Goal: Task Accomplishment & Management: Use online tool/utility

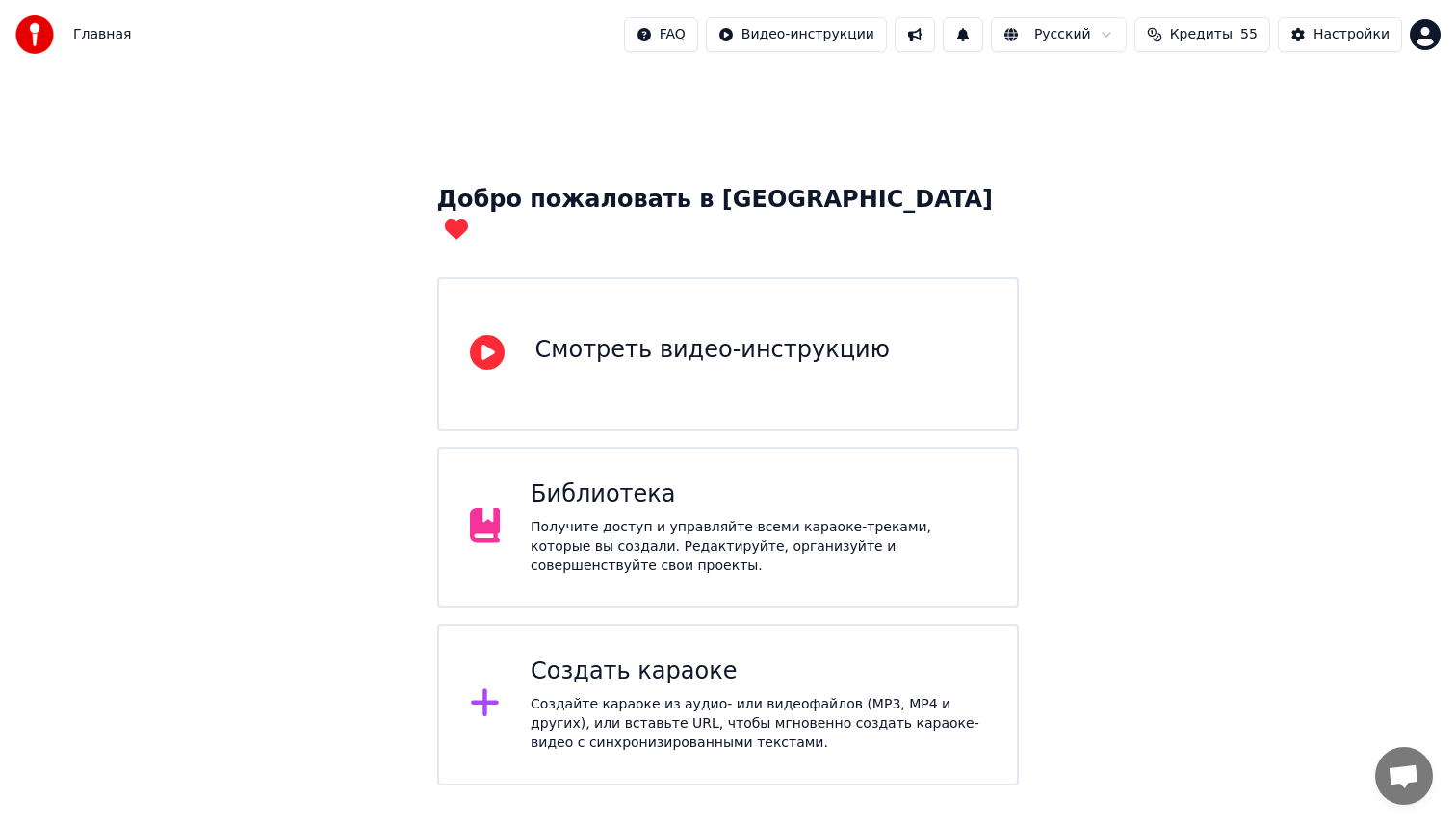
click at [744, 625] on div "Создать караоке Создайте караоке из аудио- или видеофайлов (MP3, MP4 и других),…" at bounding box center [728, 705] width 582 height 162
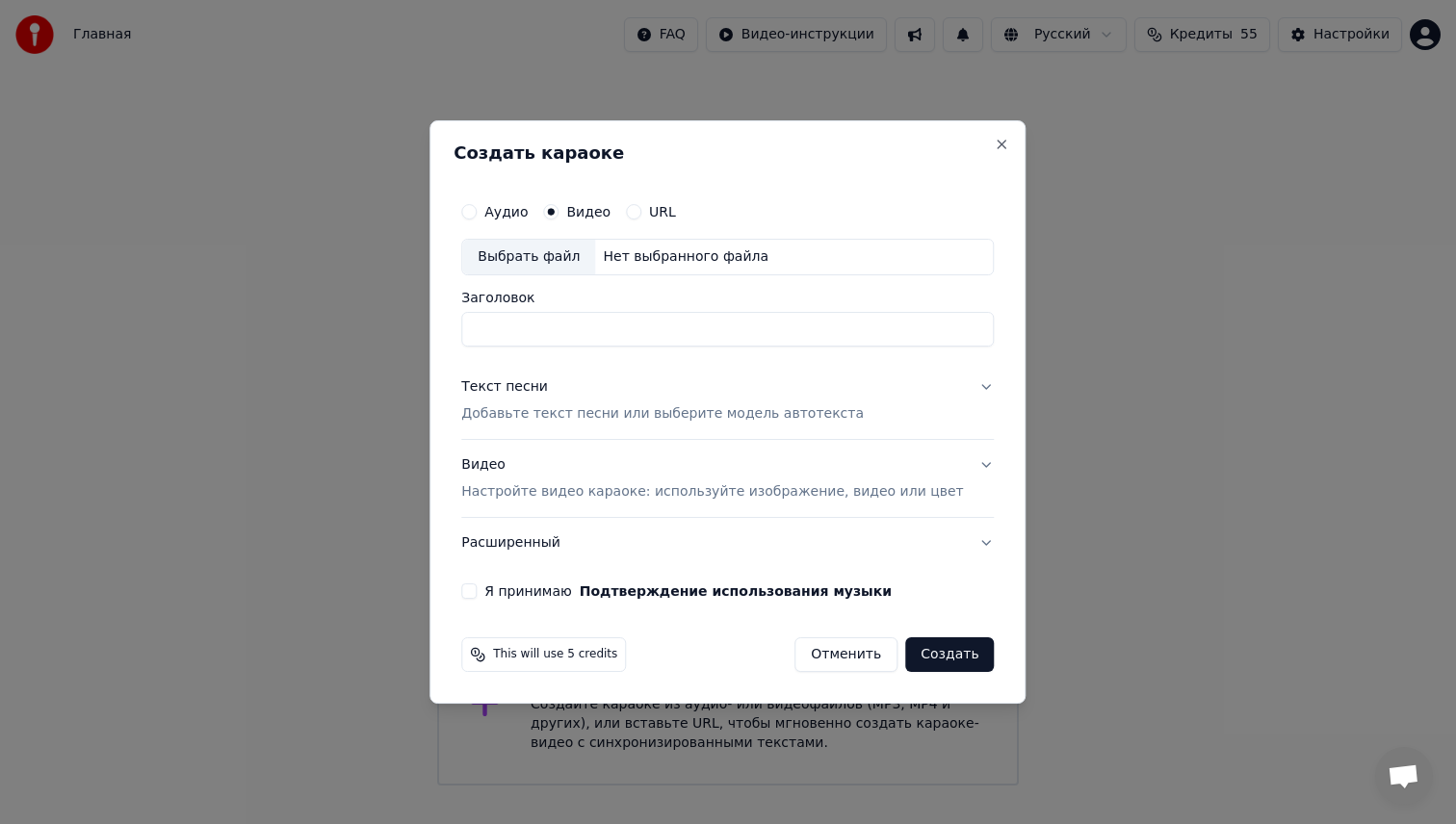
click at [512, 219] on div "Аудио Видео URL" at bounding box center [727, 211] width 533 height 38
click at [517, 209] on label "Аудио" at bounding box center [506, 212] width 43 height 14
click at [477, 209] on button "Аудио" at bounding box center [469, 212] width 16 height 16
click at [535, 262] on div "Выбрать файл" at bounding box center [529, 256] width 133 height 34
type input "**********"
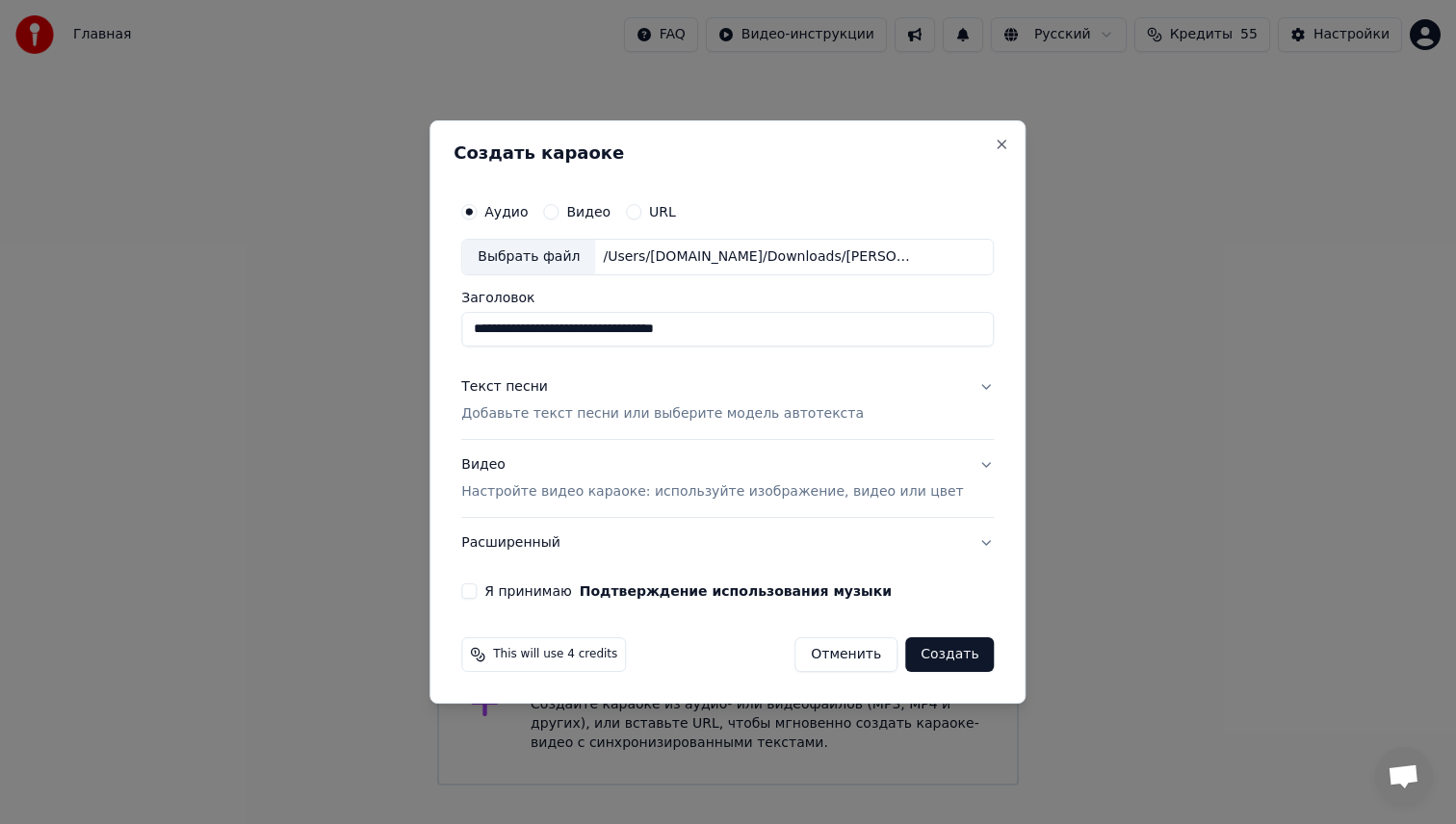
click at [563, 482] on div "Видео Настройте видео караоке: используйте изображение, видео или цвет" at bounding box center [711, 478] width 501 height 46
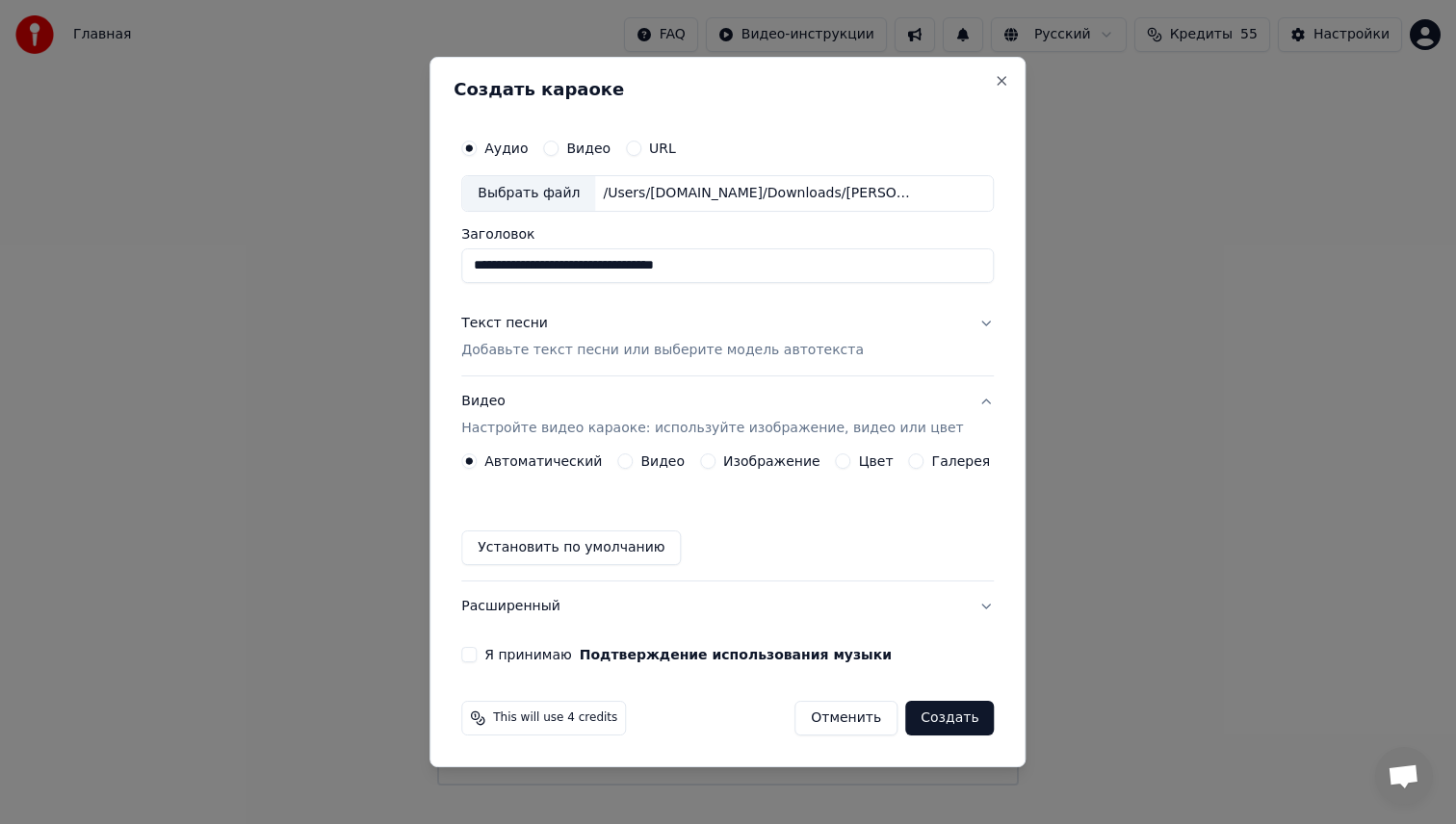
click at [651, 465] on label "Видео" at bounding box center [662, 461] width 44 height 14
click at [632, 465] on button "Видео" at bounding box center [625, 461] width 16 height 16
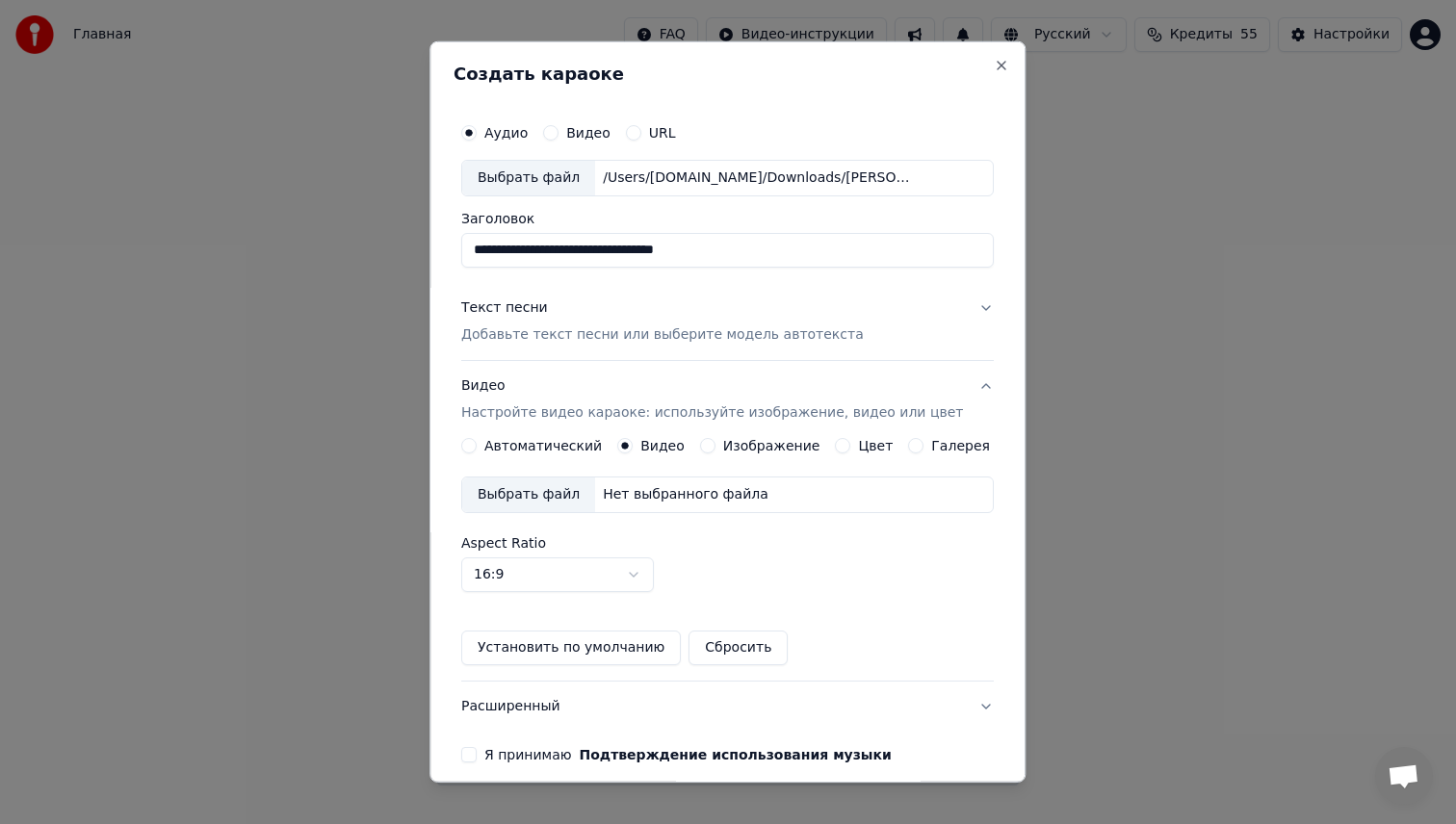
click at [535, 499] on div "Выбрать файл" at bounding box center [529, 495] width 133 height 34
click at [562, 326] on p "Добавьте текст песни или выберите модель автотекста" at bounding box center [663, 335] width 403 height 20
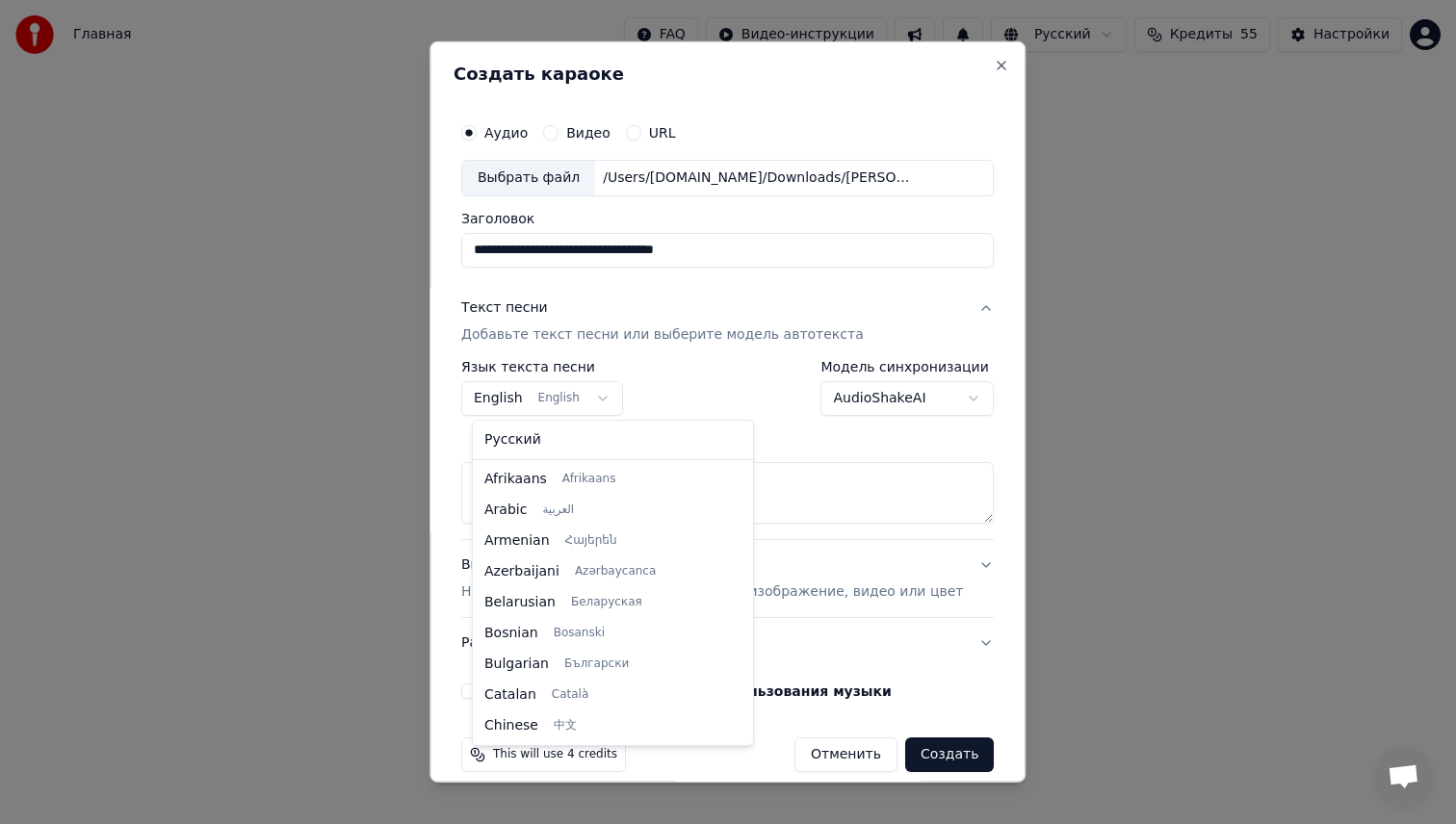
click at [580, 388] on body "**********" at bounding box center [728, 393] width 1456 height 786
select select "**"
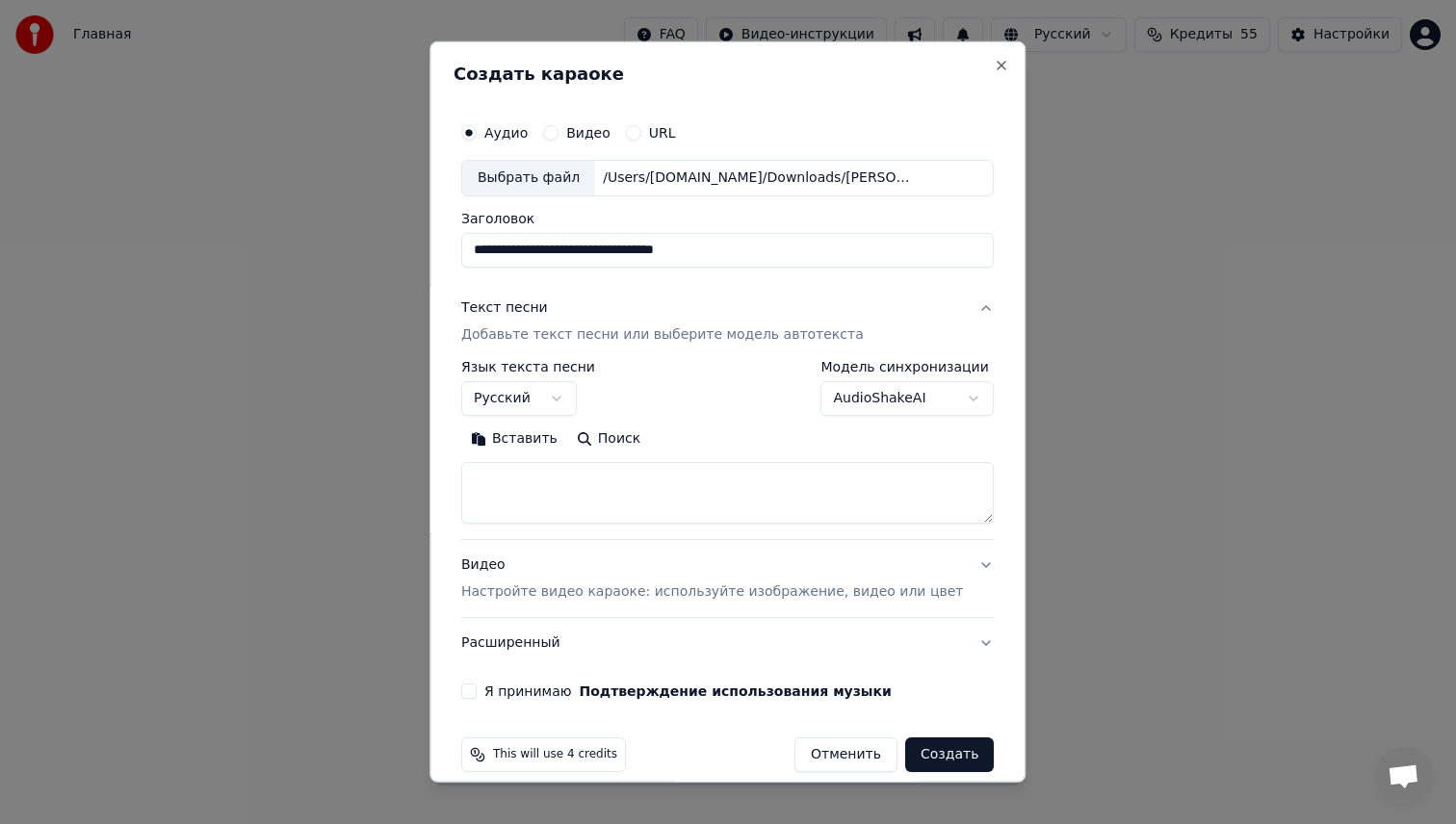
click at [890, 410] on body "**********" at bounding box center [728, 393] width 1456 height 786
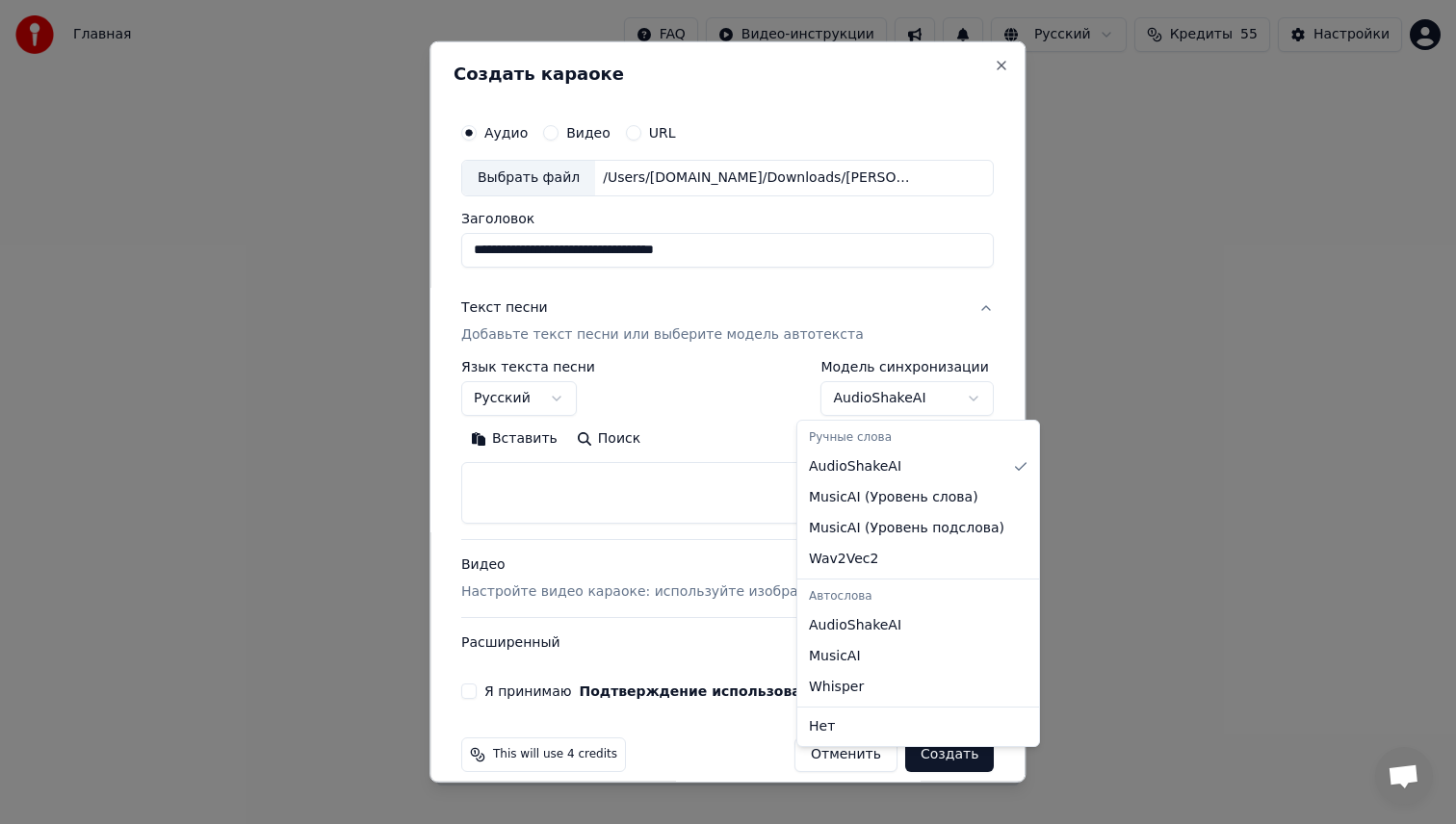
select select "**********"
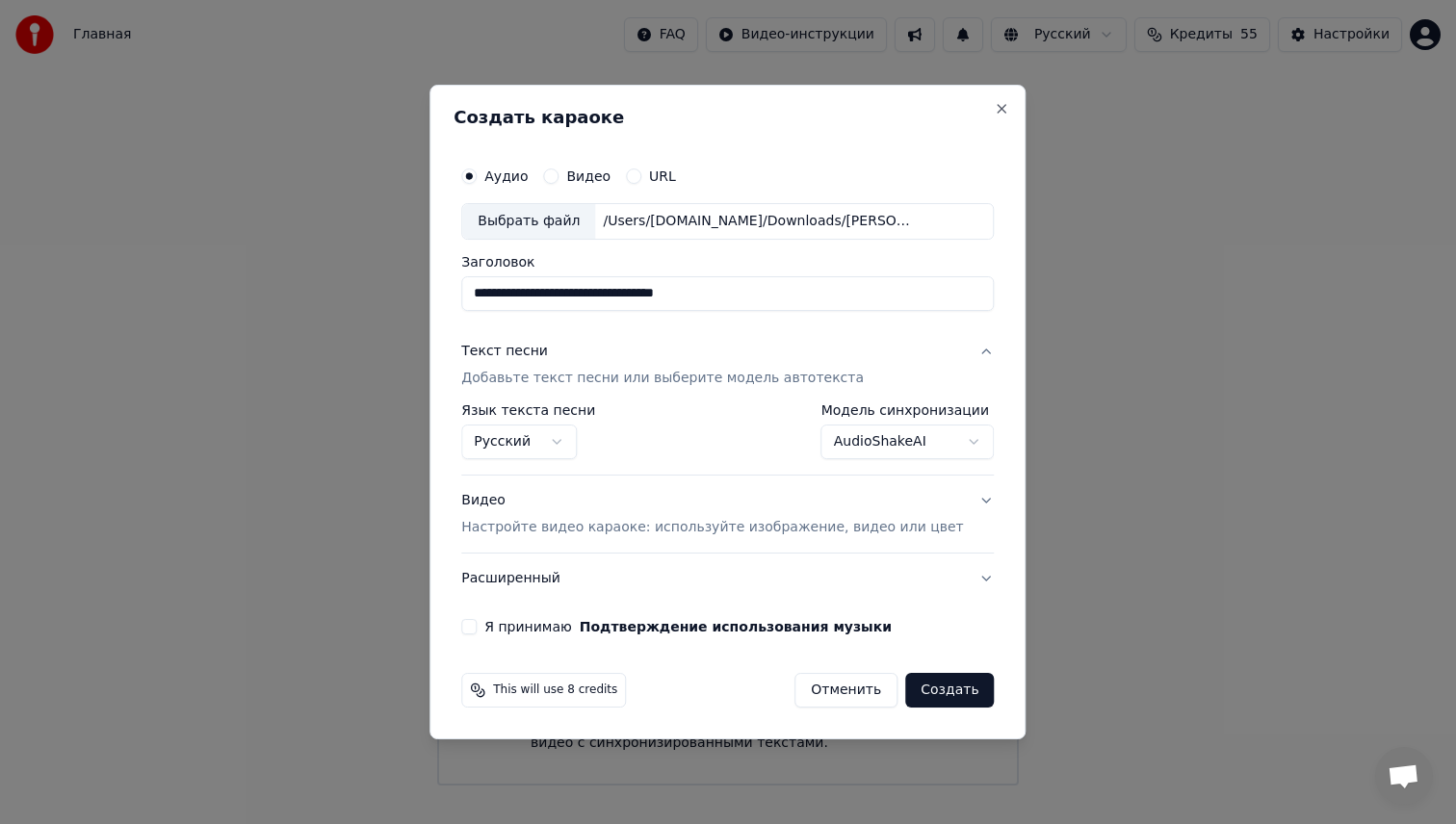
click at [535, 629] on label "Я принимаю Подтверждение использования музыки" at bounding box center [688, 627] width 407 height 14
click at [477, 629] on button "Я принимаю Подтверждение использования музыки" at bounding box center [469, 628] width 16 height 16
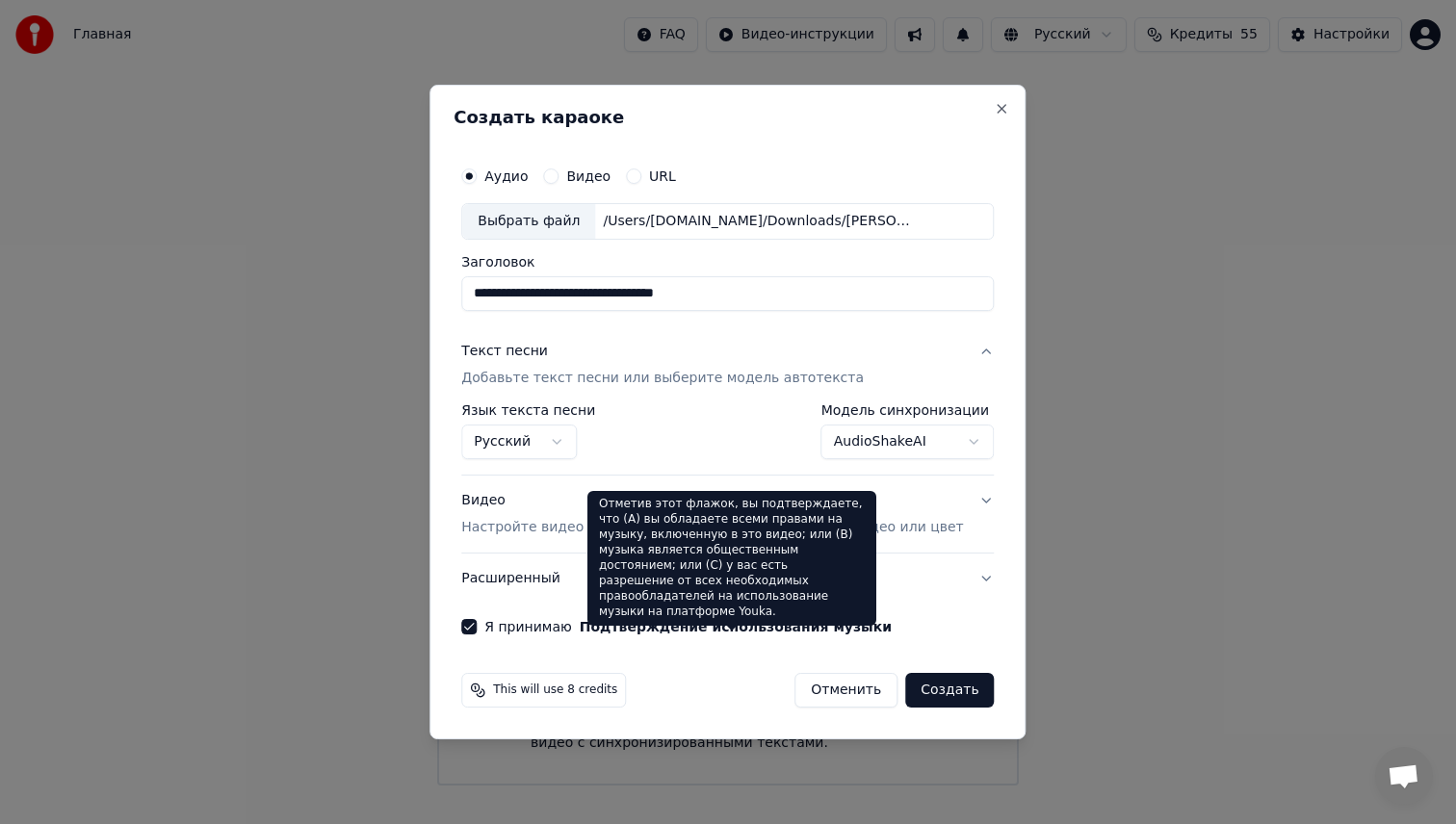
click at [651, 496] on div "Отметив этот флажок, вы подтверждаете, что (A) вы обладаете всеми правами на му…" at bounding box center [732, 558] width 289 height 135
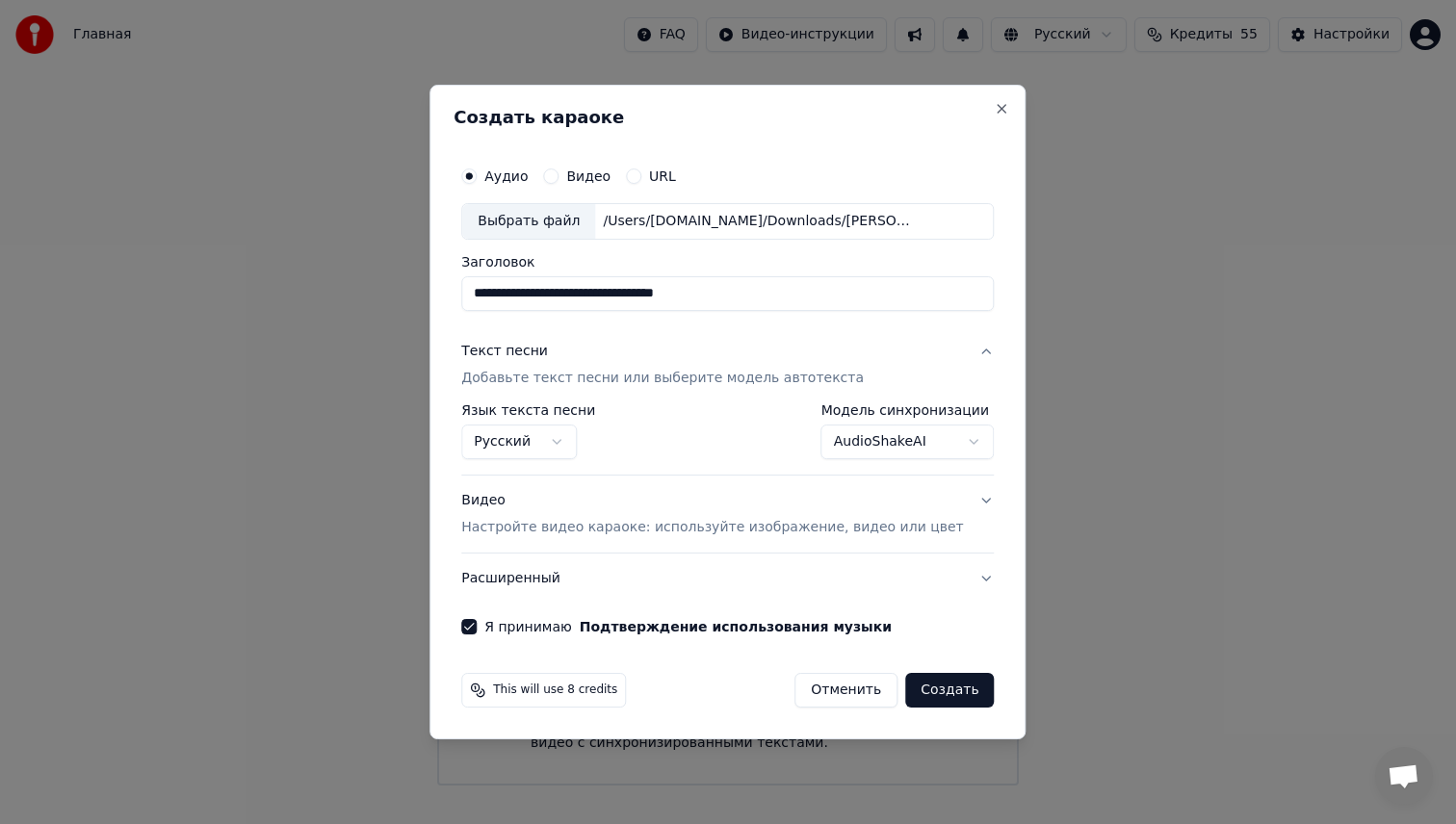
click at [530, 513] on div "Видео Настройте видео караоке: используйте изображение, видео или цвет" at bounding box center [711, 513] width 501 height 46
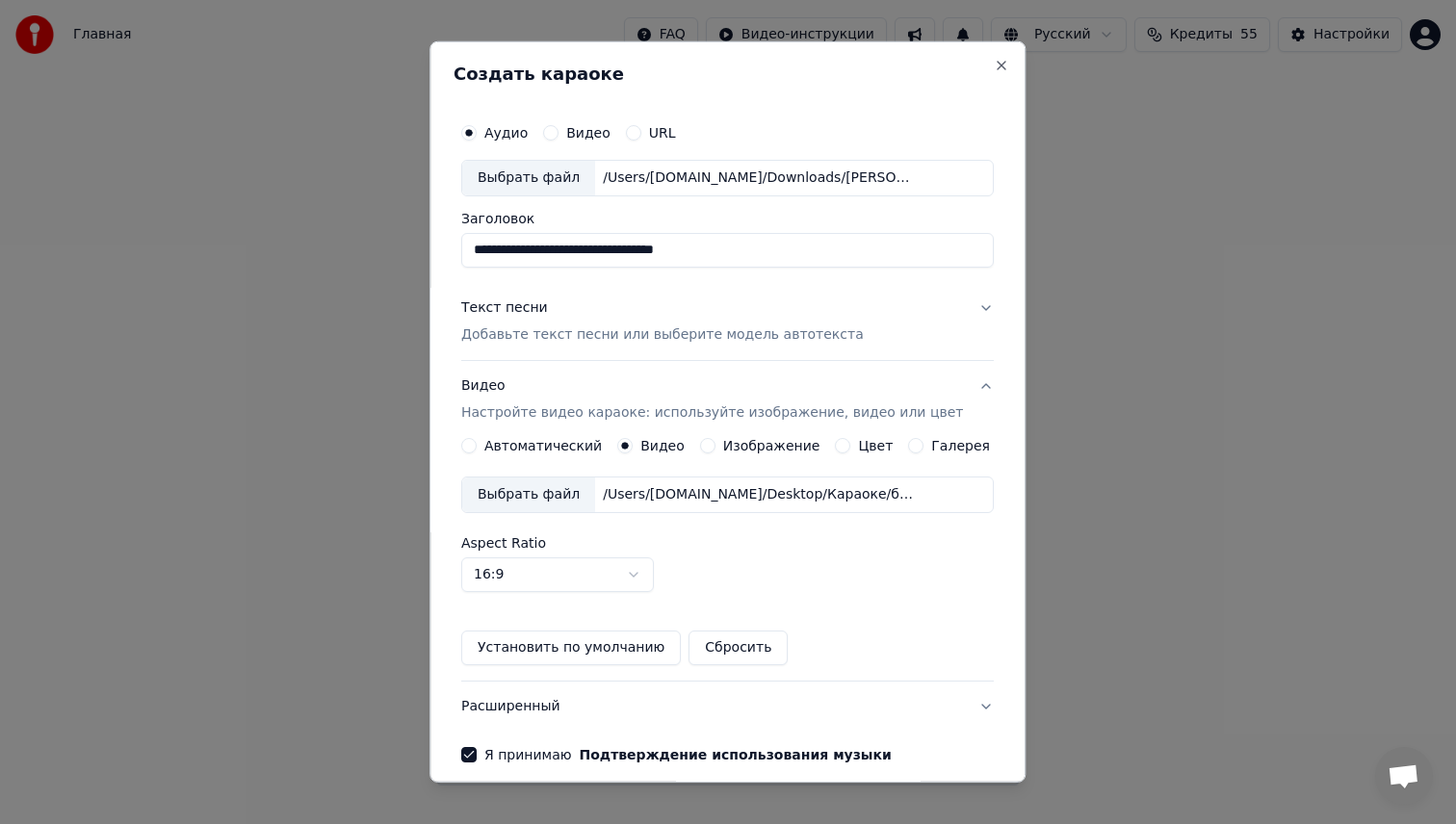
click at [605, 350] on button "Текст песни Добавьте текст песни или выберите модель автотекста" at bounding box center [727, 322] width 533 height 77
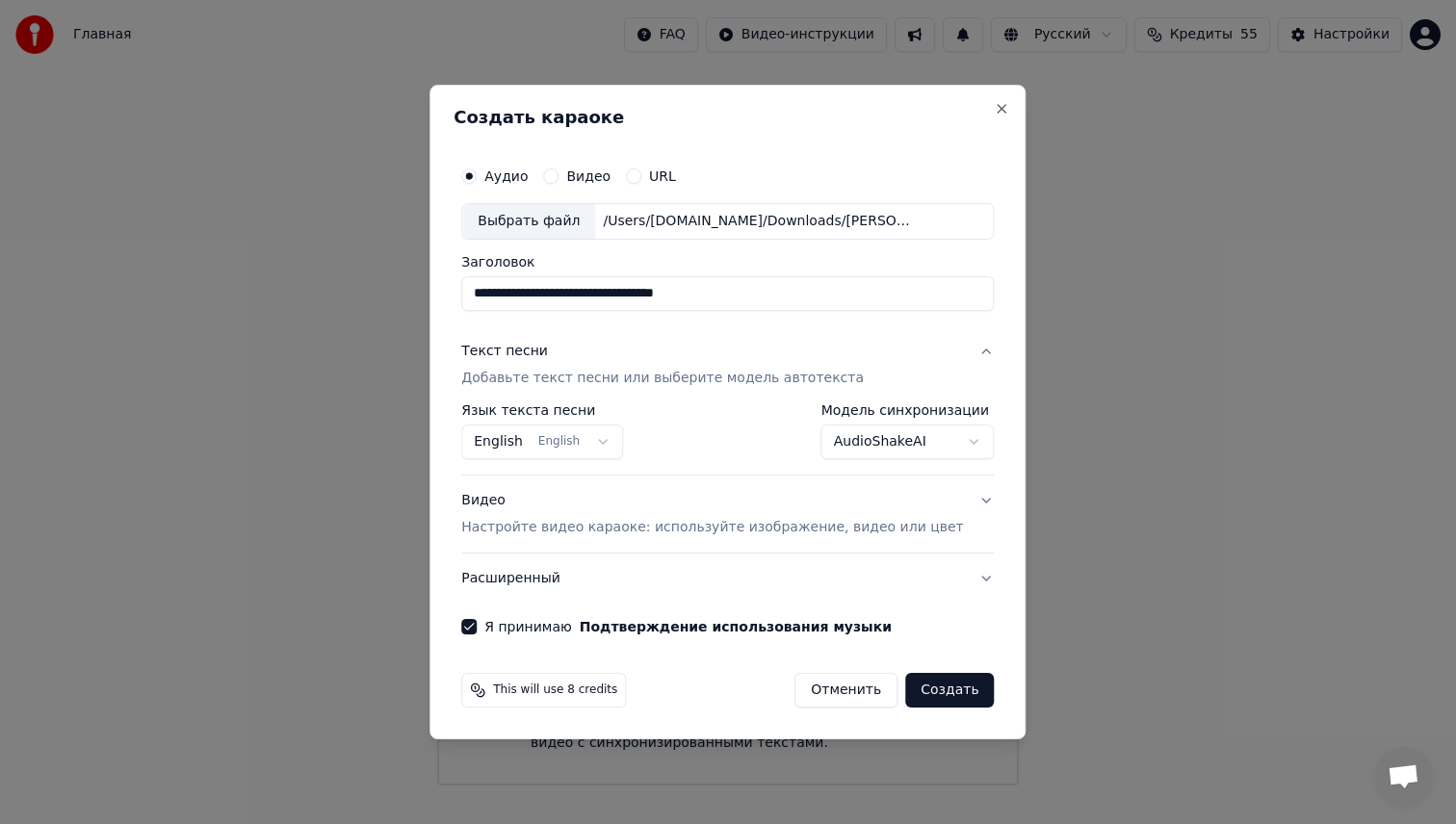
click at [608, 437] on body "**********" at bounding box center [728, 393] width 1456 height 786
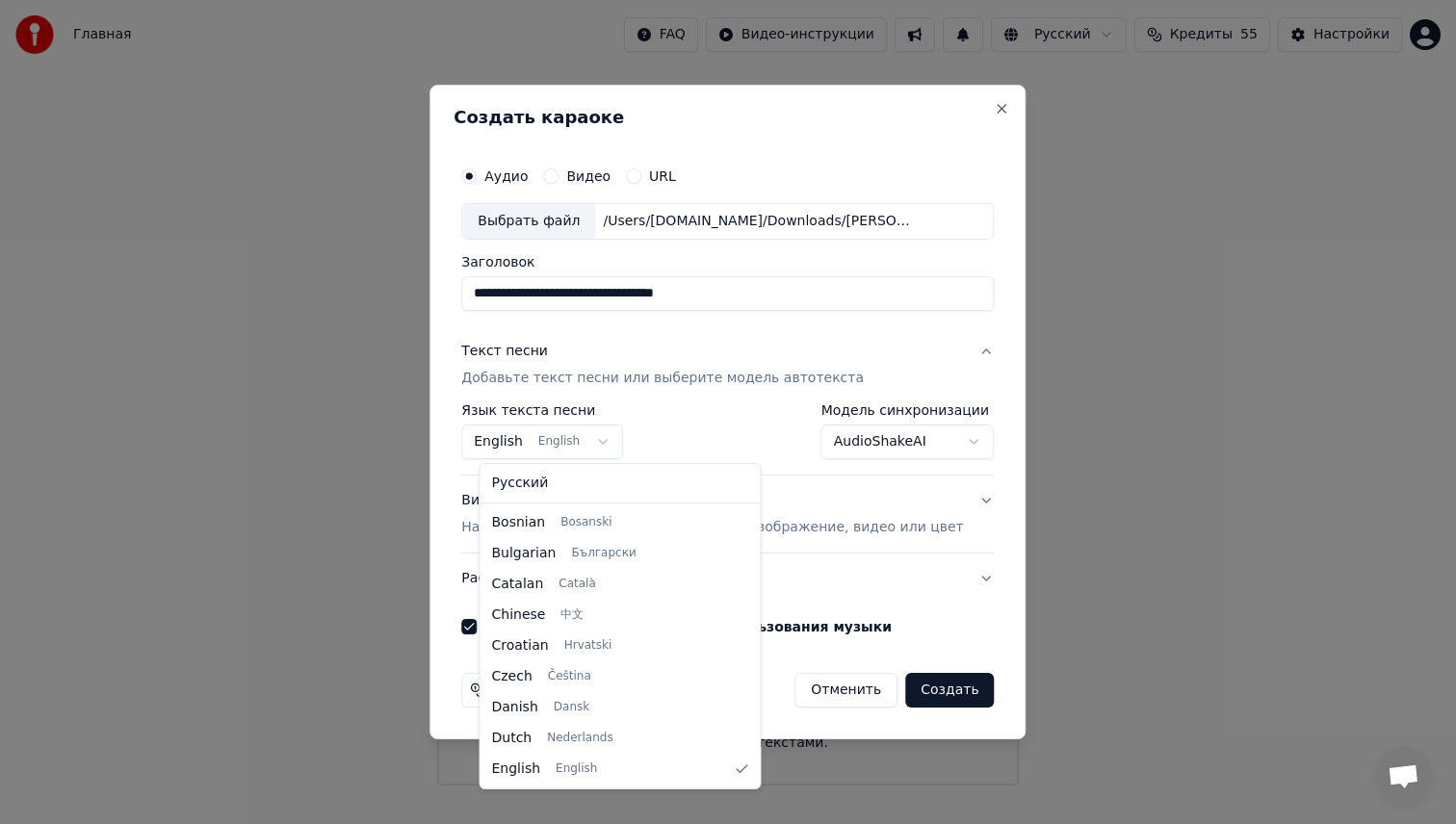
click at [607, 499] on div "Русский Afrikaans Afrikaans Arabic العربية Armenian Հայերեն Azerbaijani Azərbay…" at bounding box center [621, 627] width 280 height 325
select select "**"
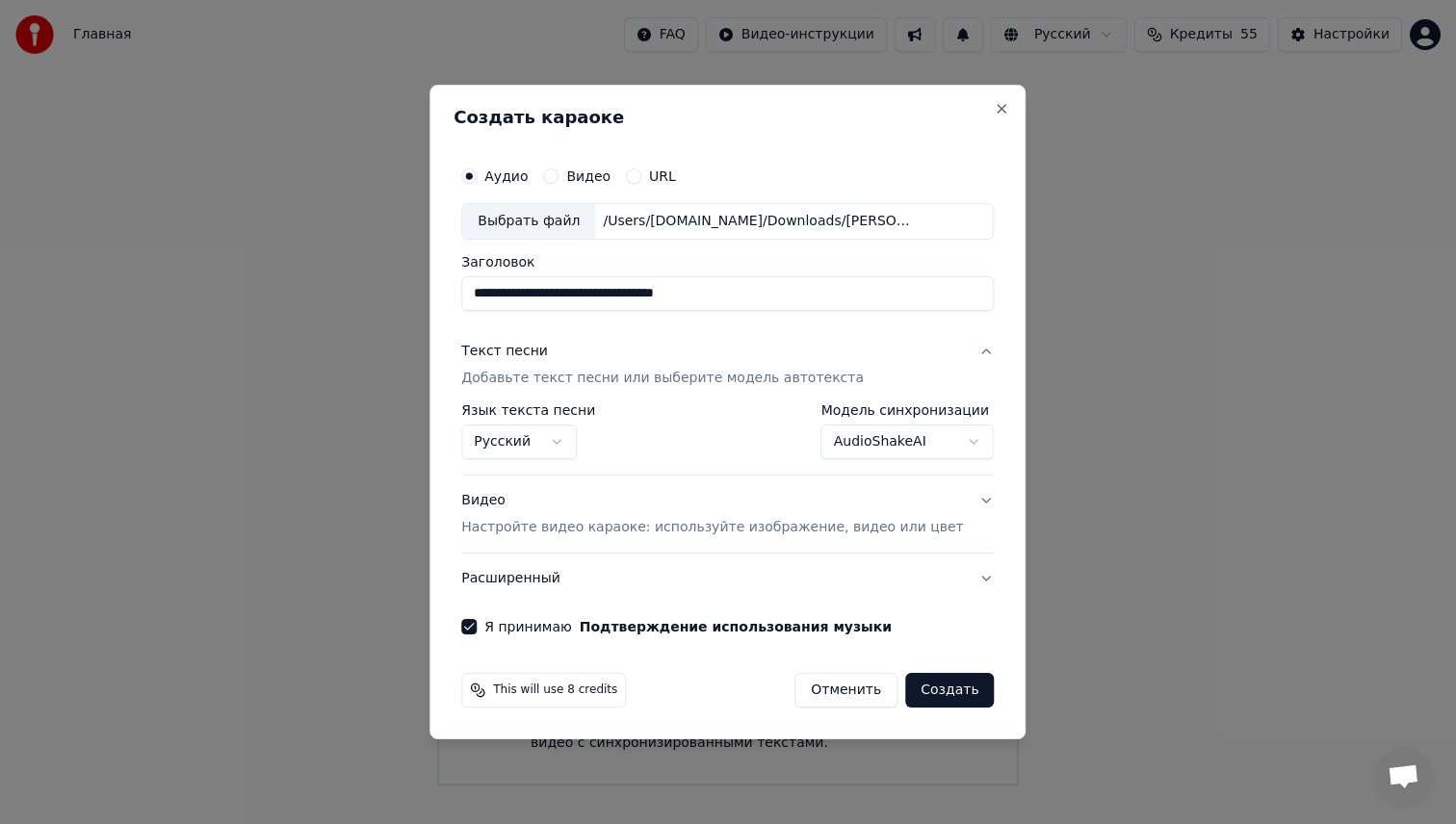
click at [890, 450] on body "**********" at bounding box center [728, 393] width 1456 height 786
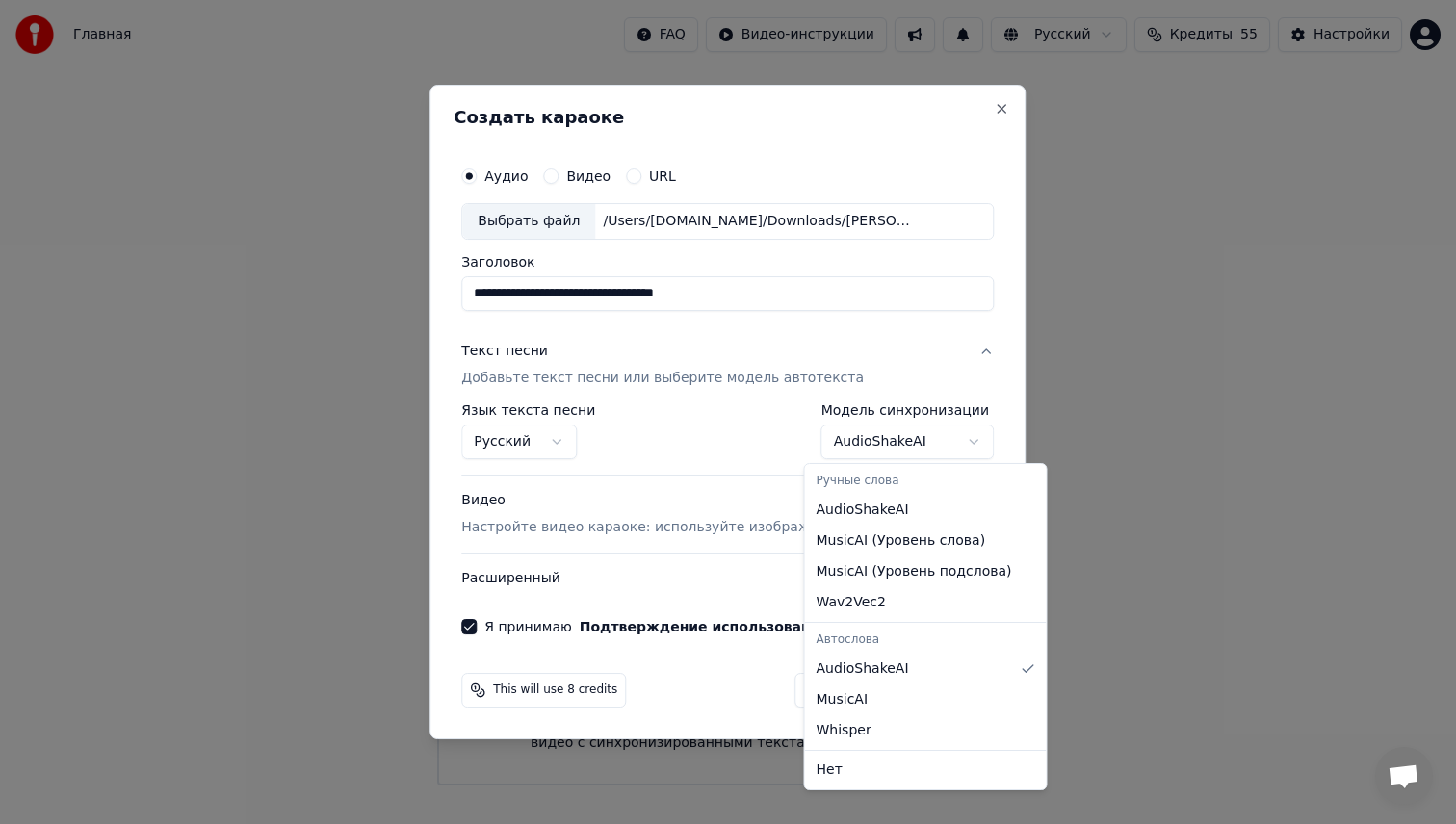
click at [890, 448] on body "**********" at bounding box center [728, 393] width 1456 height 786
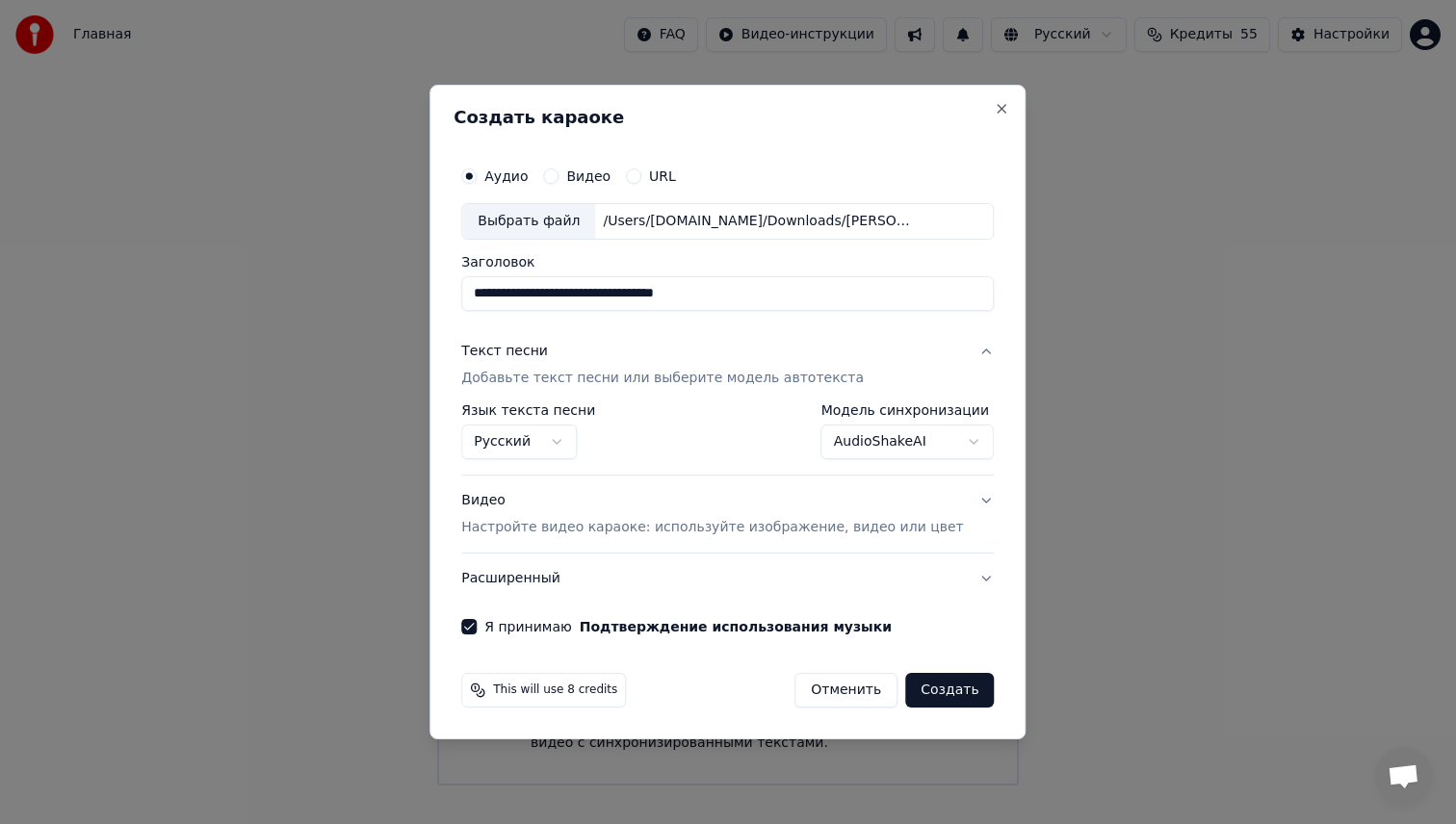
click at [964, 713] on div "This will use 8 credits Отменить Создать" at bounding box center [727, 690] width 548 height 50
click at [950, 690] on button "Создать" at bounding box center [949, 690] width 89 height 34
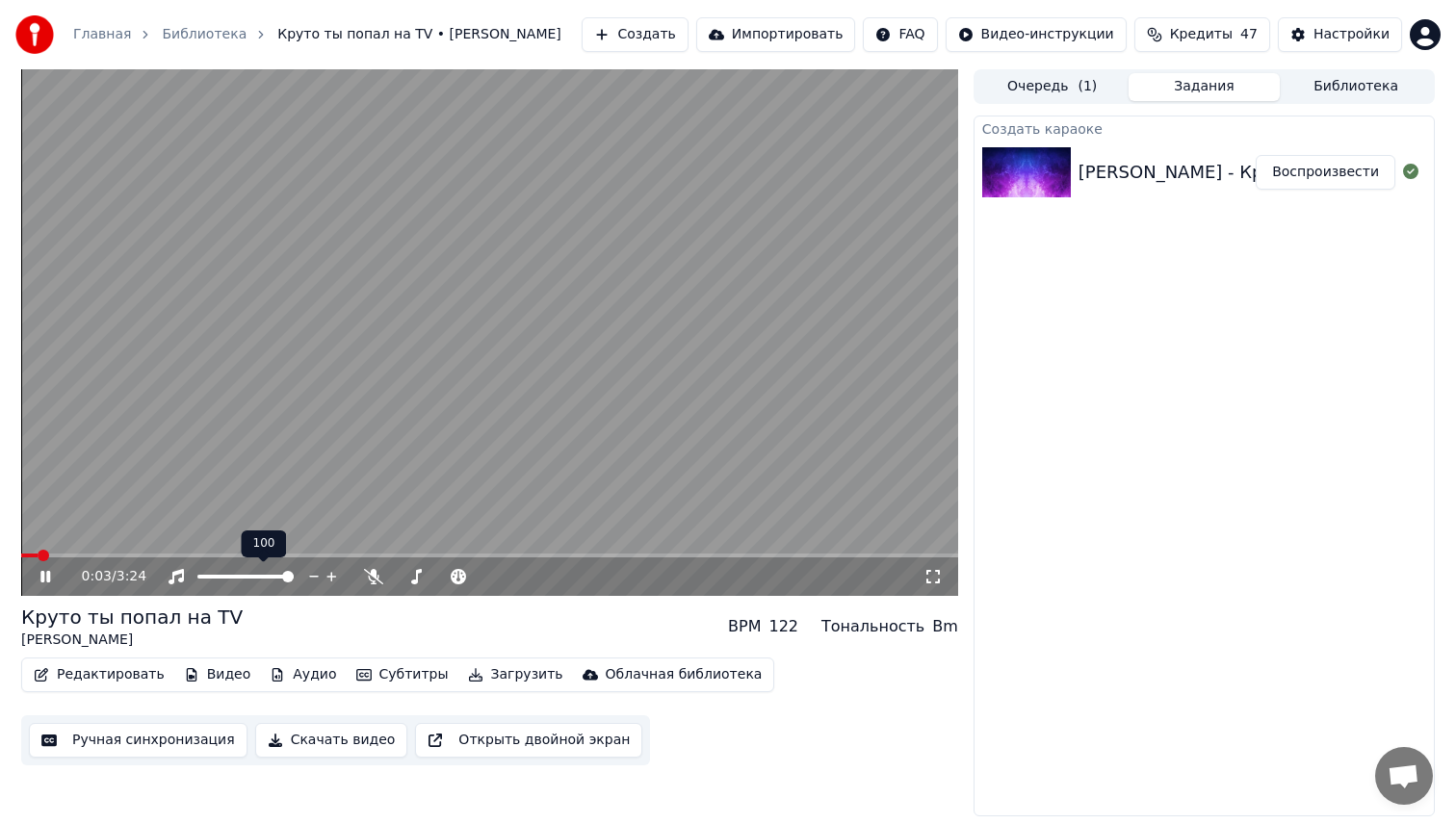
click at [293, 578] on span at bounding box center [288, 577] width 12 height 12
click at [98, 748] on button "Ручная синхронизация" at bounding box center [139, 740] width 219 height 34
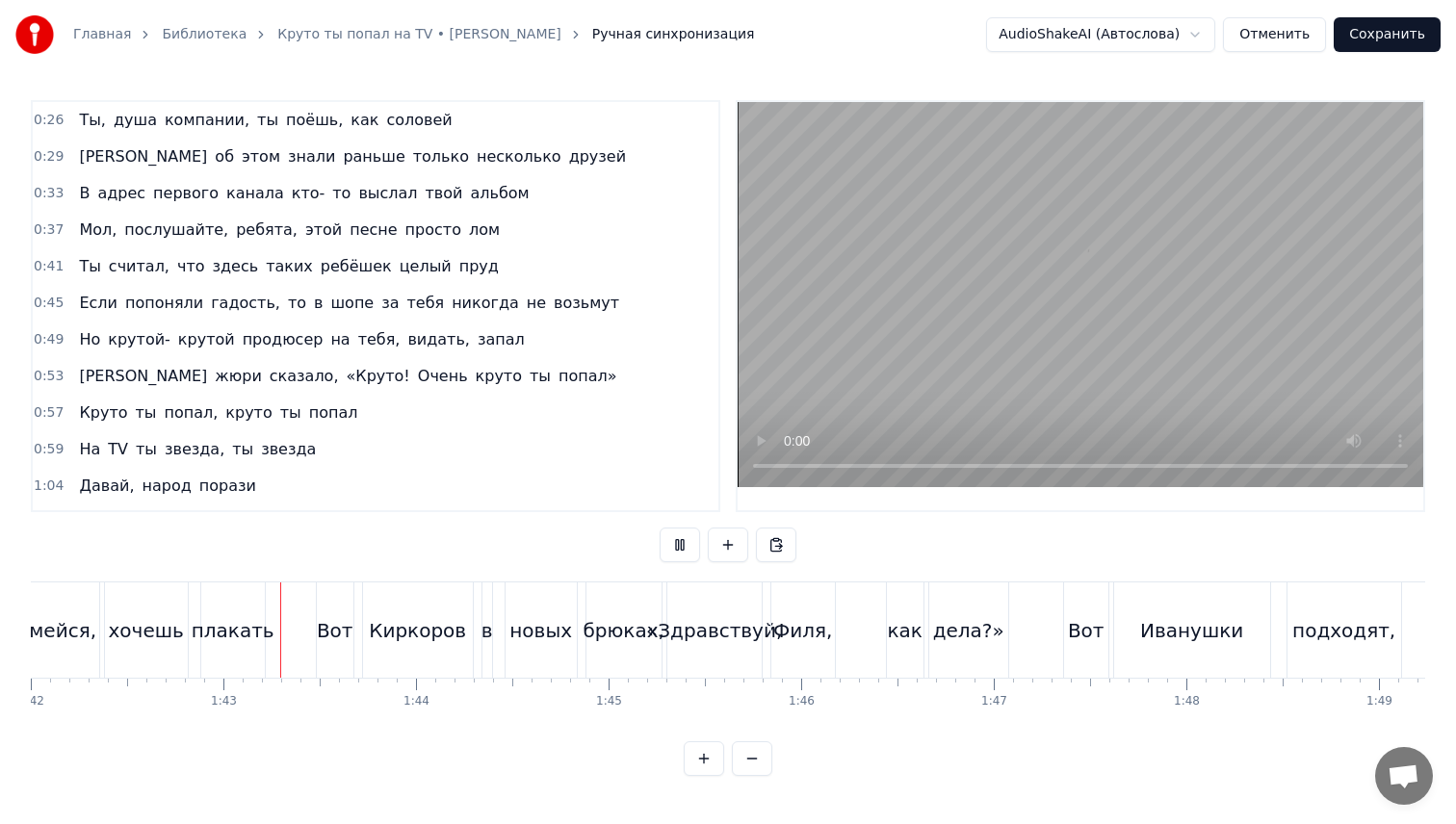
scroll to position [0, 19653]
click at [222, 629] on div "плакать" at bounding box center [220, 631] width 83 height 29
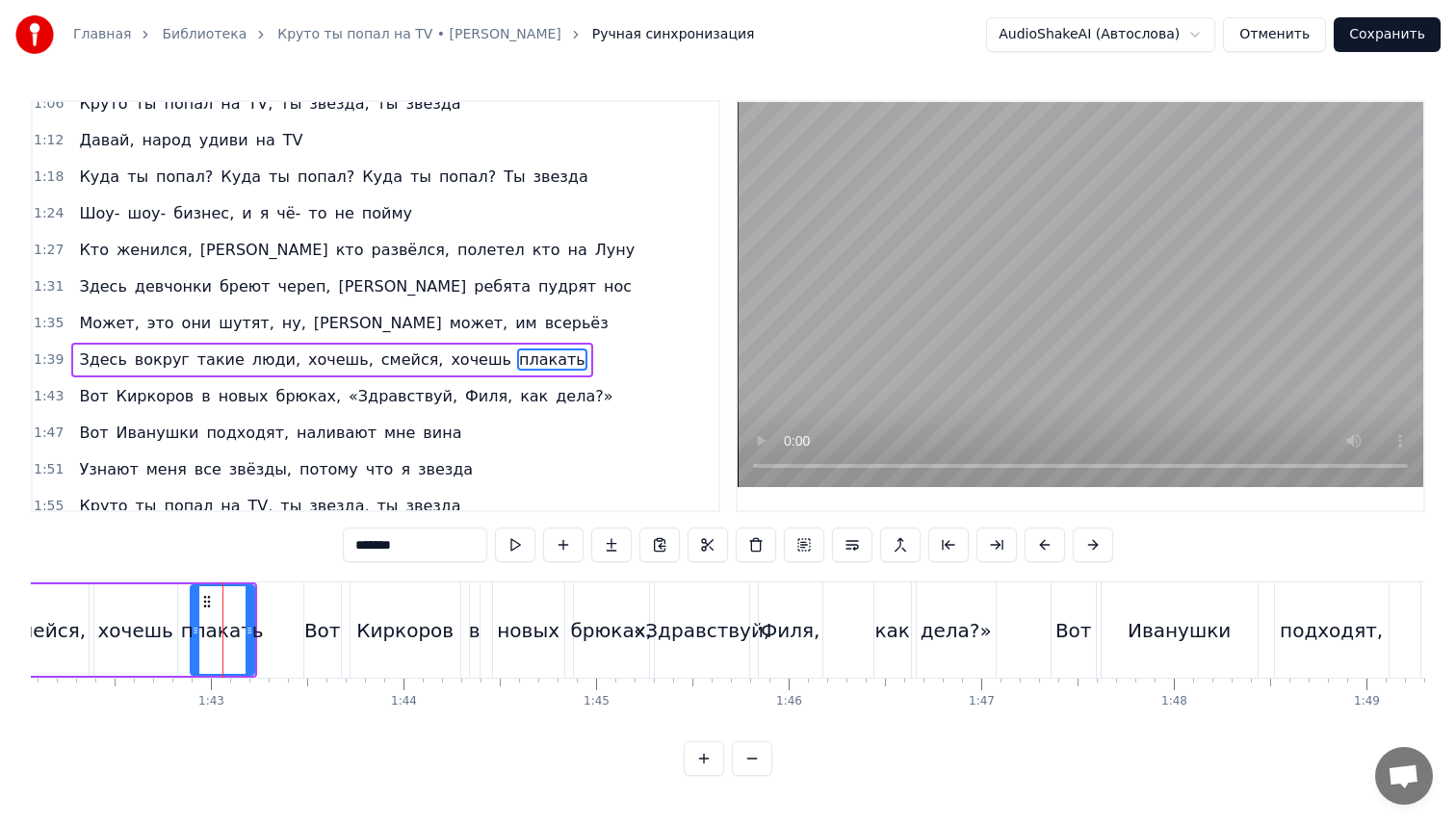
scroll to position [473, 0]
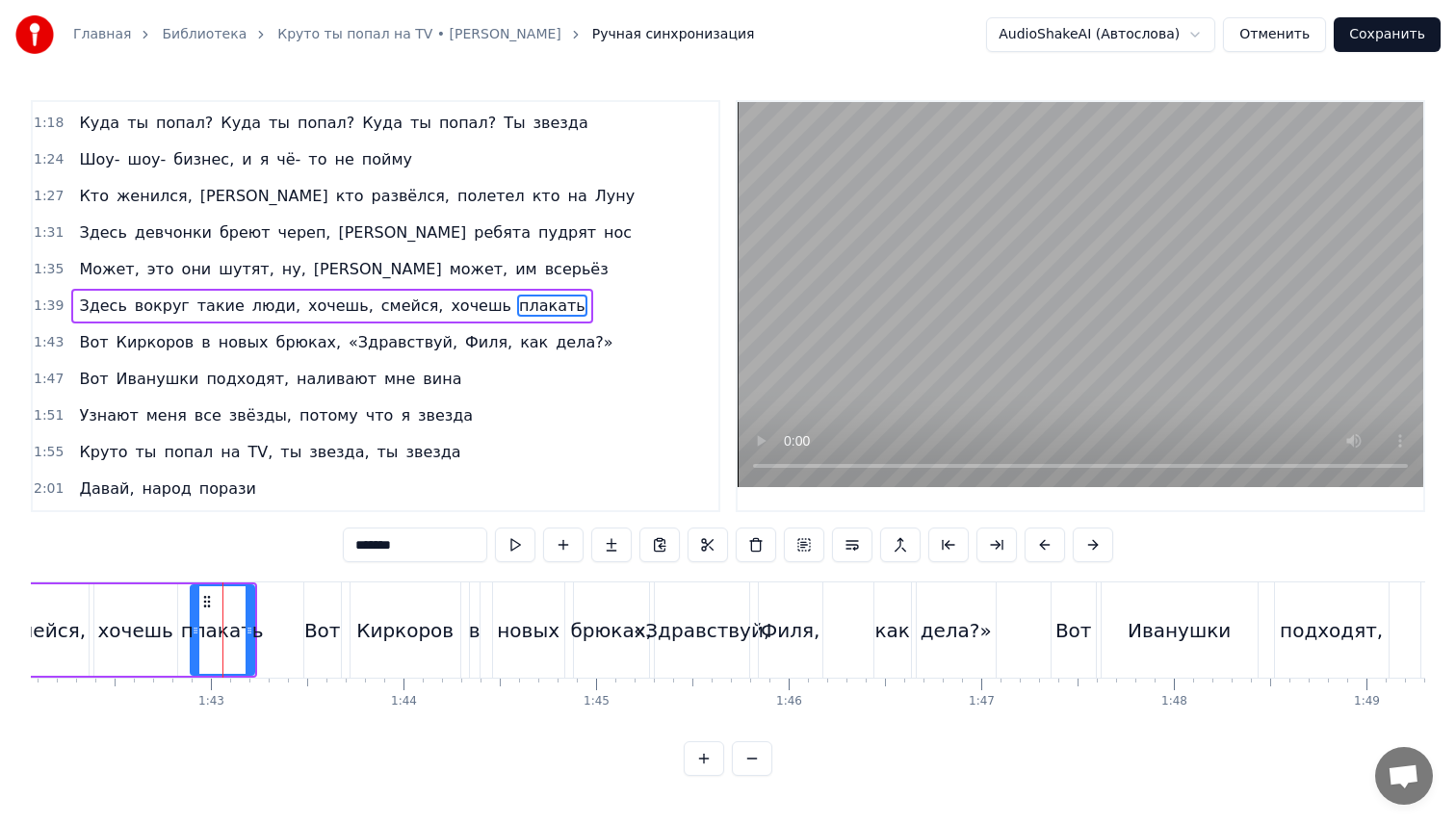
drag, startPoint x: 419, startPoint y: 550, endPoint x: 138, endPoint y: 545, distance: 281.0
click at [138, 545] on div "0:26 Ты, душа компании, ты поёшь, как соловей 0:29 И об этом знали раньше тольк…" at bounding box center [728, 438] width 1394 height 676
type input "*****"
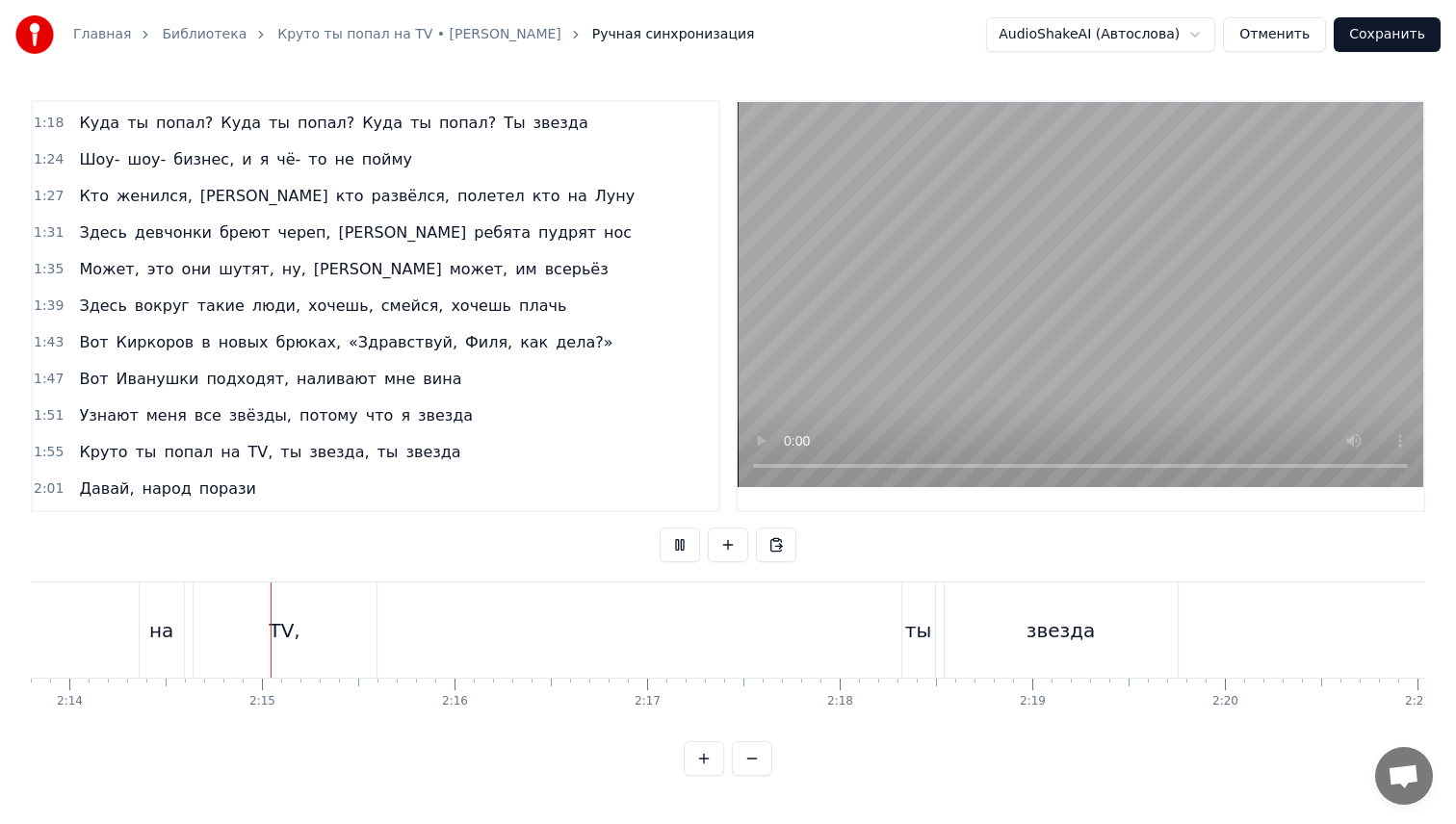
scroll to position [0, 25781]
click at [1048, 631] on div "звезда" at bounding box center [1044, 631] width 68 height 29
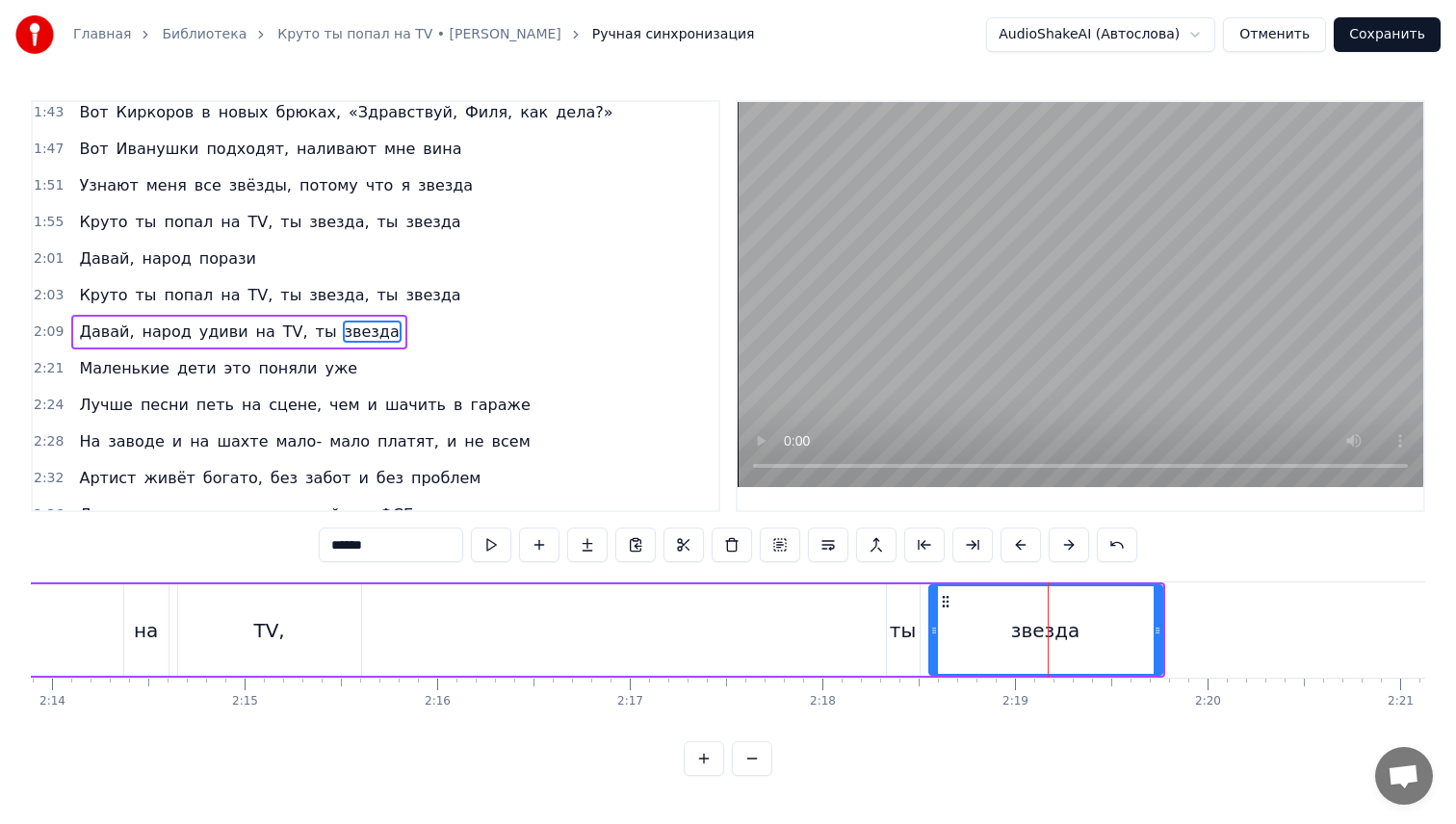
scroll to position [729, 0]
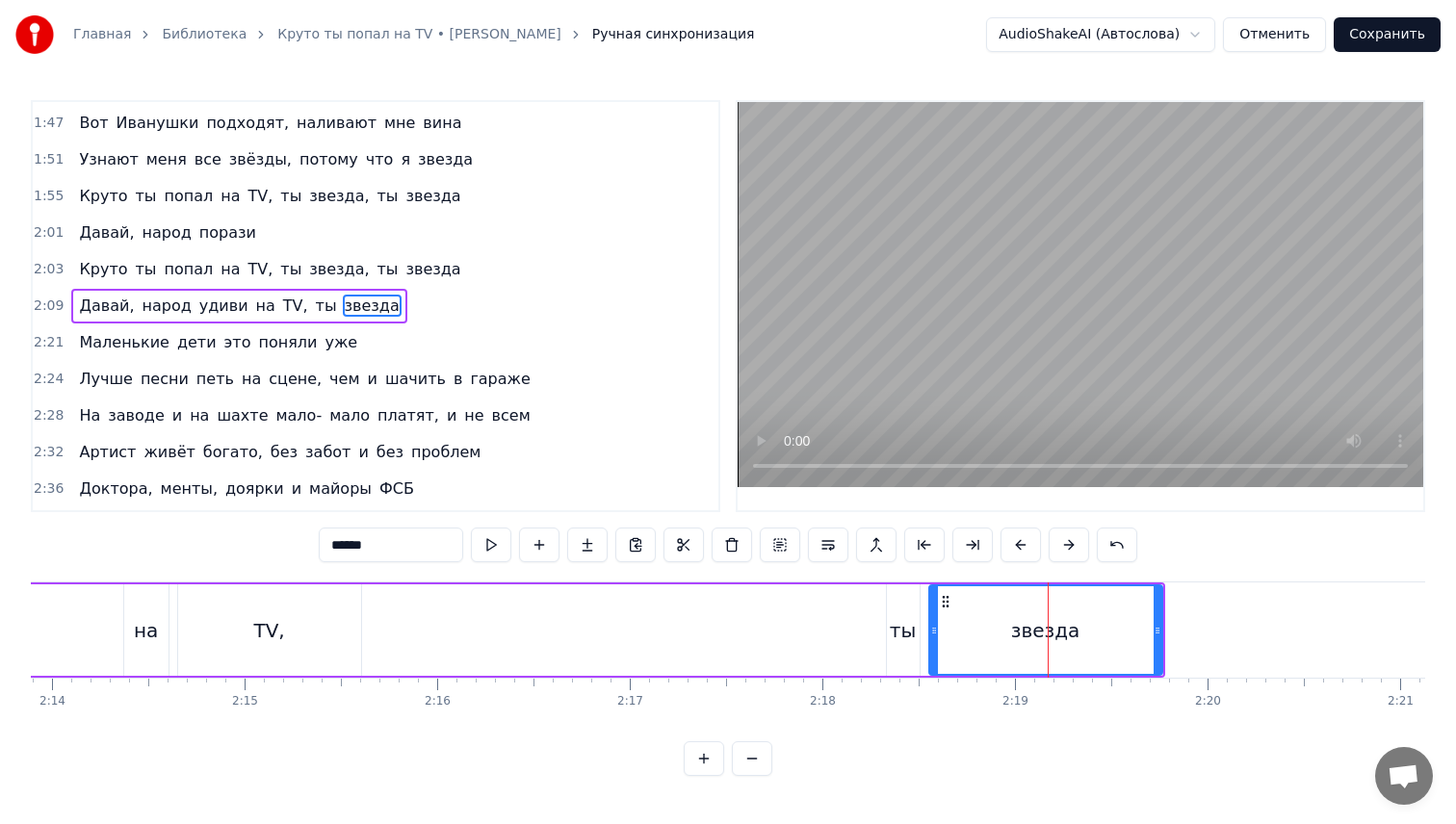
click at [45, 344] on span "2:21" at bounding box center [48, 343] width 30 height 20
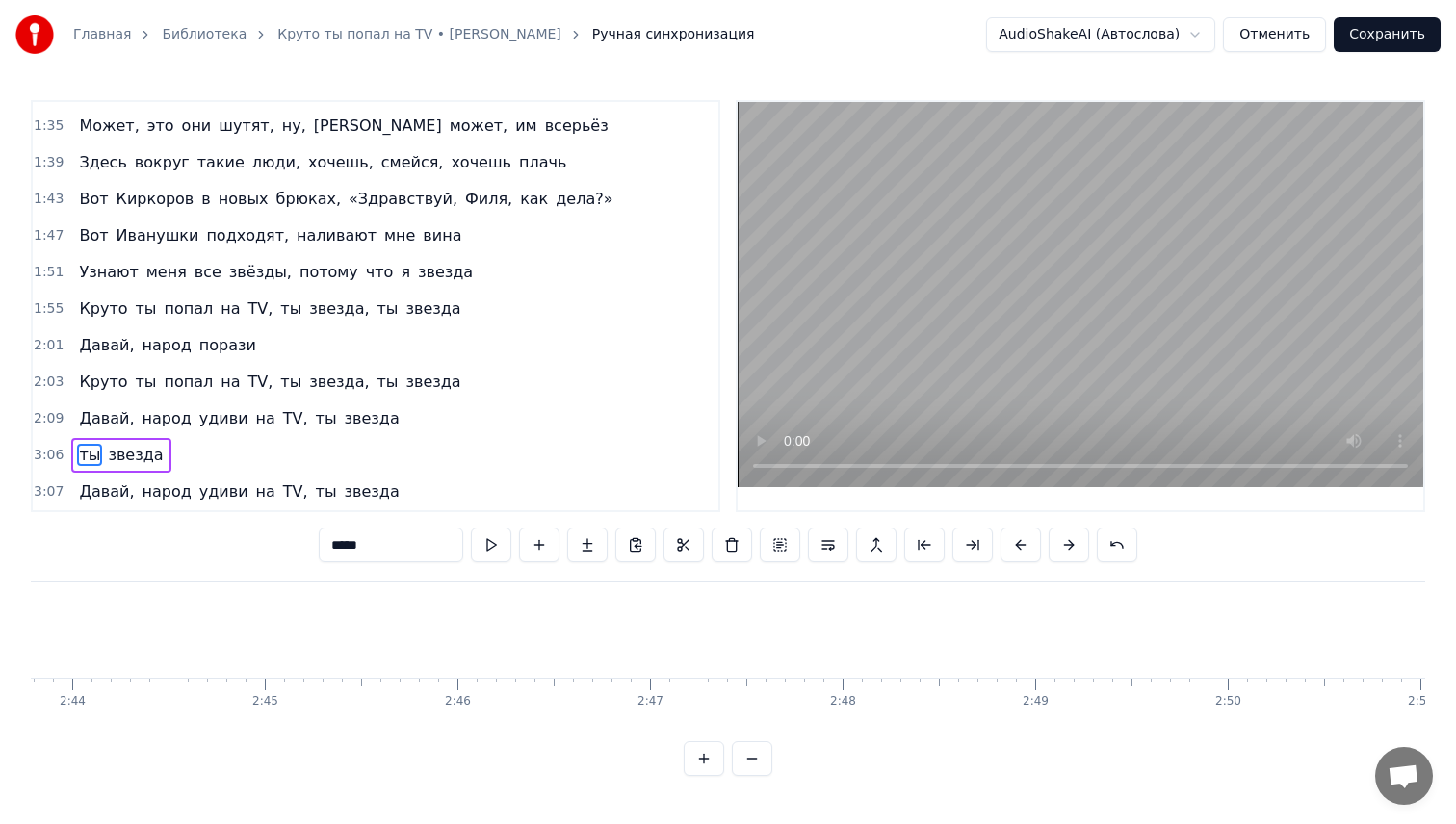
scroll to position [580, 0]
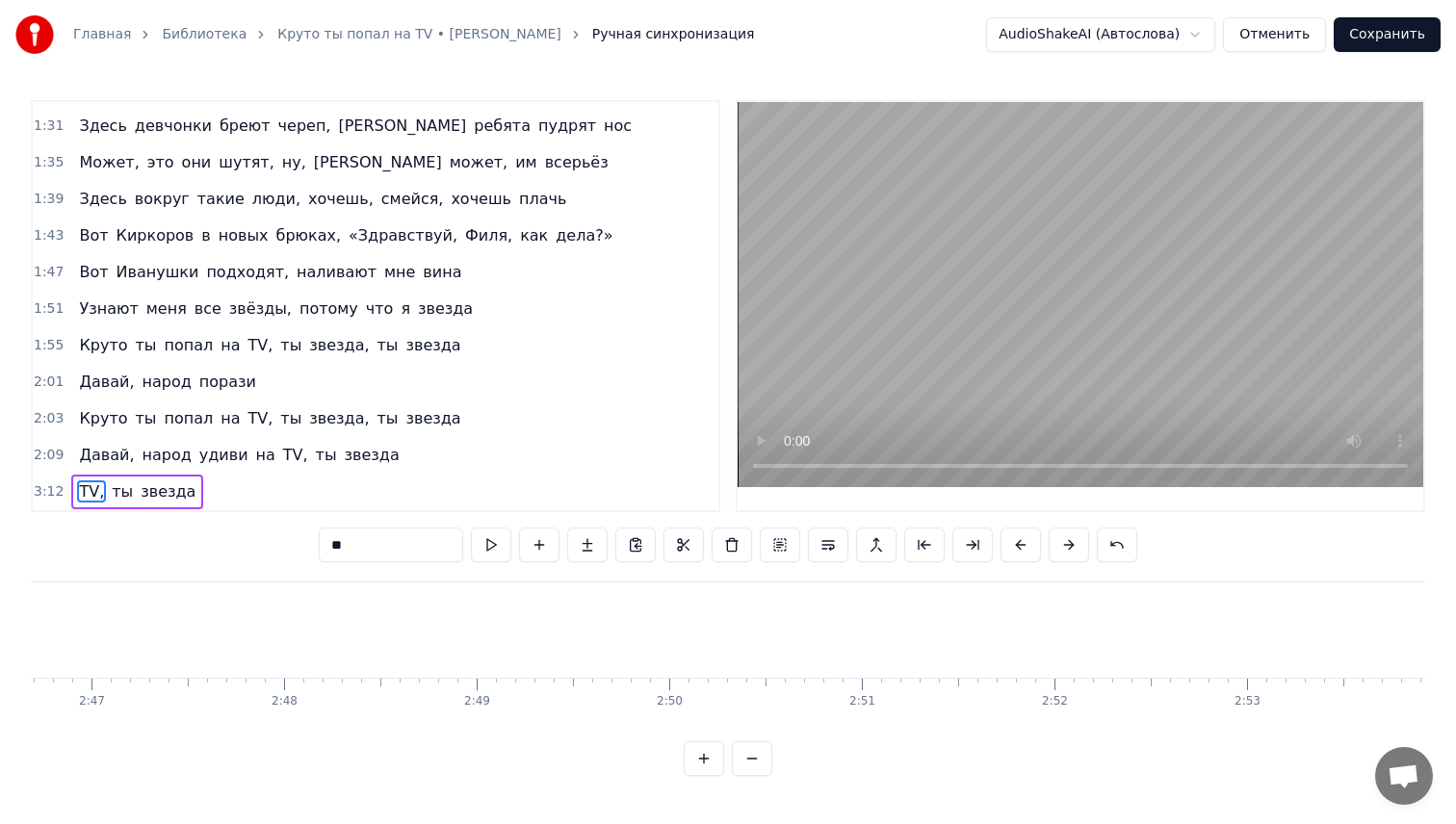
type input "******"
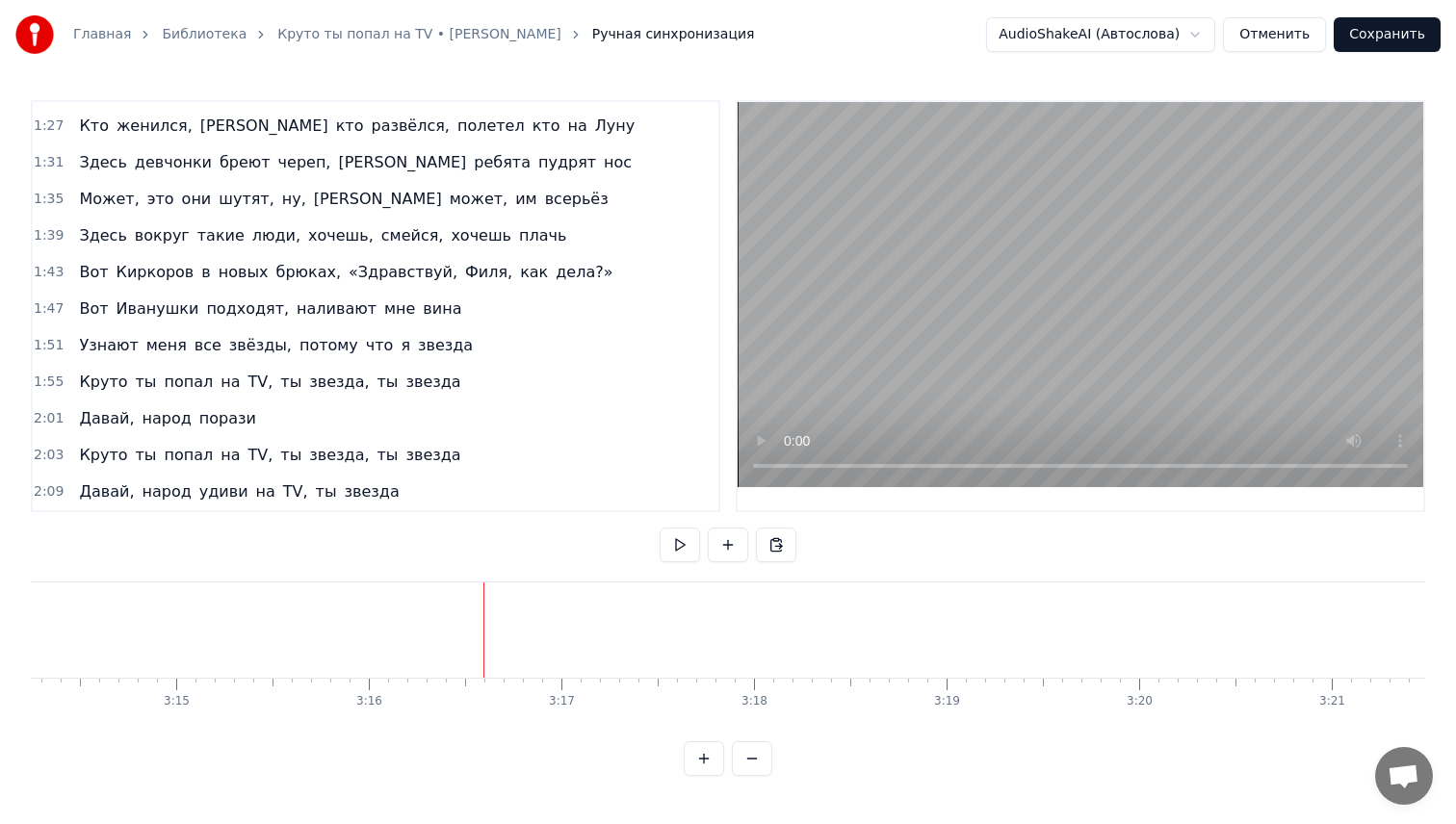
scroll to position [0, 37758]
click at [1375, 32] on button "Сохранить" at bounding box center [1387, 34] width 107 height 34
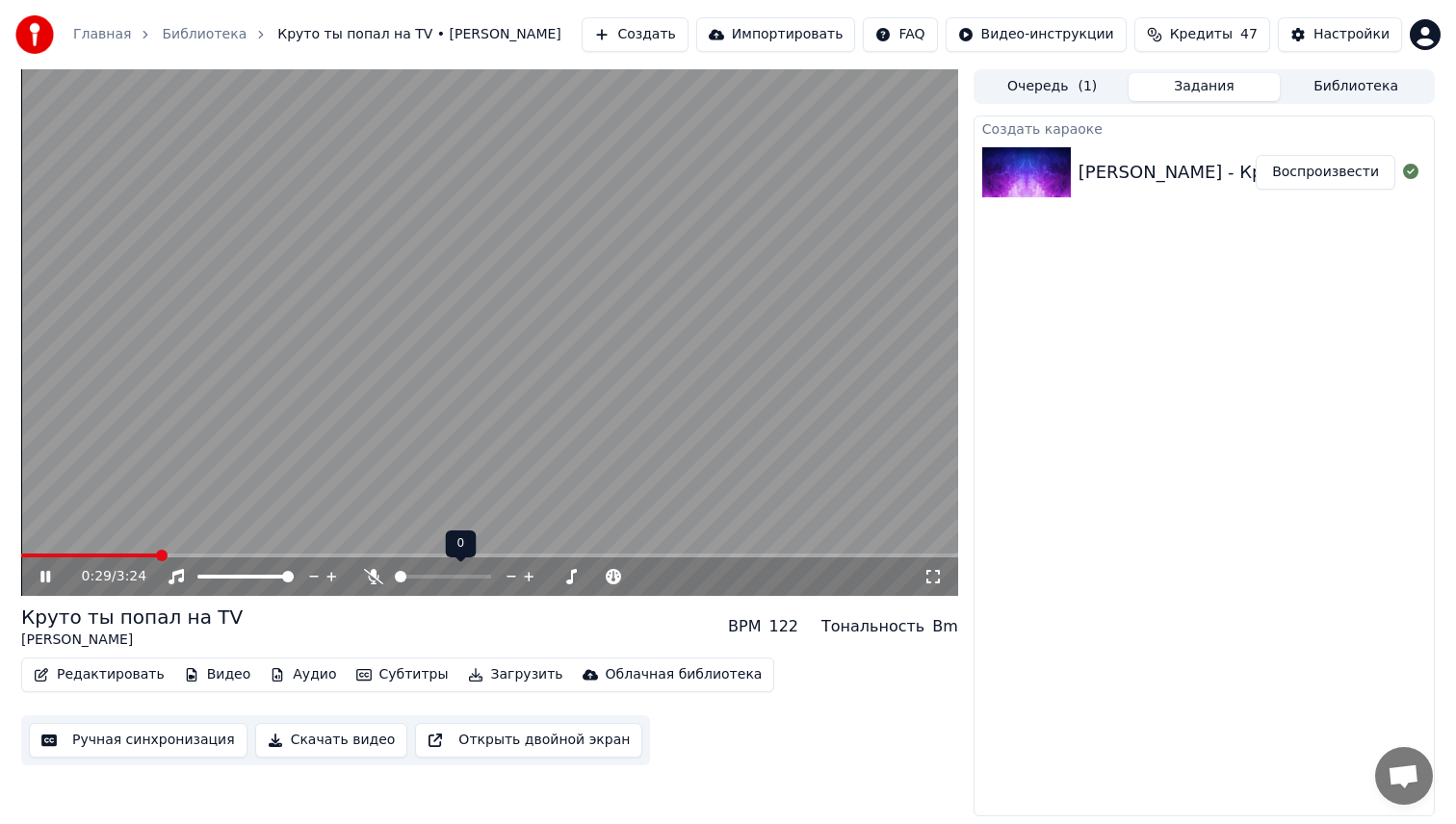
click at [414, 578] on div at bounding box center [460, 577] width 155 height 20
click at [432, 572] on div at bounding box center [460, 577] width 155 height 20
click at [432, 575] on span at bounding box center [443, 577] width 97 height 4
click at [423, 576] on span at bounding box center [409, 577] width 29 height 4
click at [431, 583] on span at bounding box center [426, 577] width 12 height 12
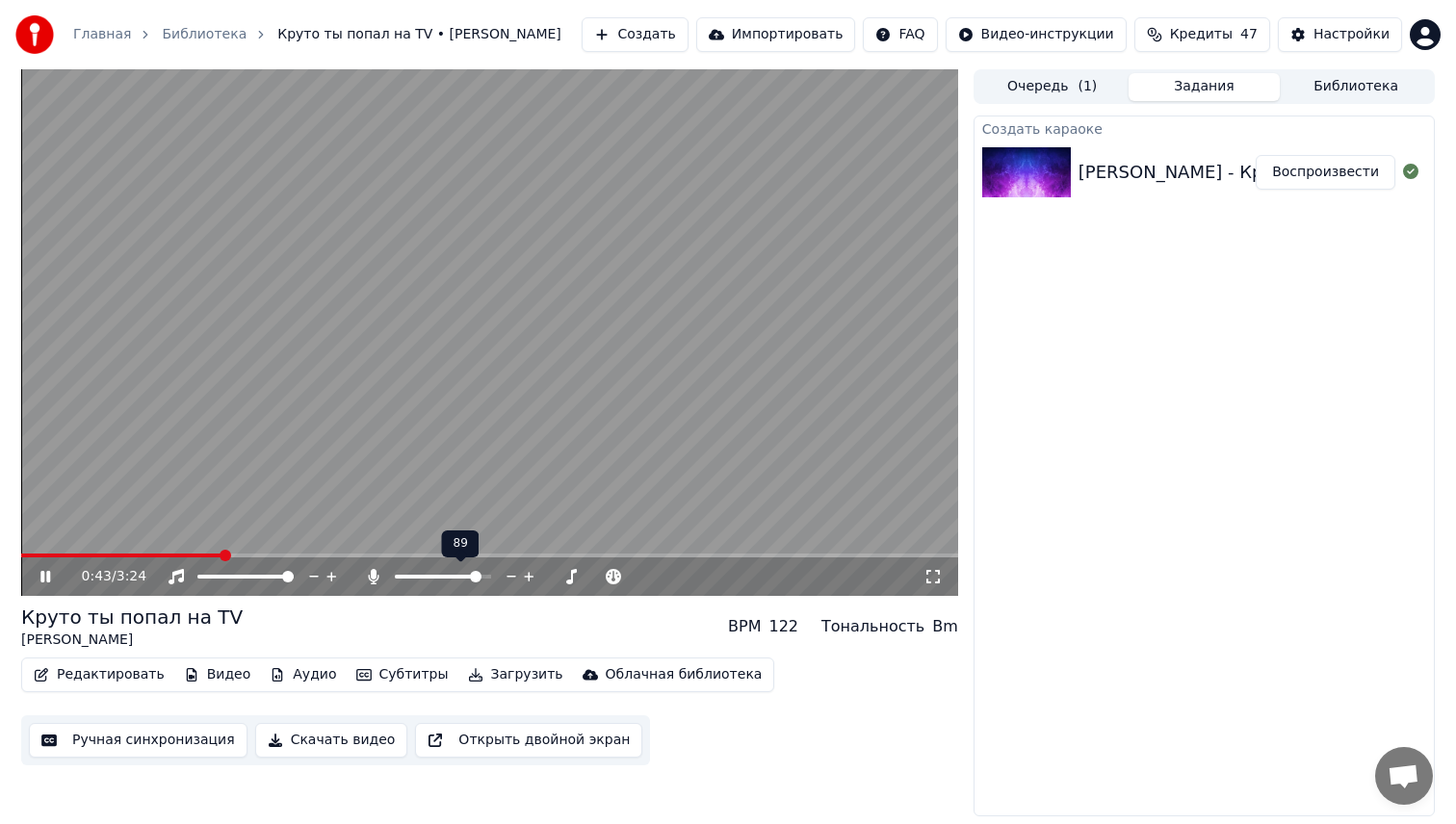
click at [470, 582] on span at bounding box center [476, 577] width 12 height 12
click at [863, 725] on div "Редактировать Видео Аудио Субтитры Загрузить Облачная библиотека Ручная синхрон…" at bounding box center [490, 712] width 937 height 108
click at [861, 727] on div "Редактировать Видео Аудио Субтитры Загрузить Облачная библиотека Ручная синхрон…" at bounding box center [490, 712] width 937 height 108
click at [150, 740] on button "Ручная синхронизация" at bounding box center [139, 740] width 219 height 34
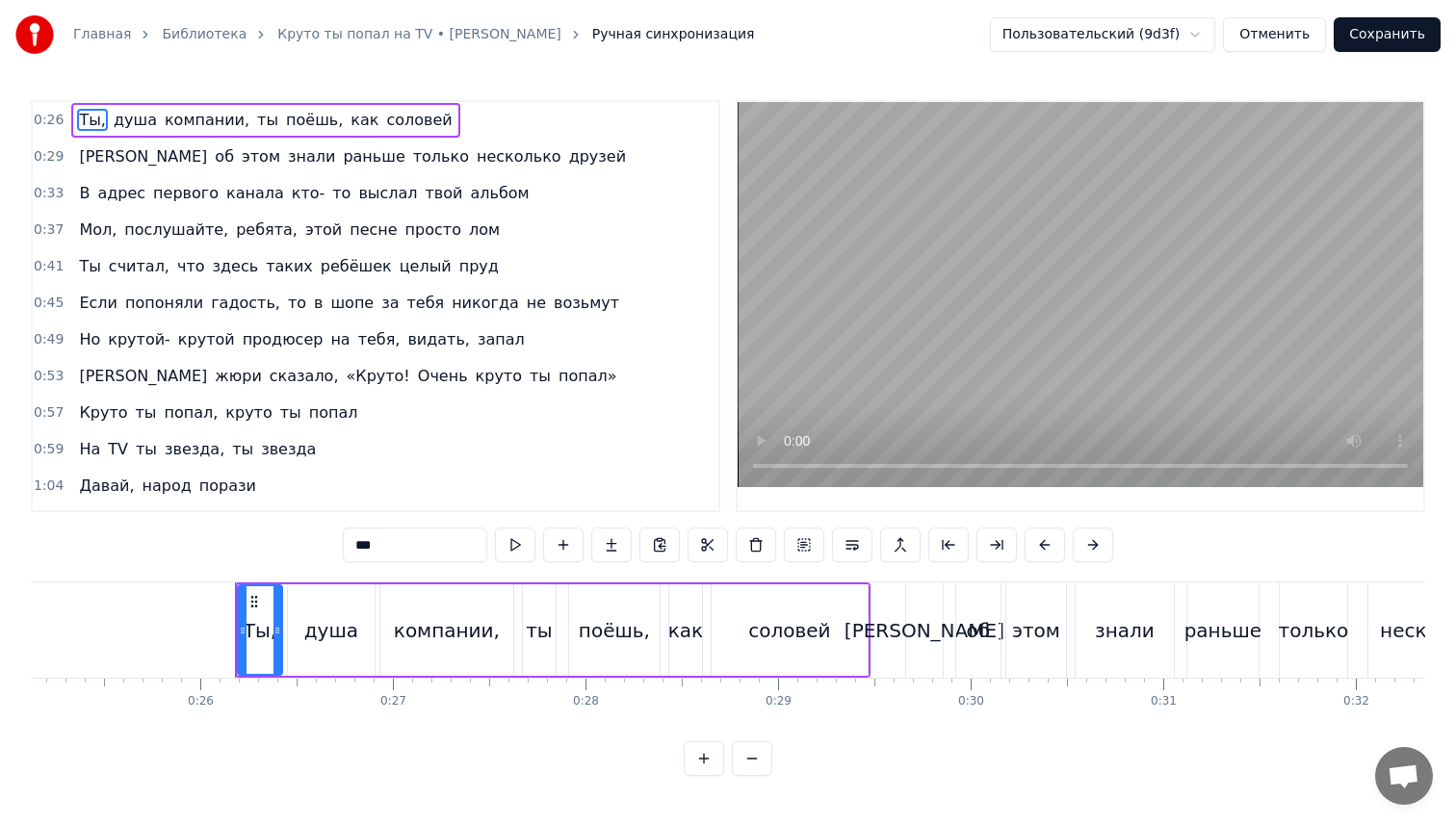
scroll to position [0, 4945]
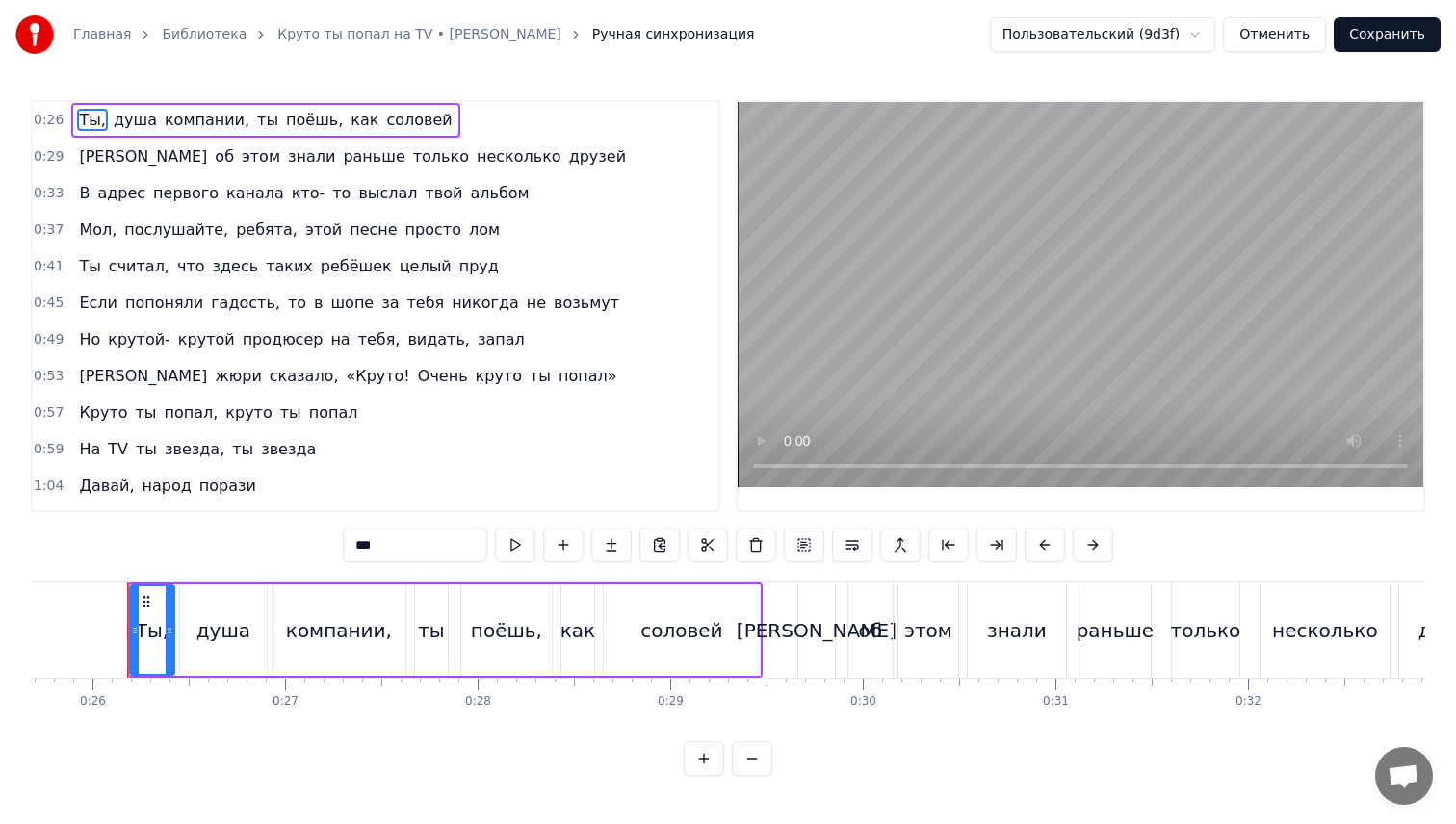
click at [98, 305] on span "Если" at bounding box center [98, 303] width 42 height 22
type input "****"
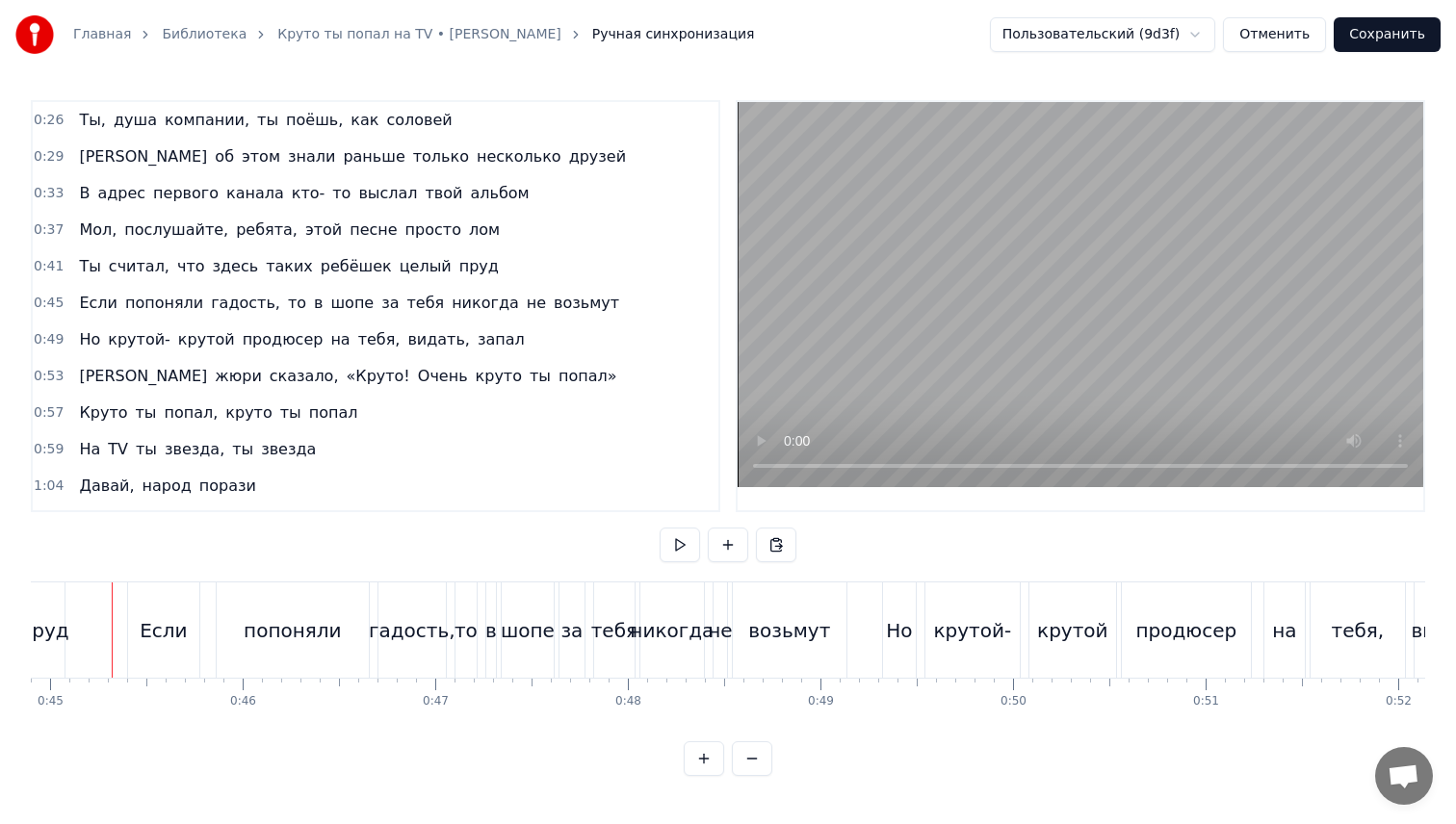
scroll to position [0, 8630]
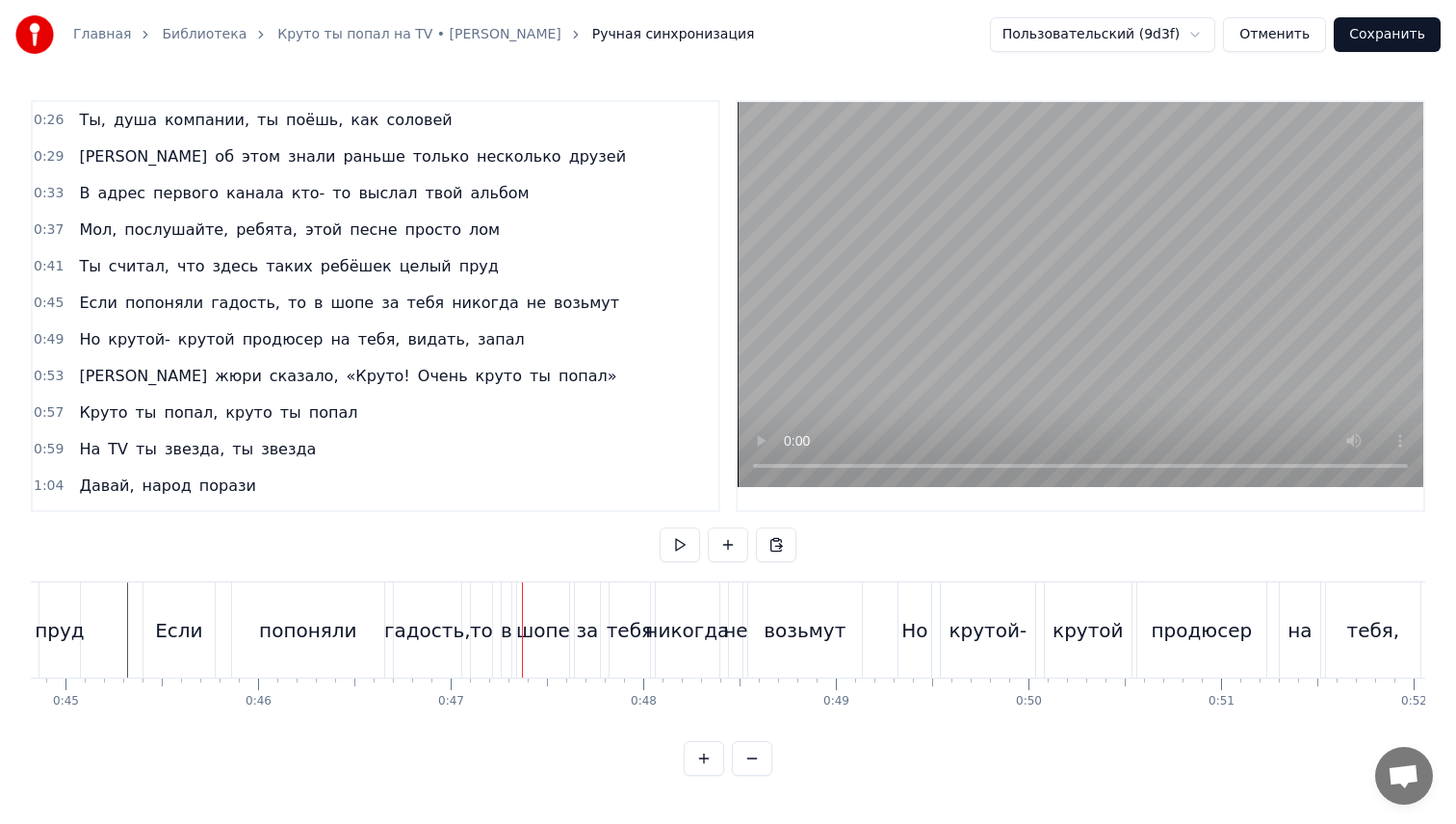
click at [275, 627] on div "попоняли" at bounding box center [308, 631] width 98 height 29
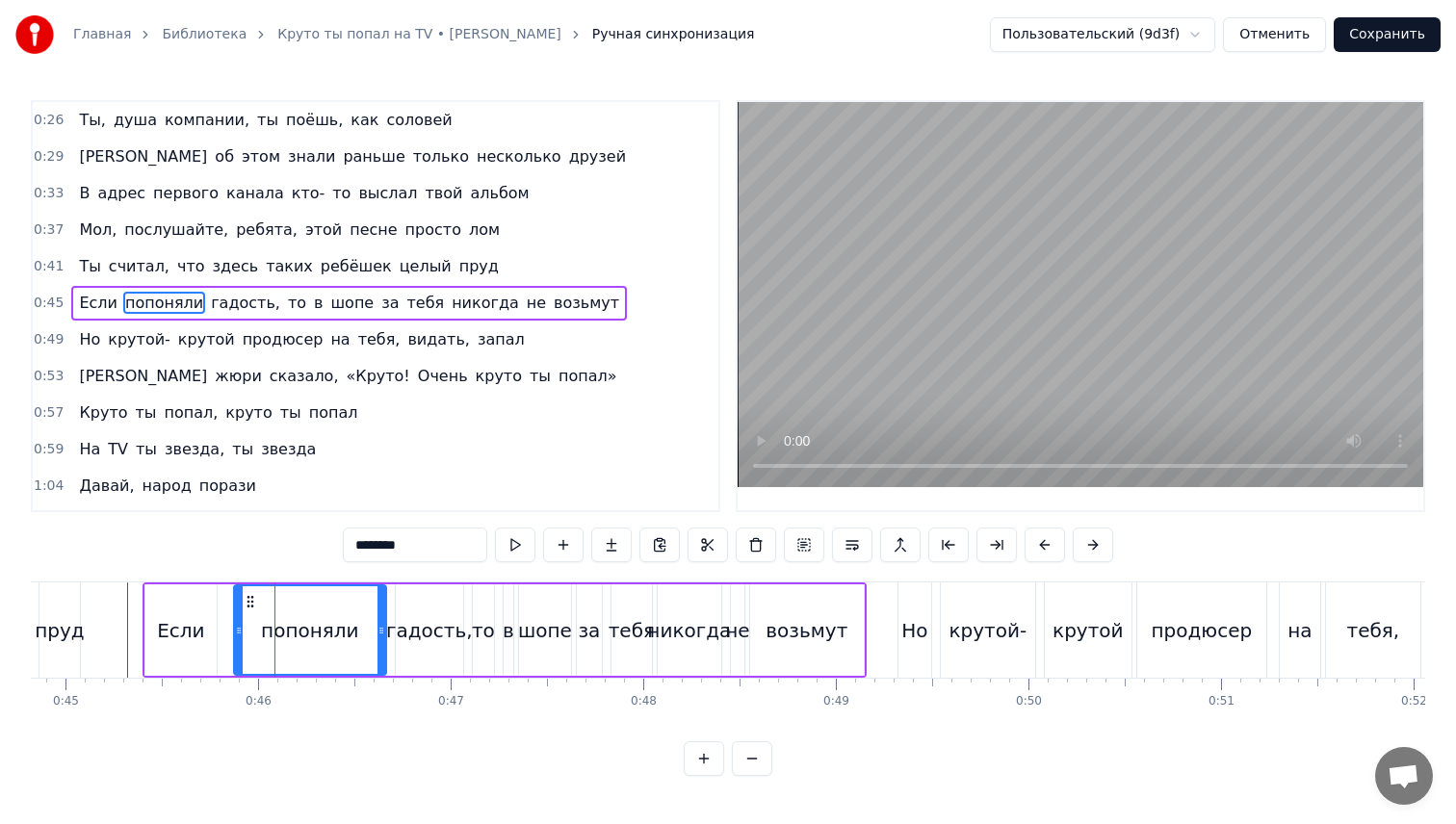
drag, startPoint x: 433, startPoint y: 540, endPoint x: 258, endPoint y: 549, distance: 175.2
click at [258, 549] on div "0:26 Ты, душа компании, ты поёшь, как соловей 0:29 И об этом знали раньше тольк…" at bounding box center [728, 438] width 1394 height 676
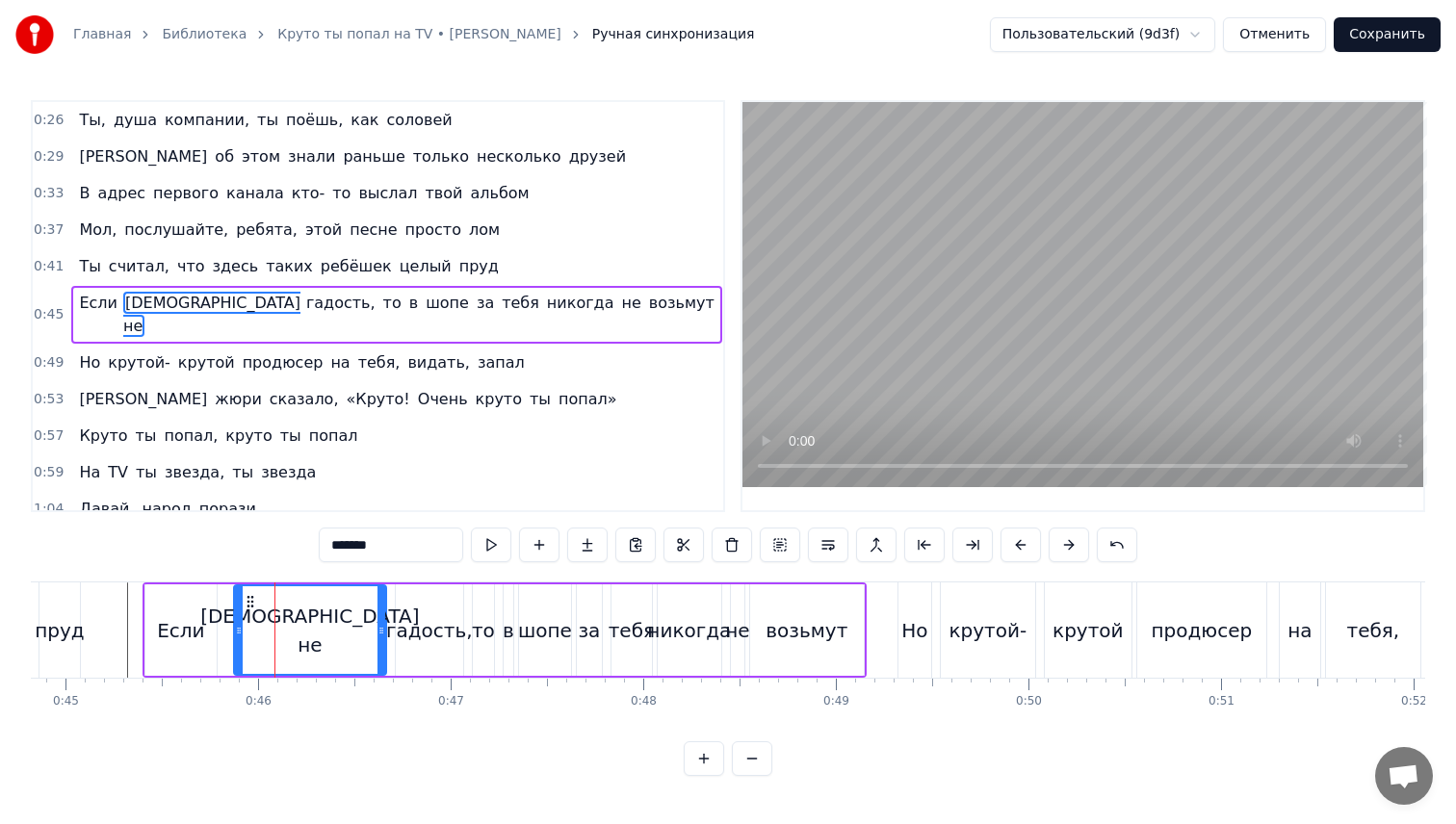
click at [415, 621] on div "гадость," at bounding box center [429, 631] width 87 height 29
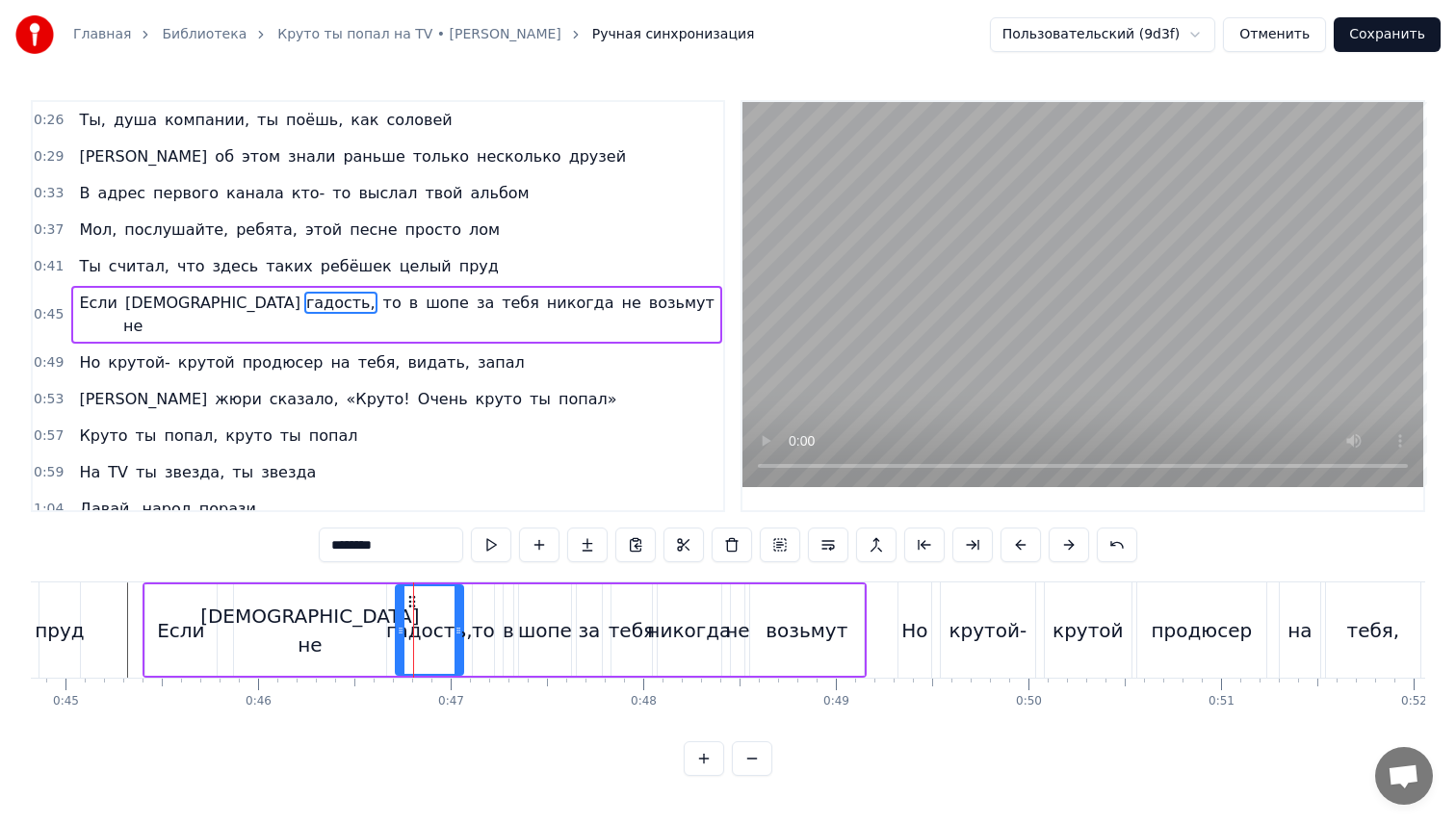
drag, startPoint x: 361, startPoint y: 551, endPoint x: 139, endPoint y: 544, distance: 222.1
click at [154, 544] on div "0:26 Ты, душа компании, ты поёшь, как соловей 0:29 И об этом знали раньше тольк…" at bounding box center [728, 438] width 1394 height 676
type input "*******"
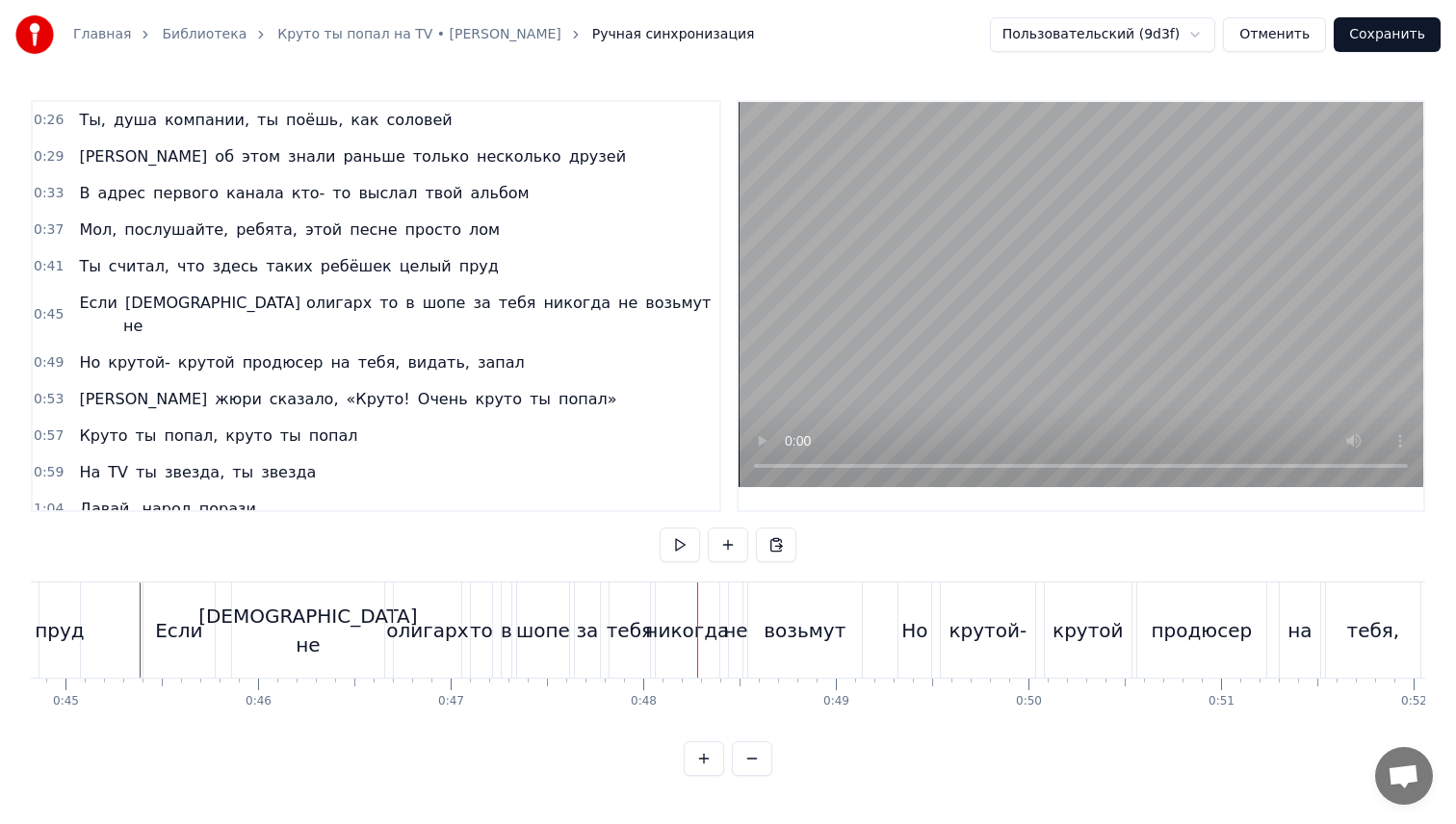
click at [552, 653] on div "шопе" at bounding box center [542, 630] width 52 height 96
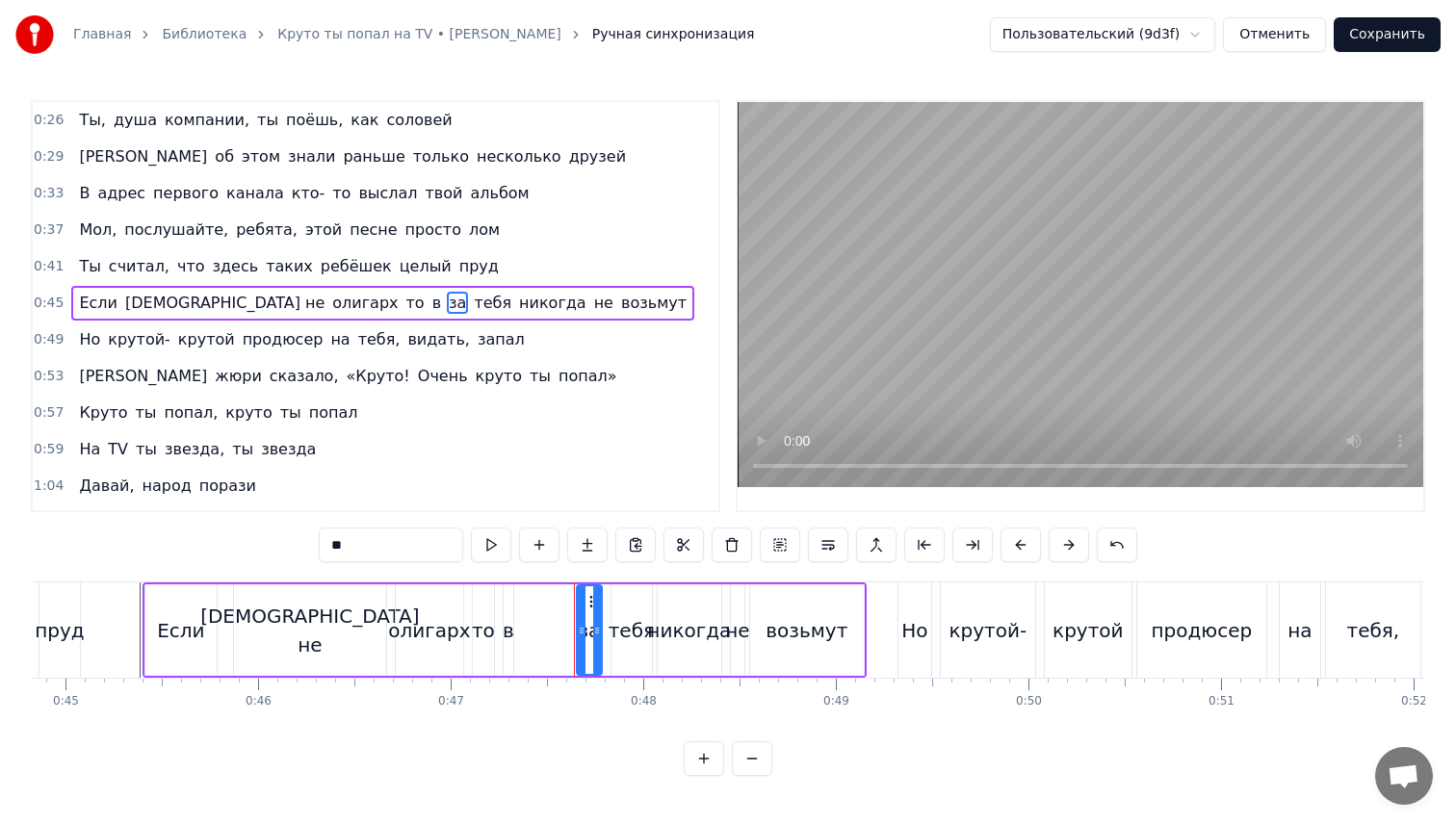
click at [430, 302] on span "в" at bounding box center [436, 303] width 13 height 22
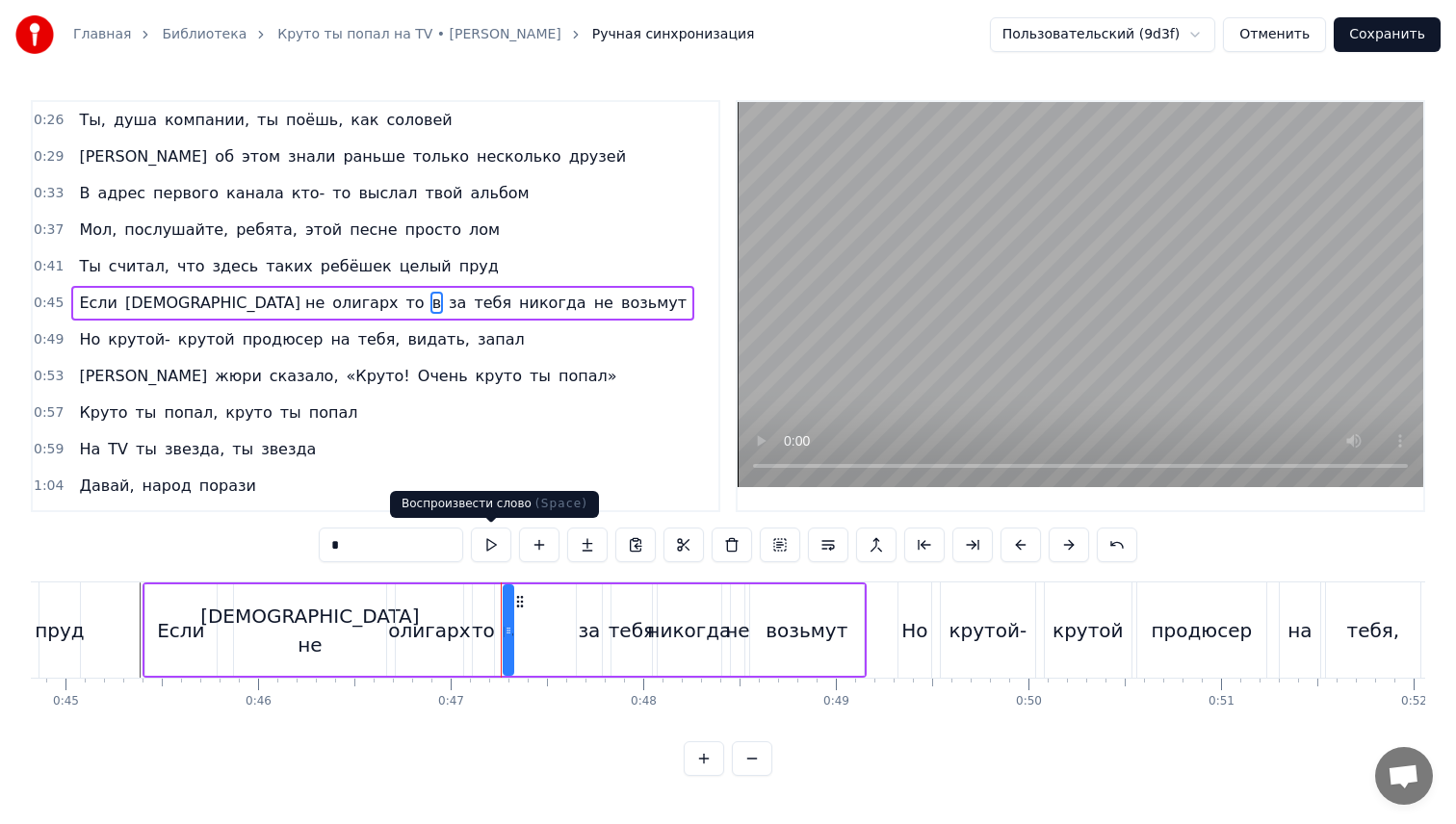
click at [425, 555] on input "*" at bounding box center [391, 544] width 145 height 34
click at [472, 299] on span "тебя" at bounding box center [492, 303] width 41 height 22
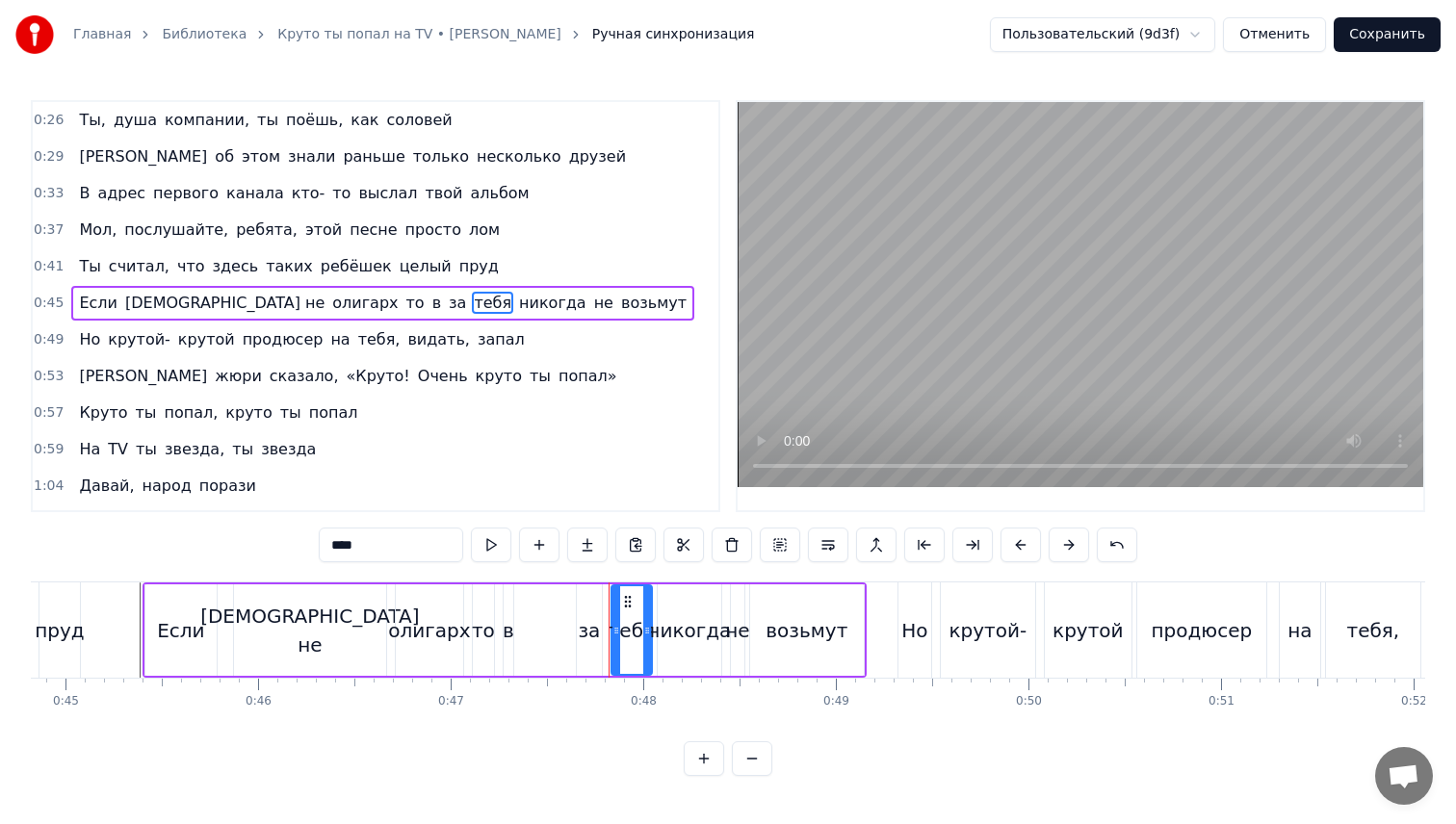
click at [447, 305] on span "за" at bounding box center [457, 303] width 21 height 22
drag, startPoint x: 616, startPoint y: 631, endPoint x: 511, endPoint y: 613, distance: 106.5
click at [527, 629] on icon at bounding box center [530, 630] width 8 height 16
drag, startPoint x: 405, startPoint y: 532, endPoint x: 136, endPoint y: 532, distance: 269.0
click at [136, 532] on div "0:26 Ты, душа компании, ты поёшь, как соловей 0:29 И об этом знали раньше тольк…" at bounding box center [728, 438] width 1394 height 676
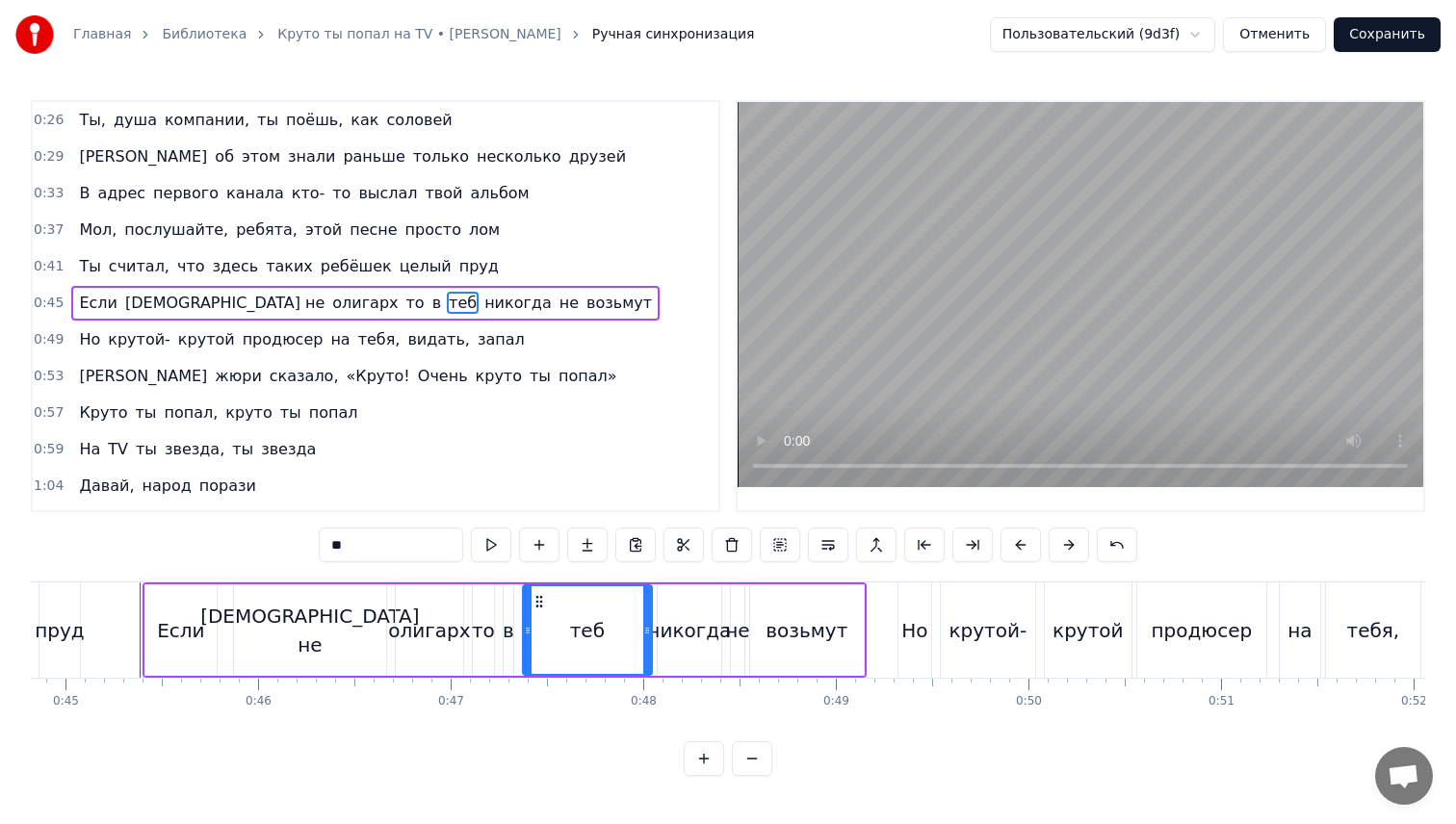
type input "*"
type input "******"
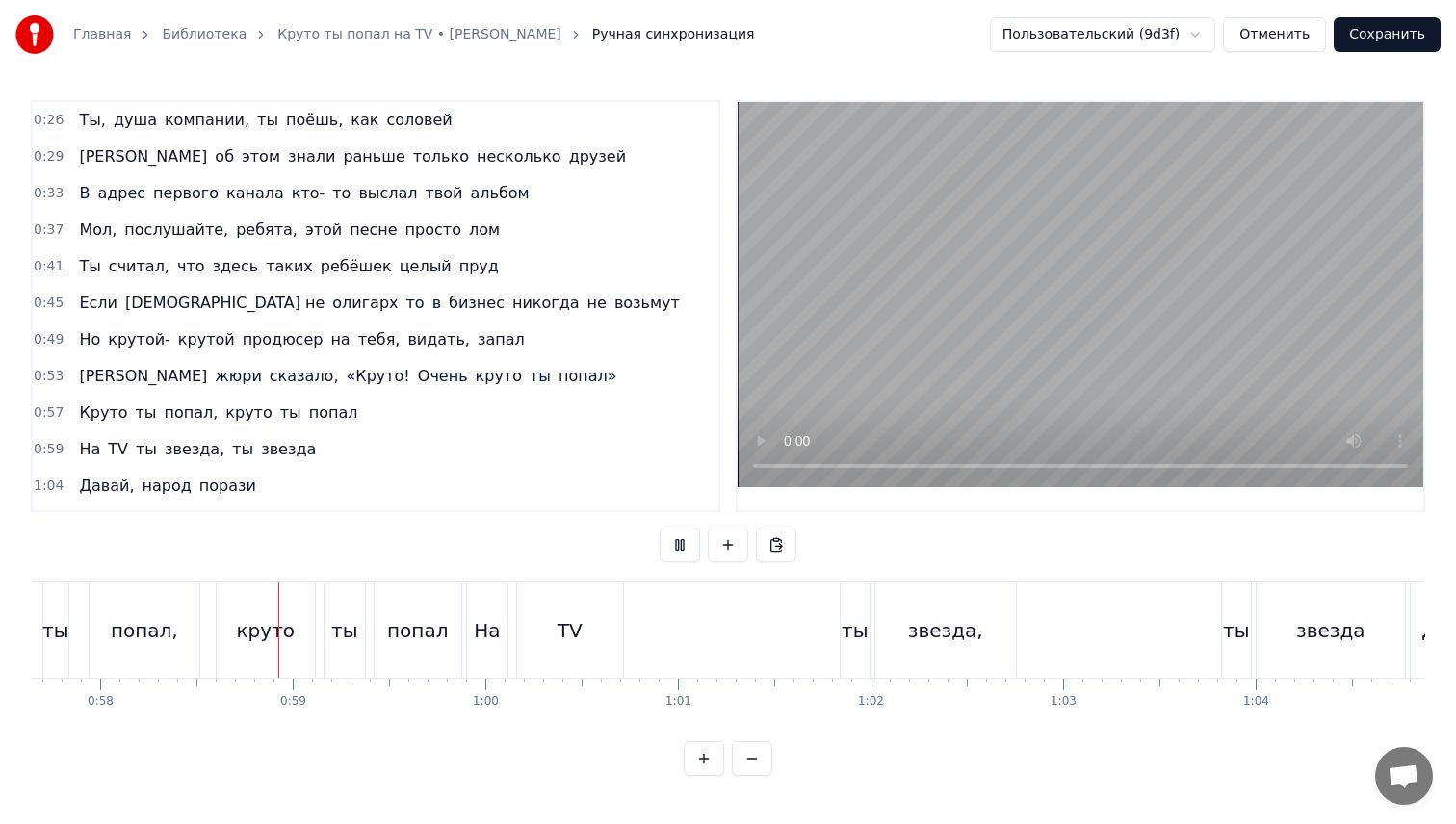
scroll to position [0, 11104]
click at [49, 121] on span "0:26" at bounding box center [48, 120] width 30 height 20
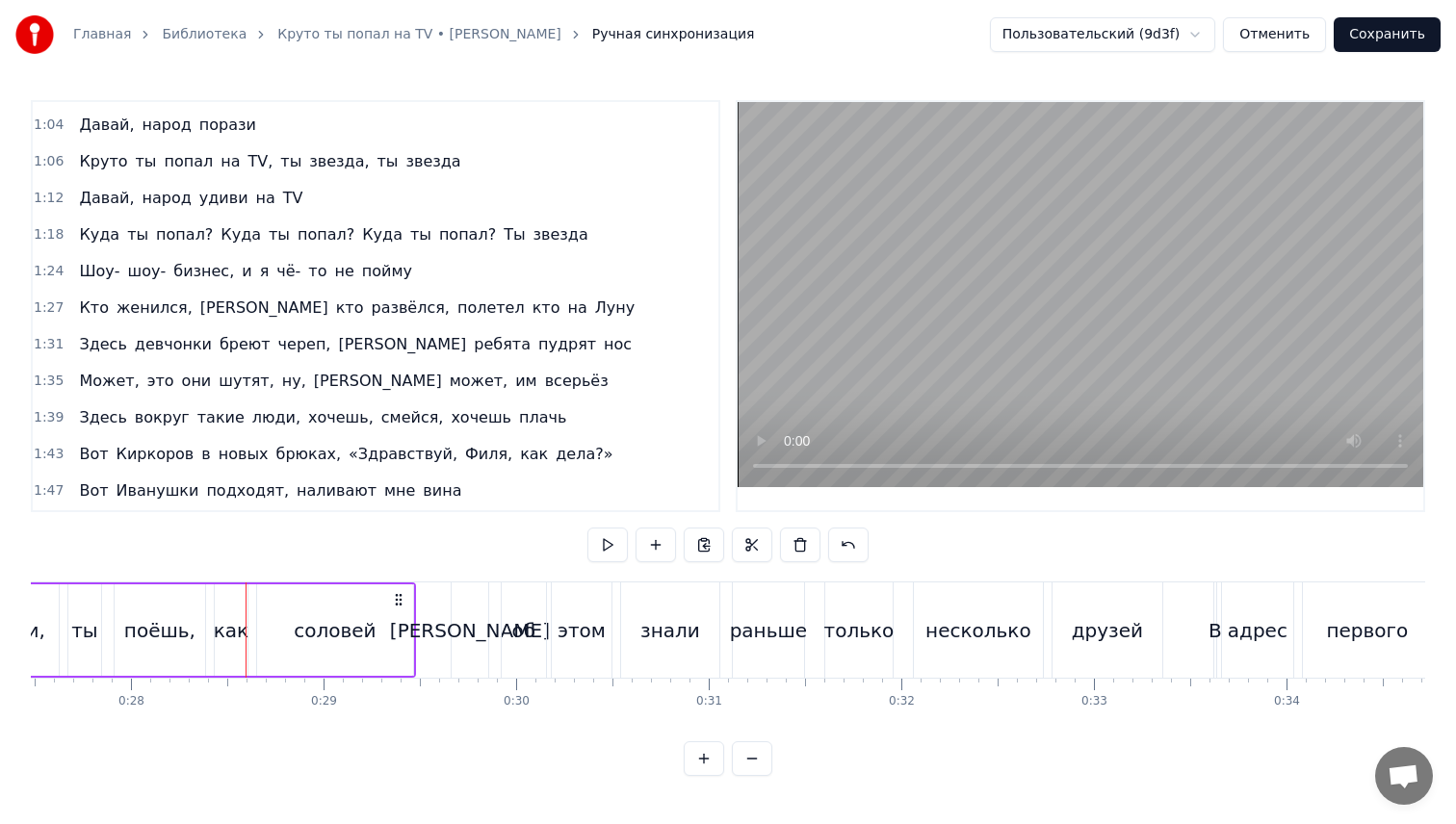
scroll to position [1, 0]
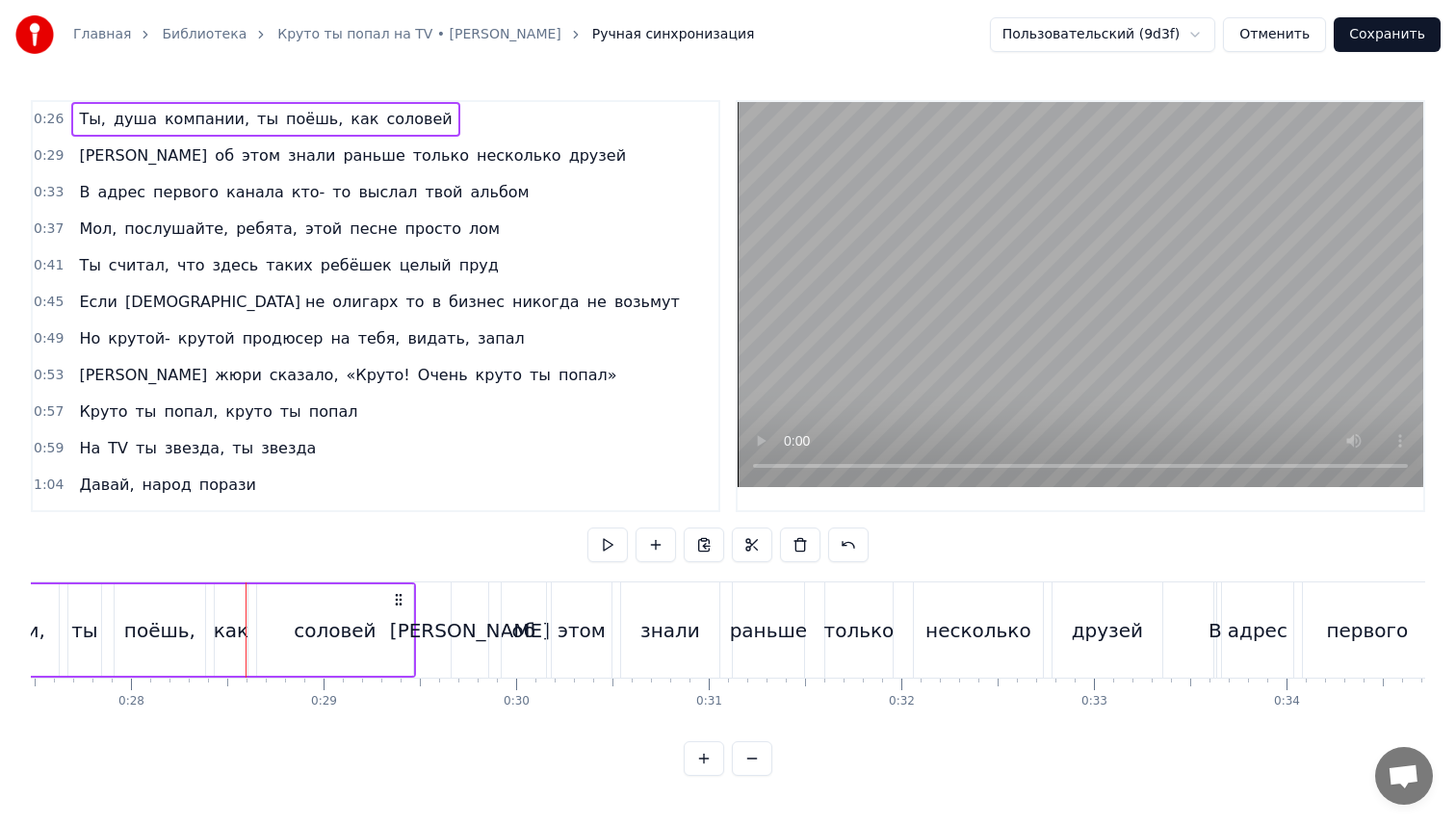
click at [97, 120] on span "Ты," at bounding box center [93, 118] width 31 height 22
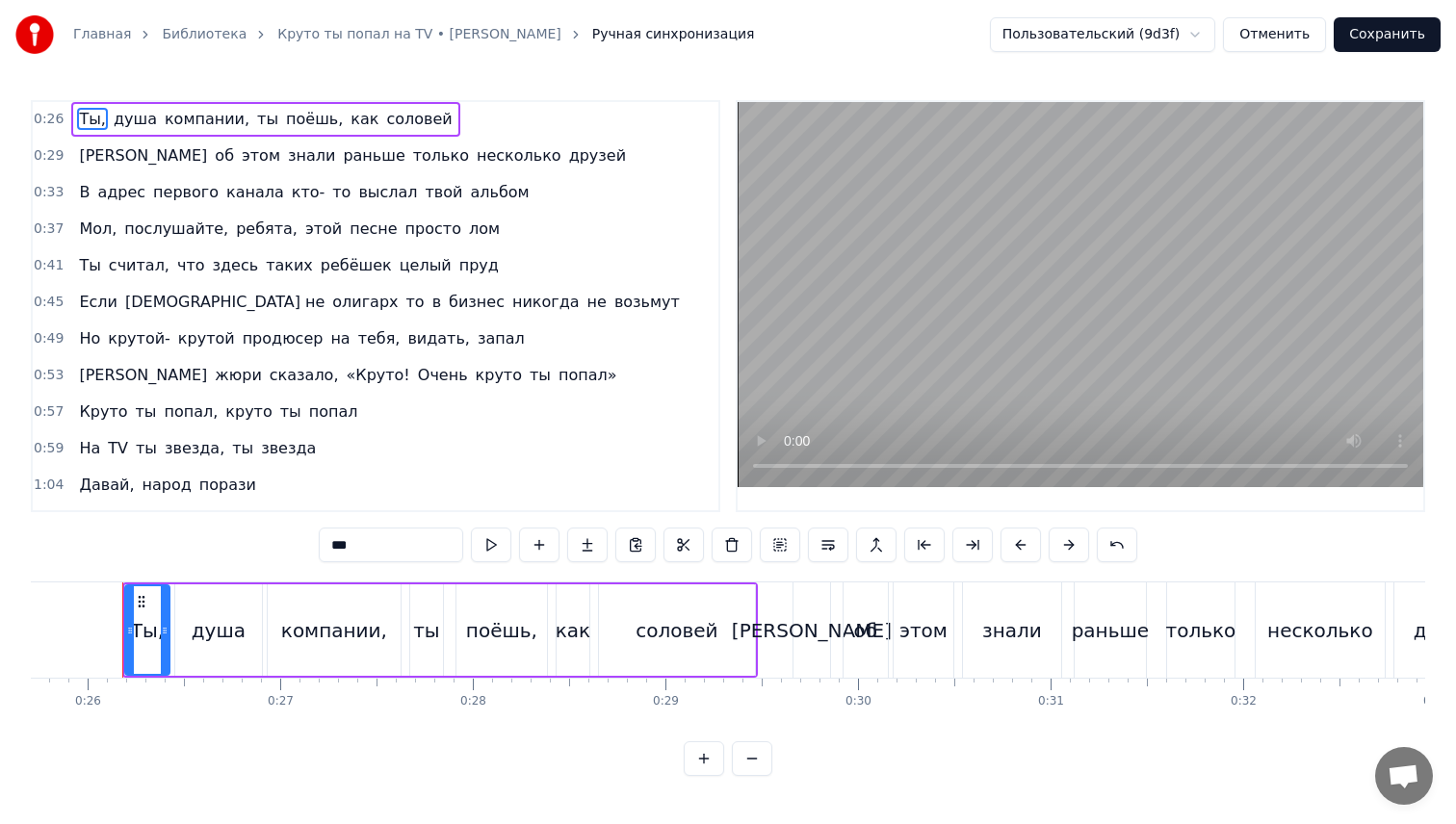
scroll to position [0, 4945]
click at [403, 546] on input "***" at bounding box center [391, 544] width 145 height 34
type input "**"
click at [42, 152] on span "0:29" at bounding box center [48, 156] width 30 height 20
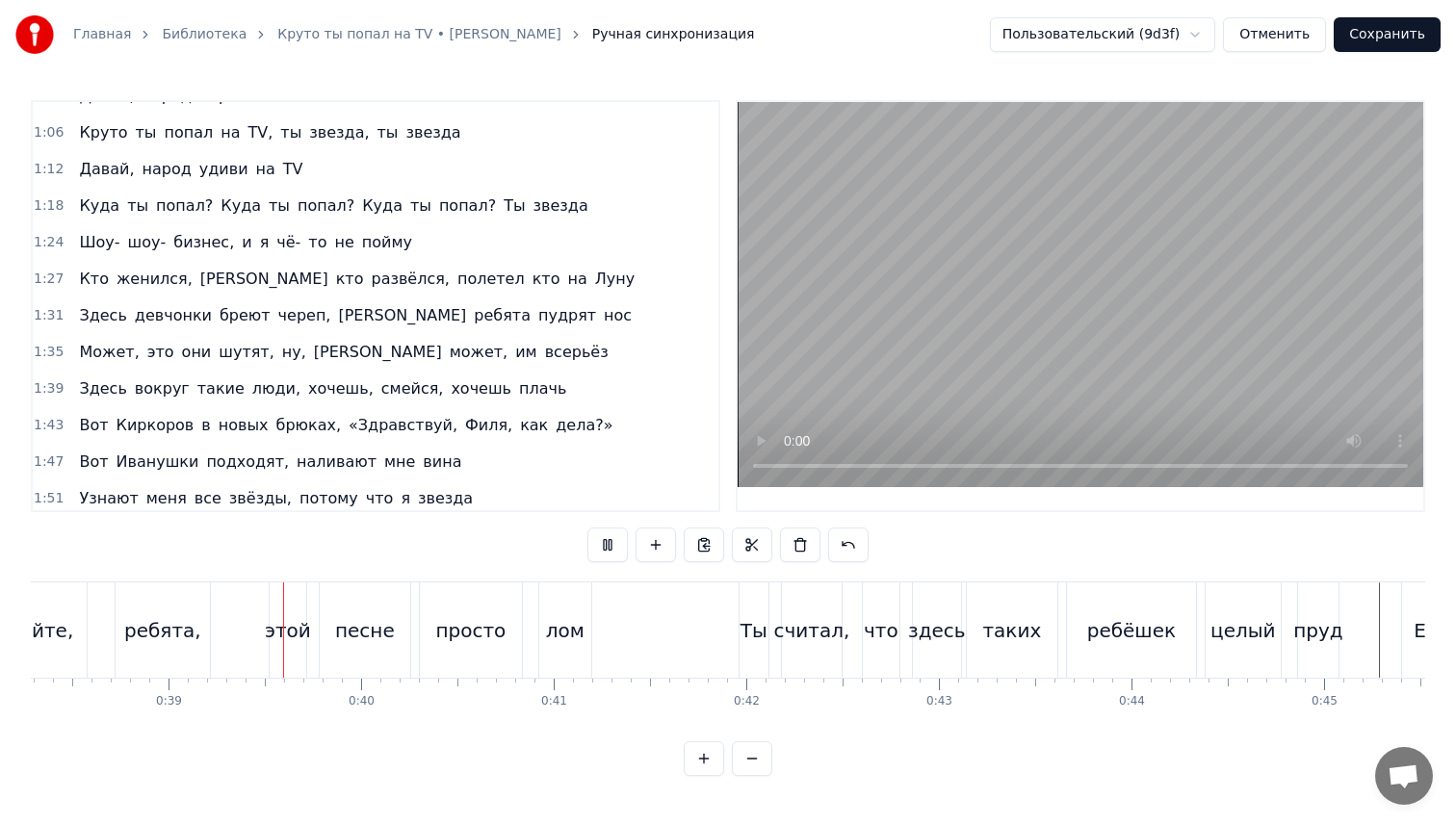
scroll to position [0, 7388]
click at [263, 649] on div "этой" at bounding box center [271, 630] width 36 height 96
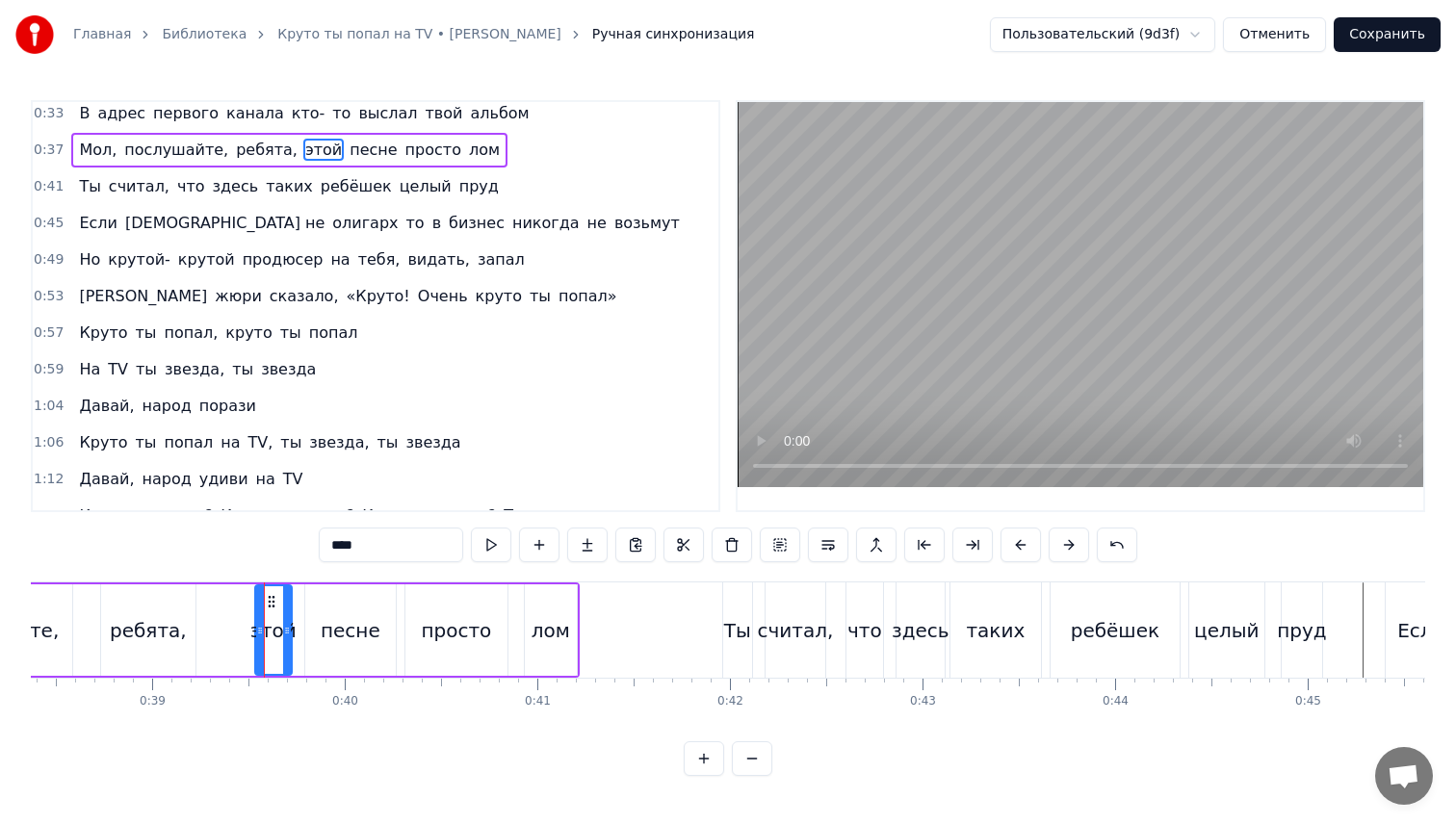
scroll to position [0, 0]
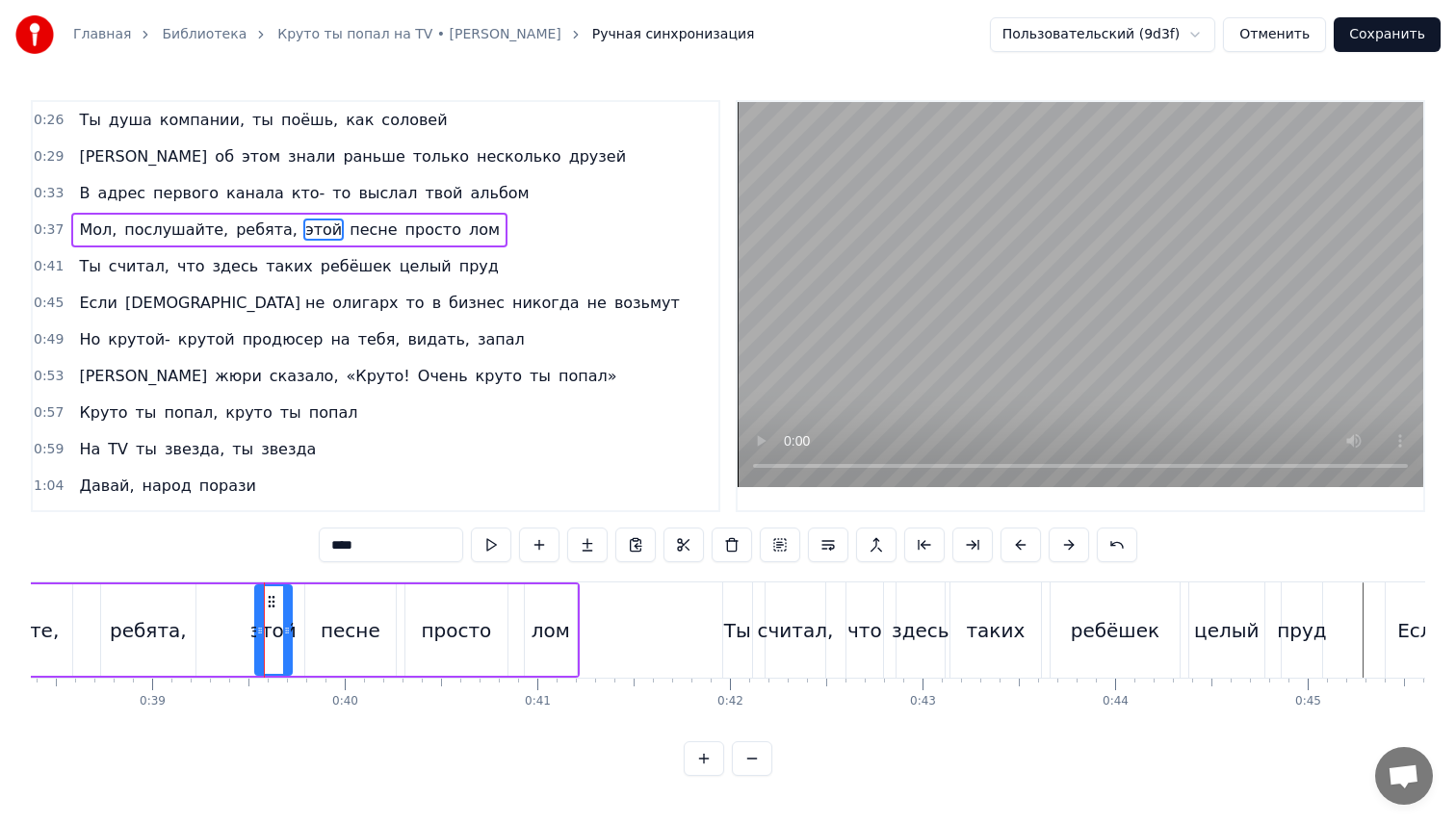
click at [378, 550] on input "****" at bounding box center [391, 544] width 145 height 34
click at [348, 632] on div "песне" at bounding box center [350, 631] width 60 height 29
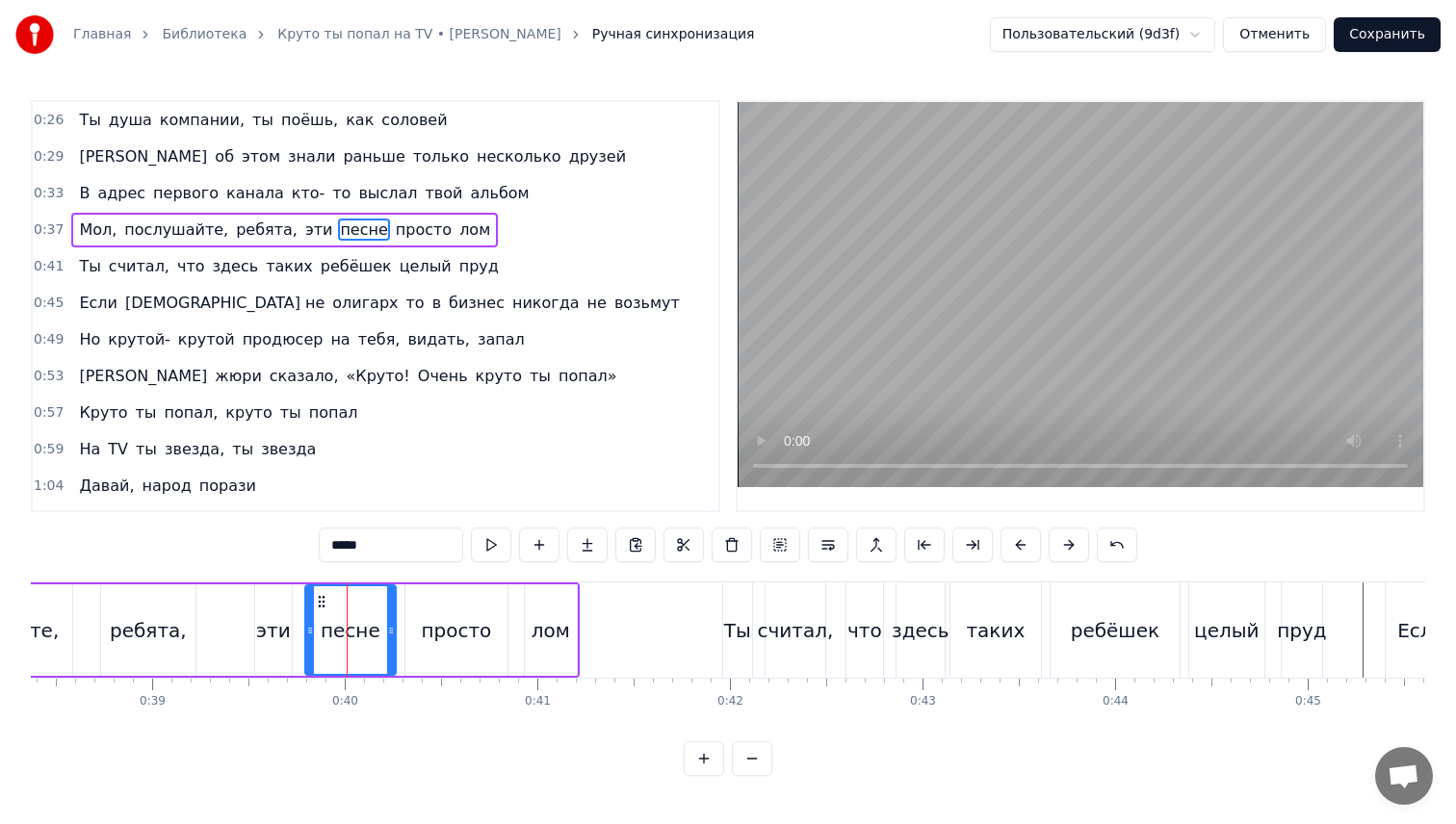
click at [415, 539] on input "*****" at bounding box center [391, 544] width 145 height 34
type input "*****"
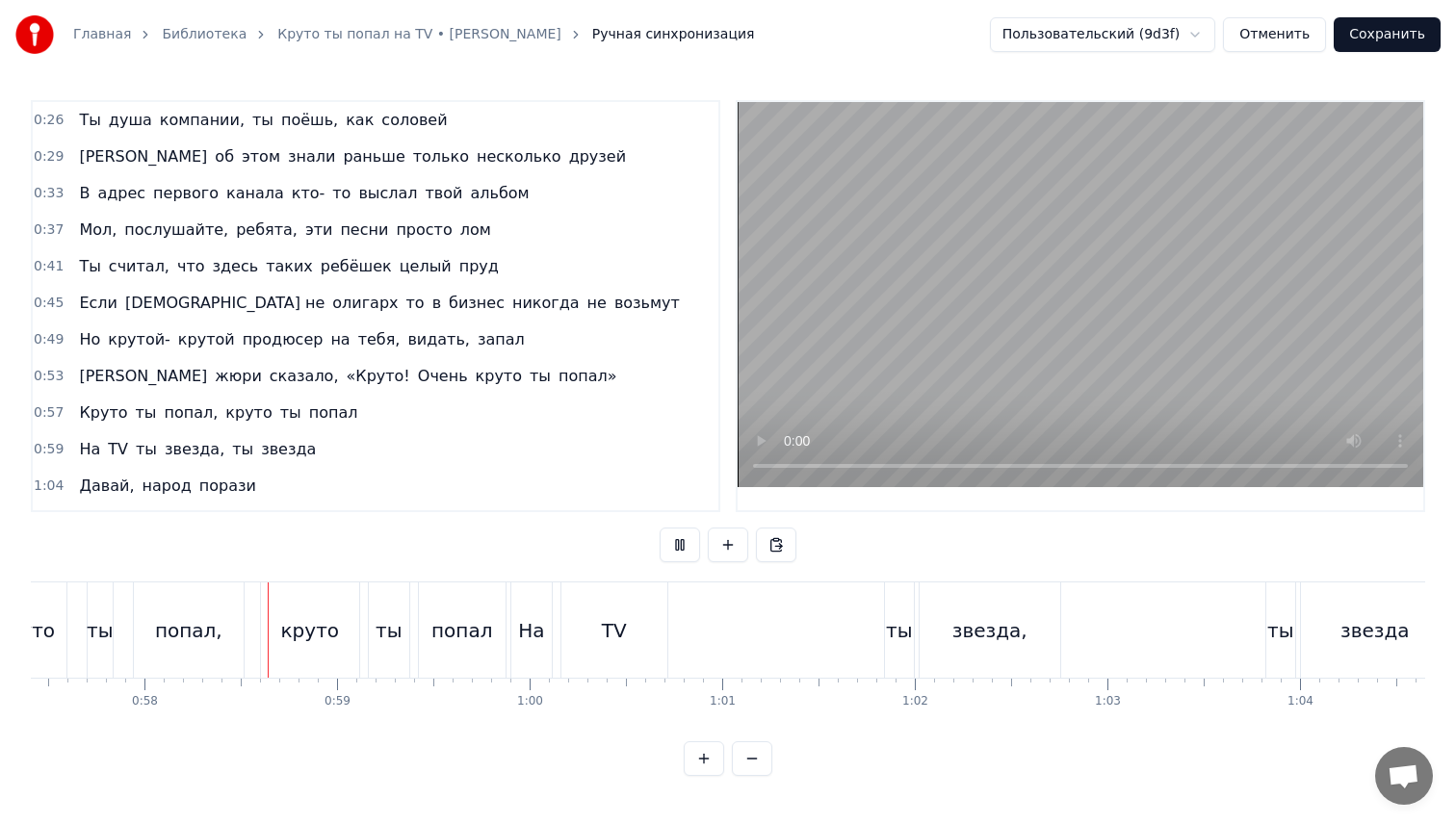
scroll to position [0, 11063]
click at [1000, 760] on div "0:26 Ты душа компании, ты поёшь, как соловей 0:29 И об этом знали раньше только…" at bounding box center [728, 438] width 1394 height 676
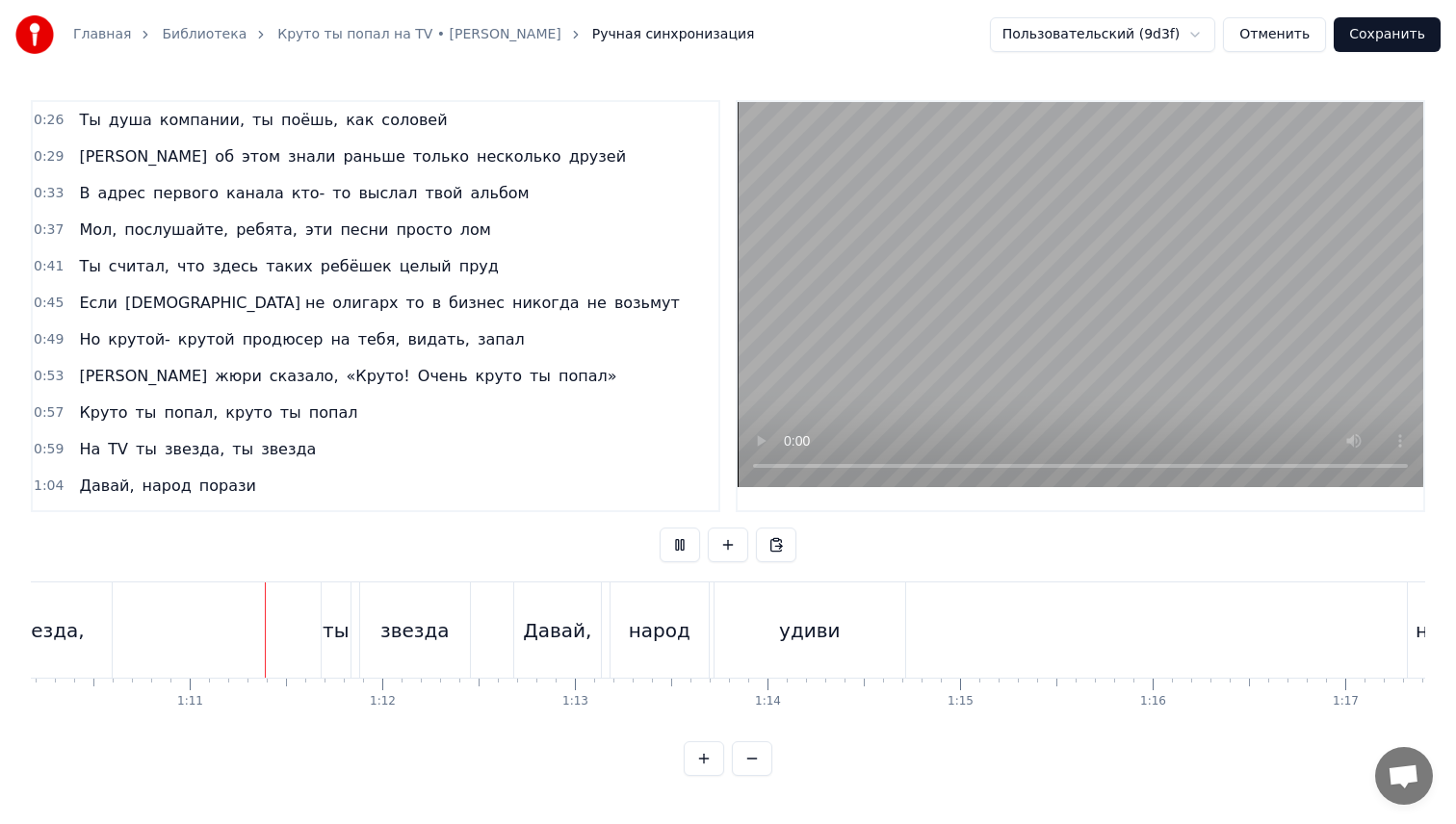
scroll to position [0, 13518]
click at [997, 767] on div "0:26 Ты душа компании, ты поёшь, как соловей 0:29 И об этом знали раньше только…" at bounding box center [728, 438] width 1394 height 676
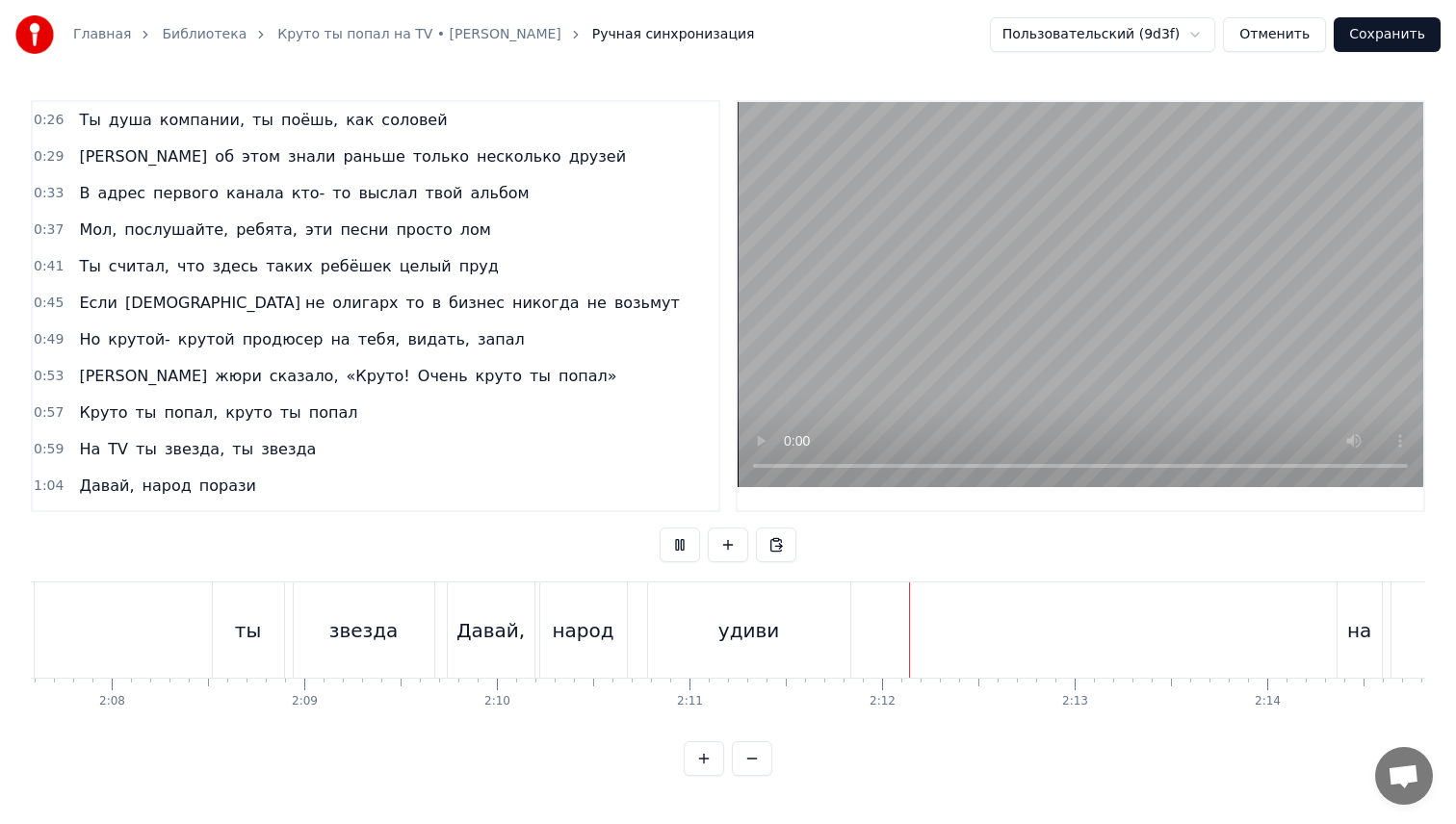
click at [1389, 36] on button "Сохранить" at bounding box center [1387, 34] width 107 height 34
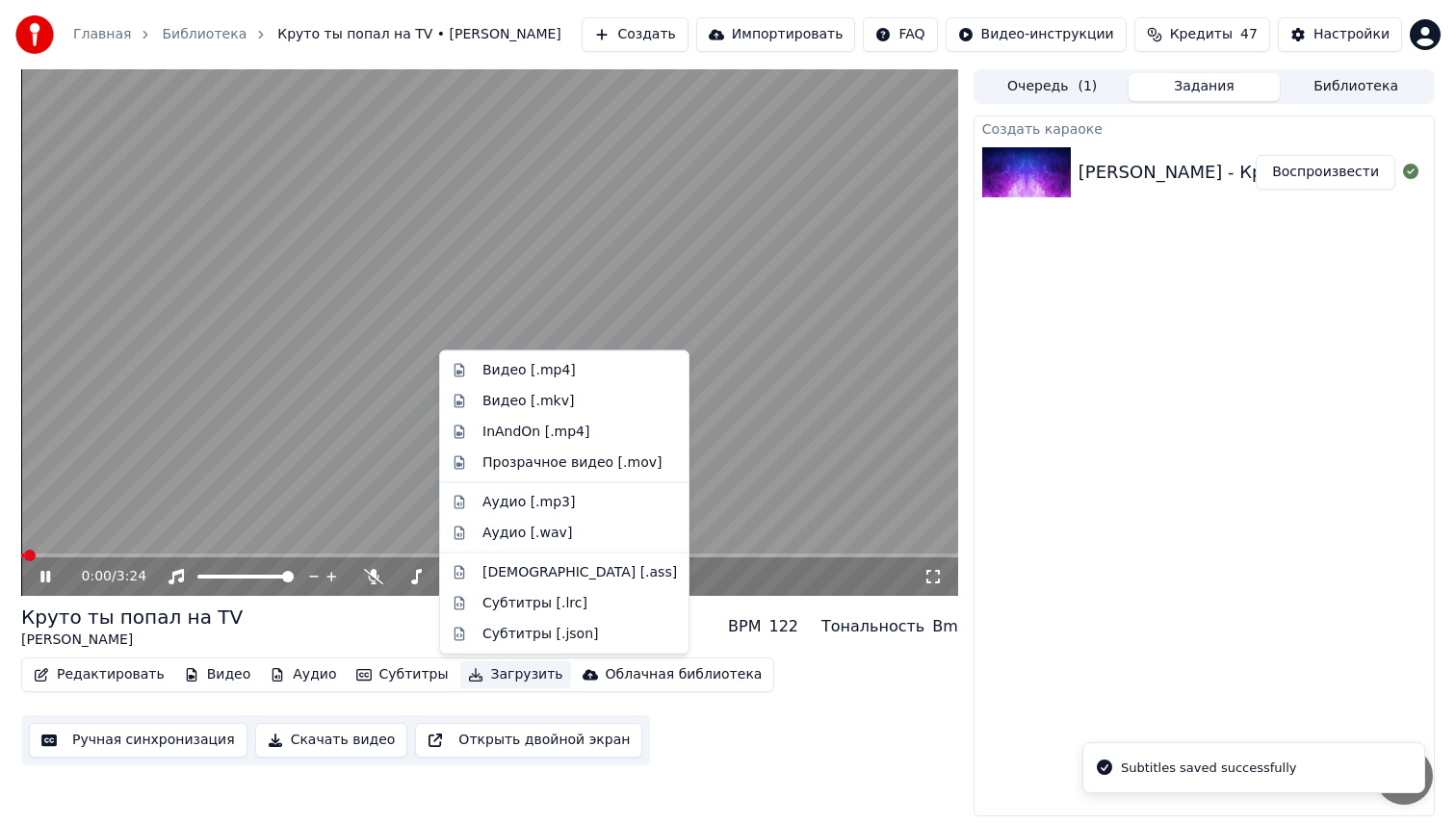
click at [519, 675] on button "Загрузить" at bounding box center [515, 675] width 110 height 27
click at [585, 374] on div "Видео [.mp4]" at bounding box center [579, 370] width 194 height 20
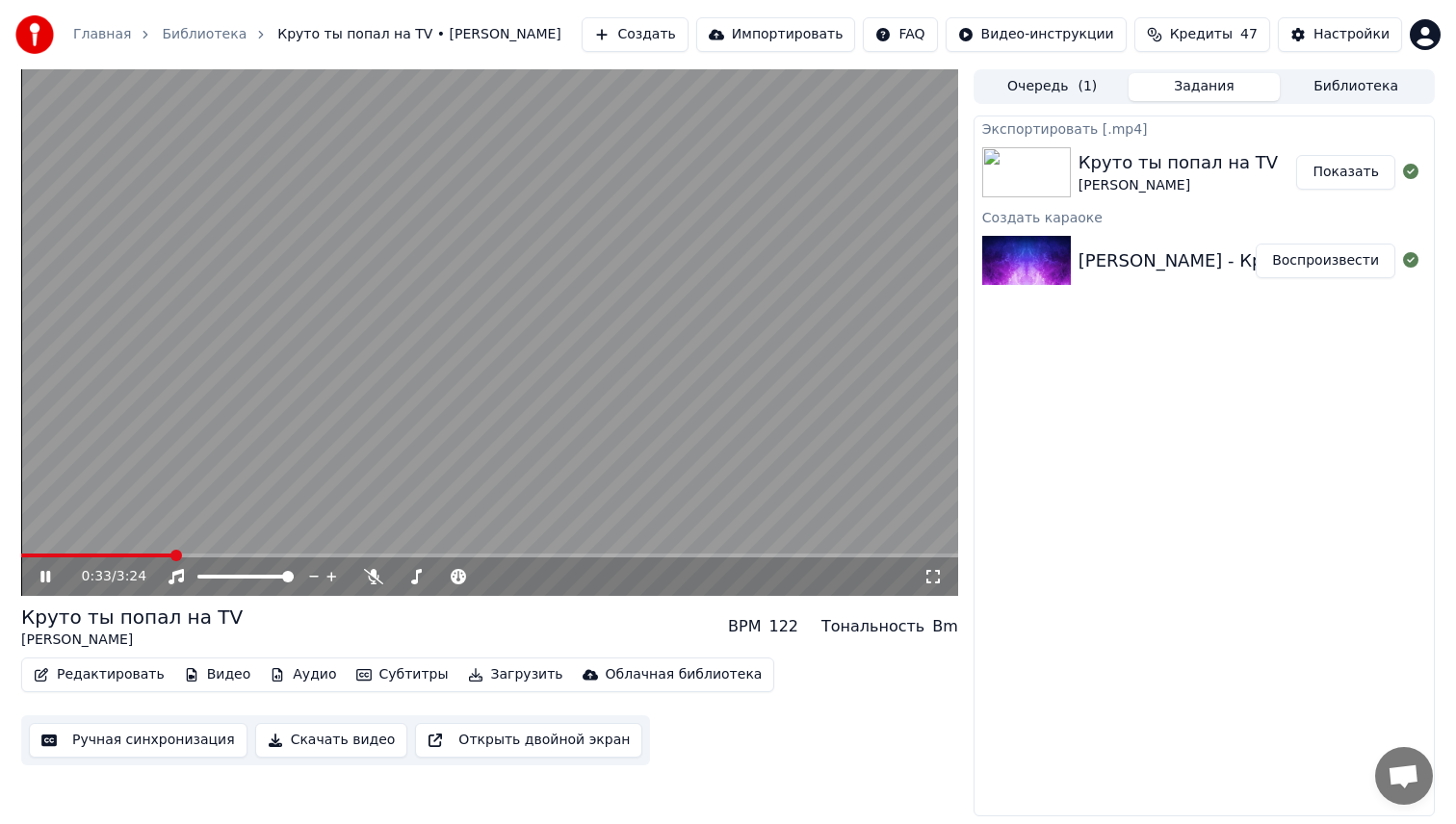
click at [46, 581] on icon at bounding box center [45, 577] width 10 height 12
click at [1360, 174] on button "Показать" at bounding box center [1345, 172] width 99 height 34
click at [1341, 96] on button "Библиотека" at bounding box center [1355, 87] width 152 height 28
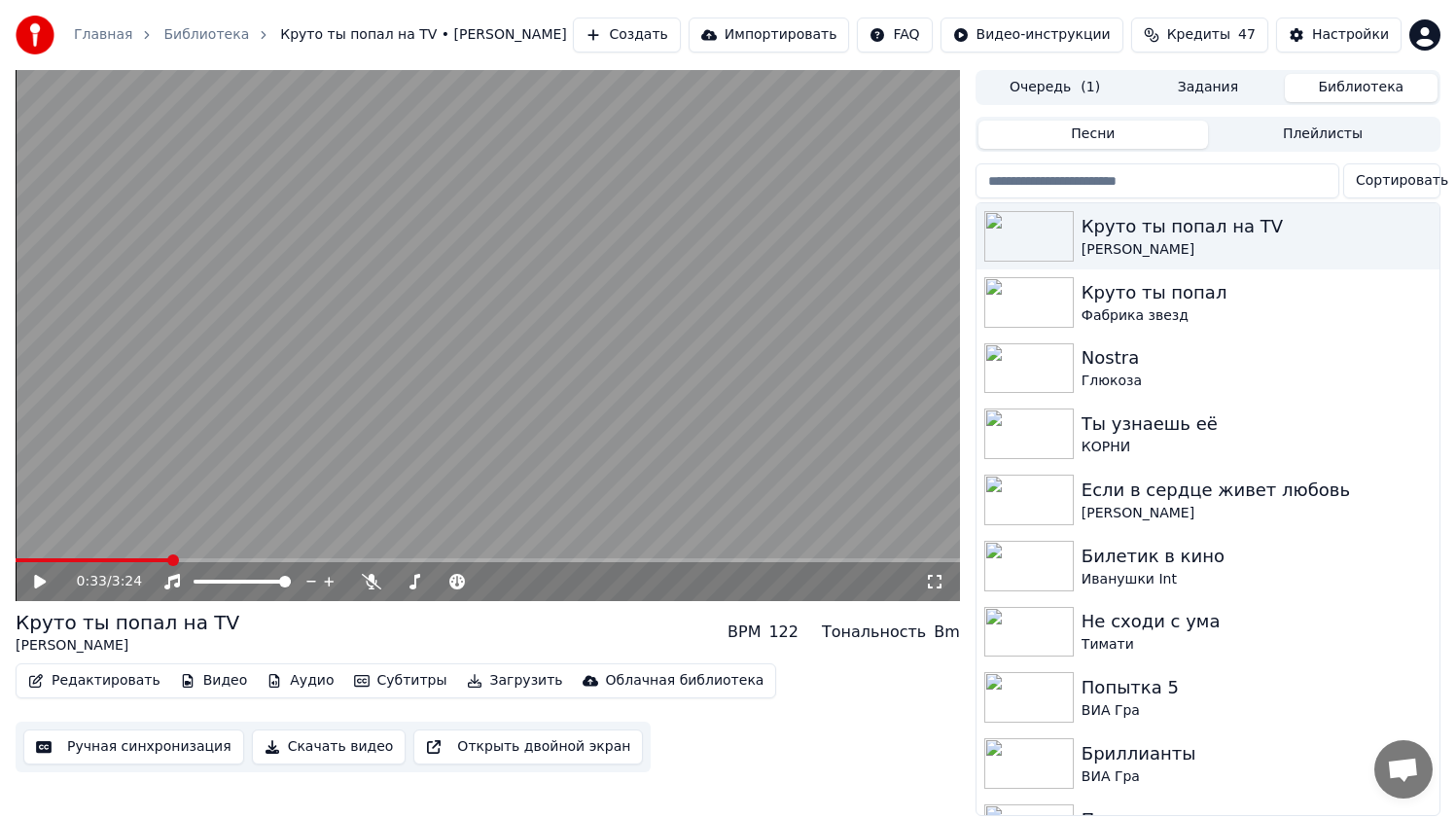
click at [1154, 166] on input "search" at bounding box center [1157, 181] width 363 height 35
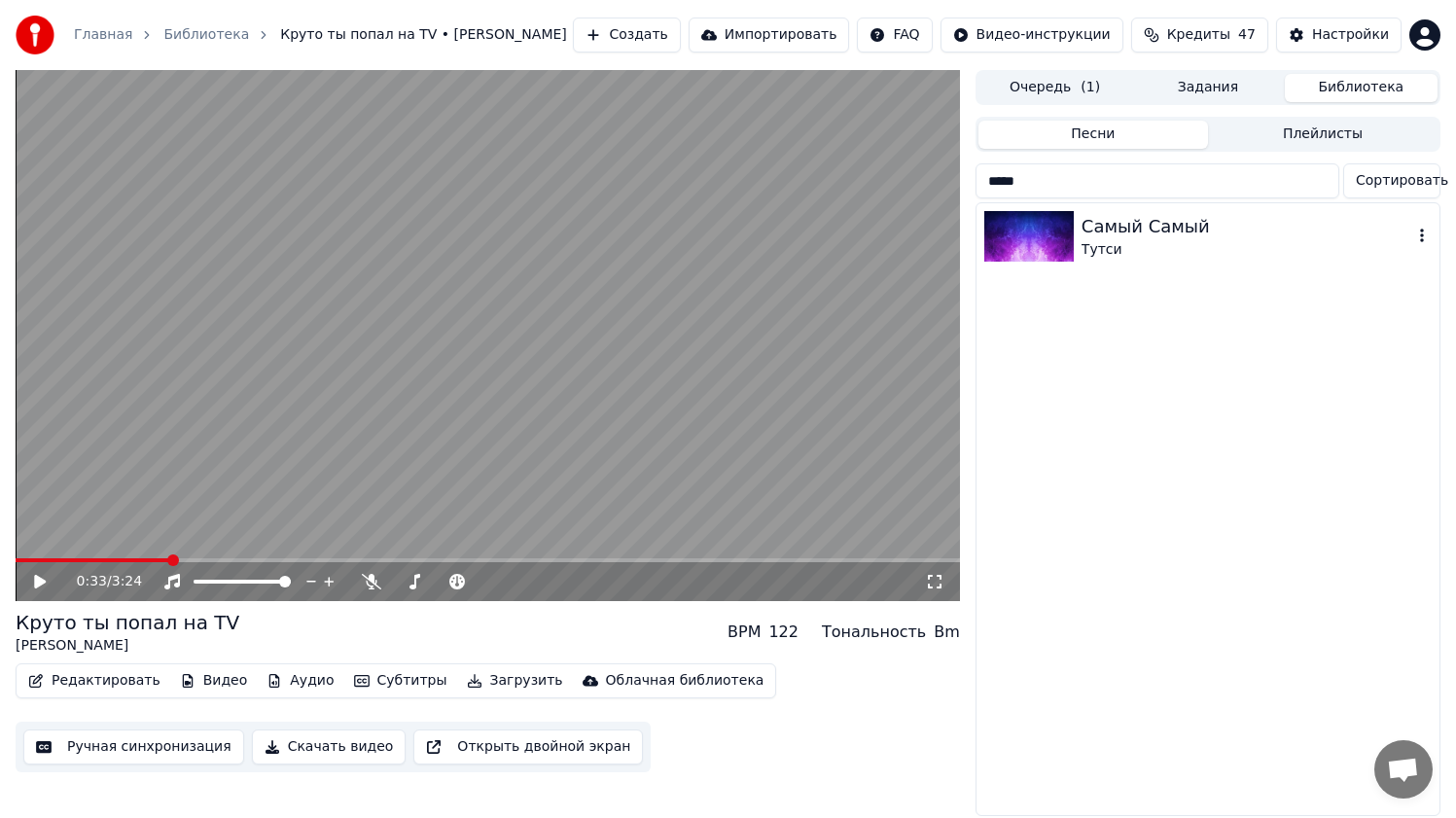
type input "*****"
click at [1217, 263] on div "Самый Самый Тутси" at bounding box center [1207, 236] width 463 height 66
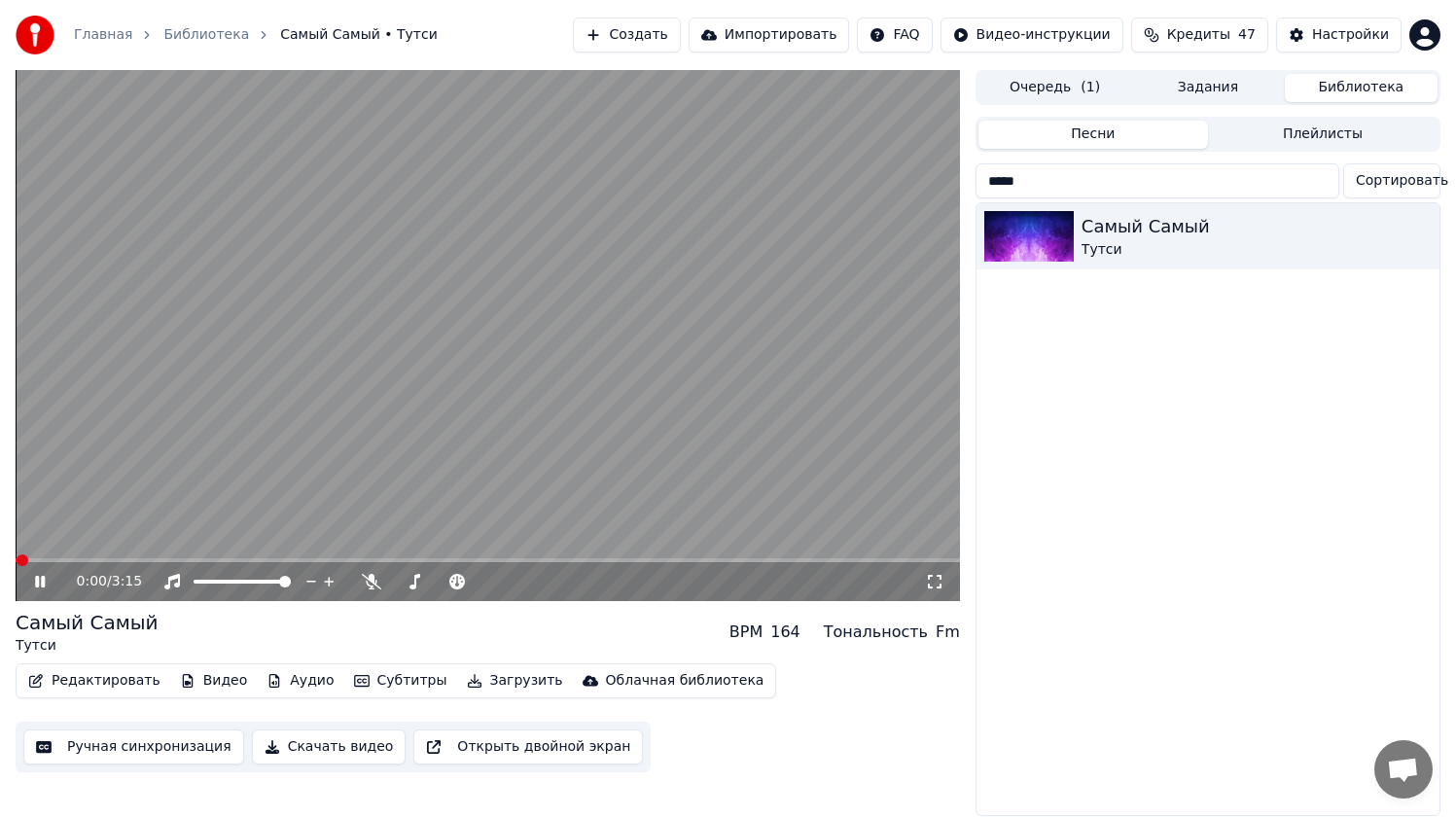
click at [120, 752] on button "Ручная синхронизация" at bounding box center [134, 746] width 221 height 35
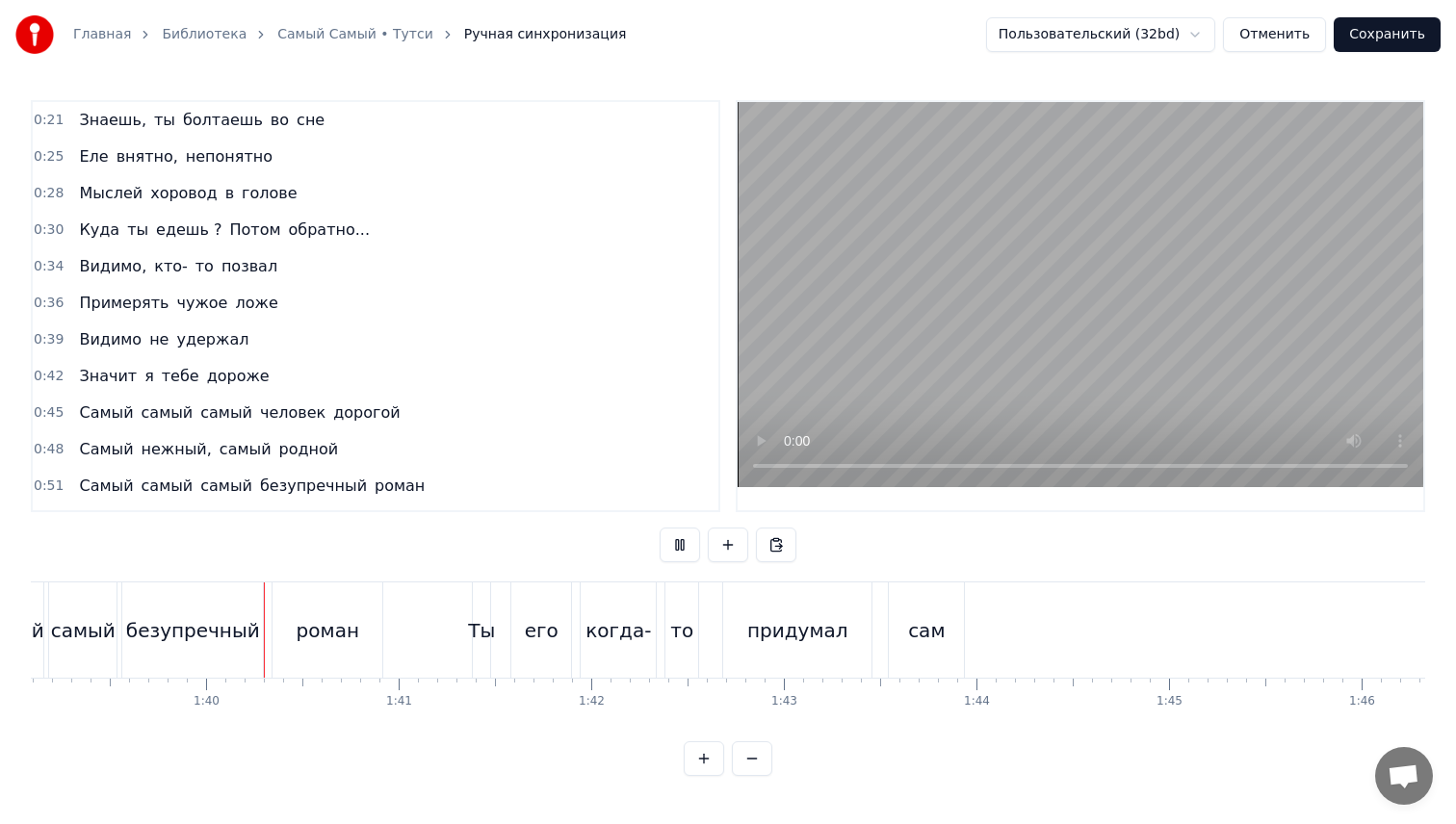
scroll to position [0, 19088]
click at [921, 619] on div "сам" at bounding box center [918, 630] width 75 height 96
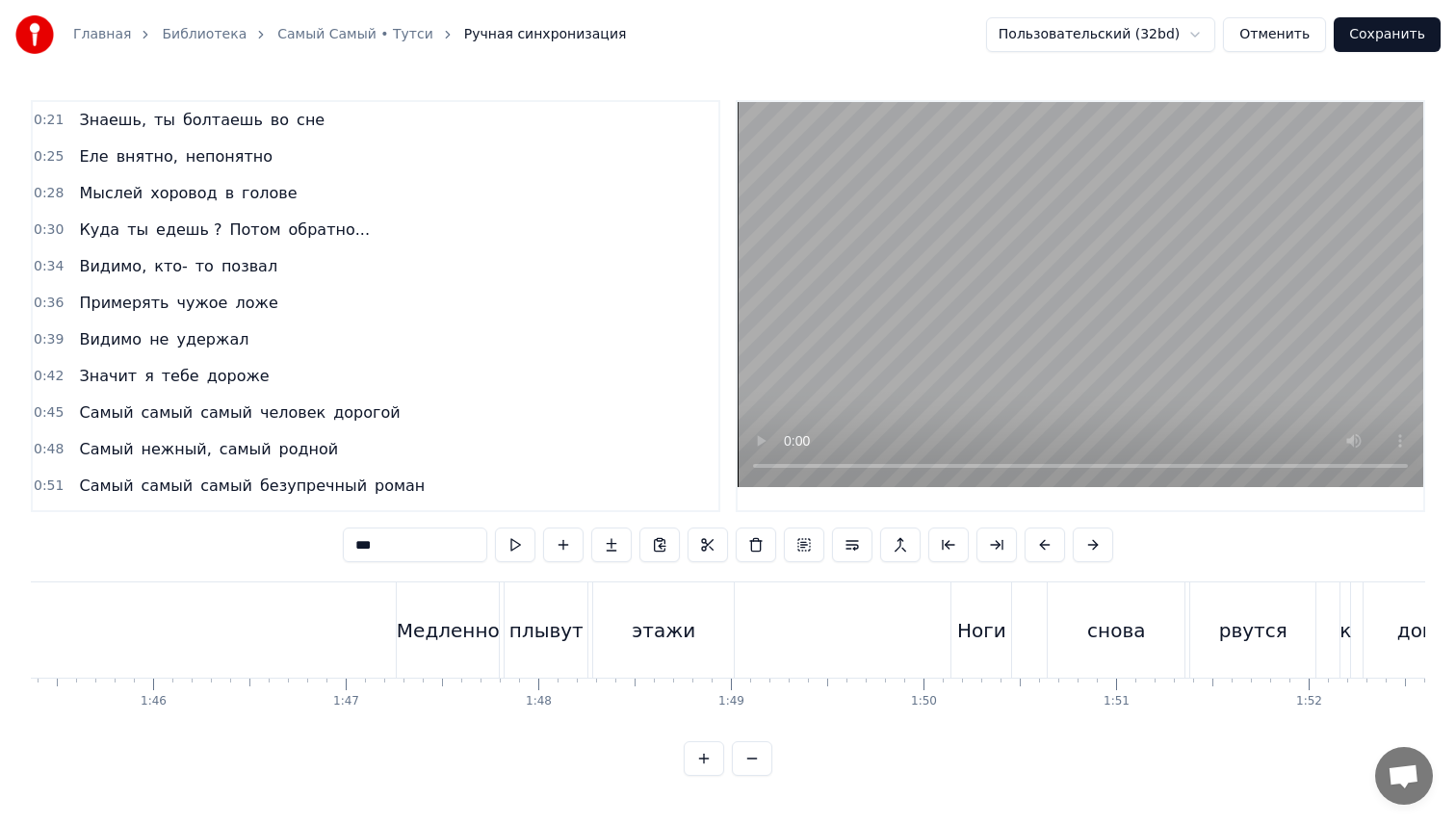
scroll to position [0, 20316]
click at [436, 641] on div "Медленно" at bounding box center [419, 631] width 103 height 29
type input "********"
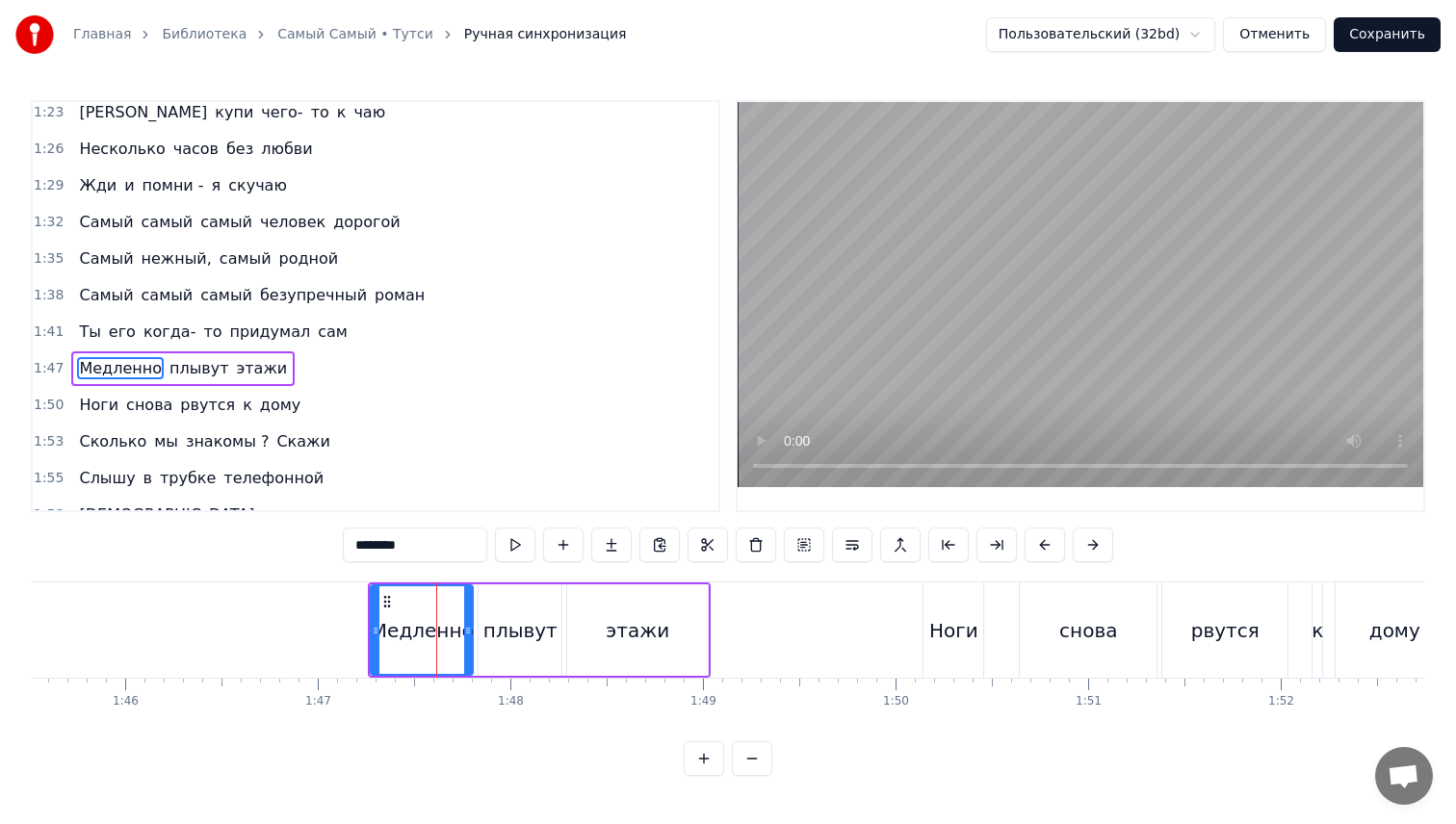
scroll to position [692, 0]
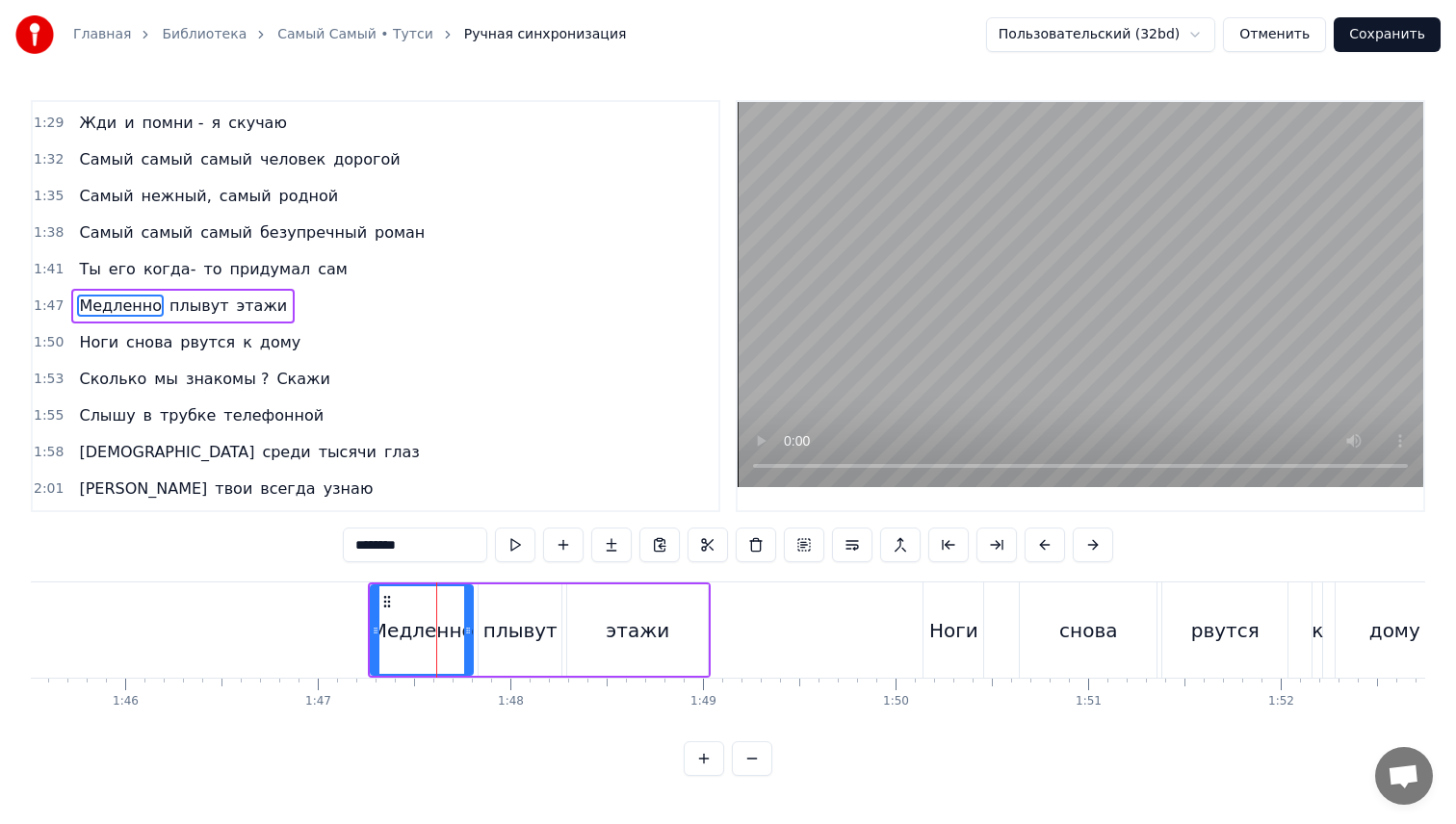
click at [47, 305] on span "1:47" at bounding box center [48, 306] width 30 height 20
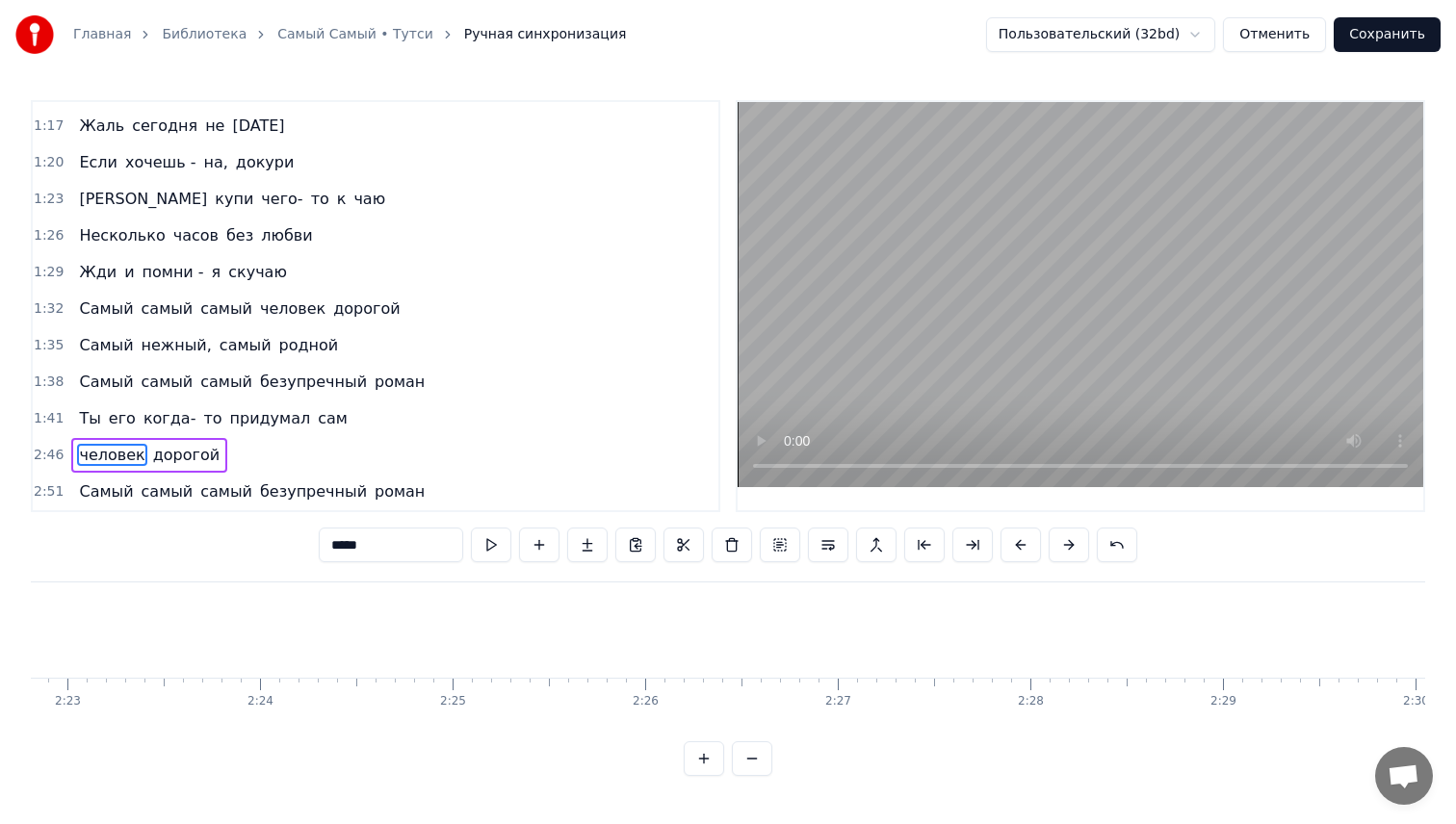
scroll to position [506, 0]
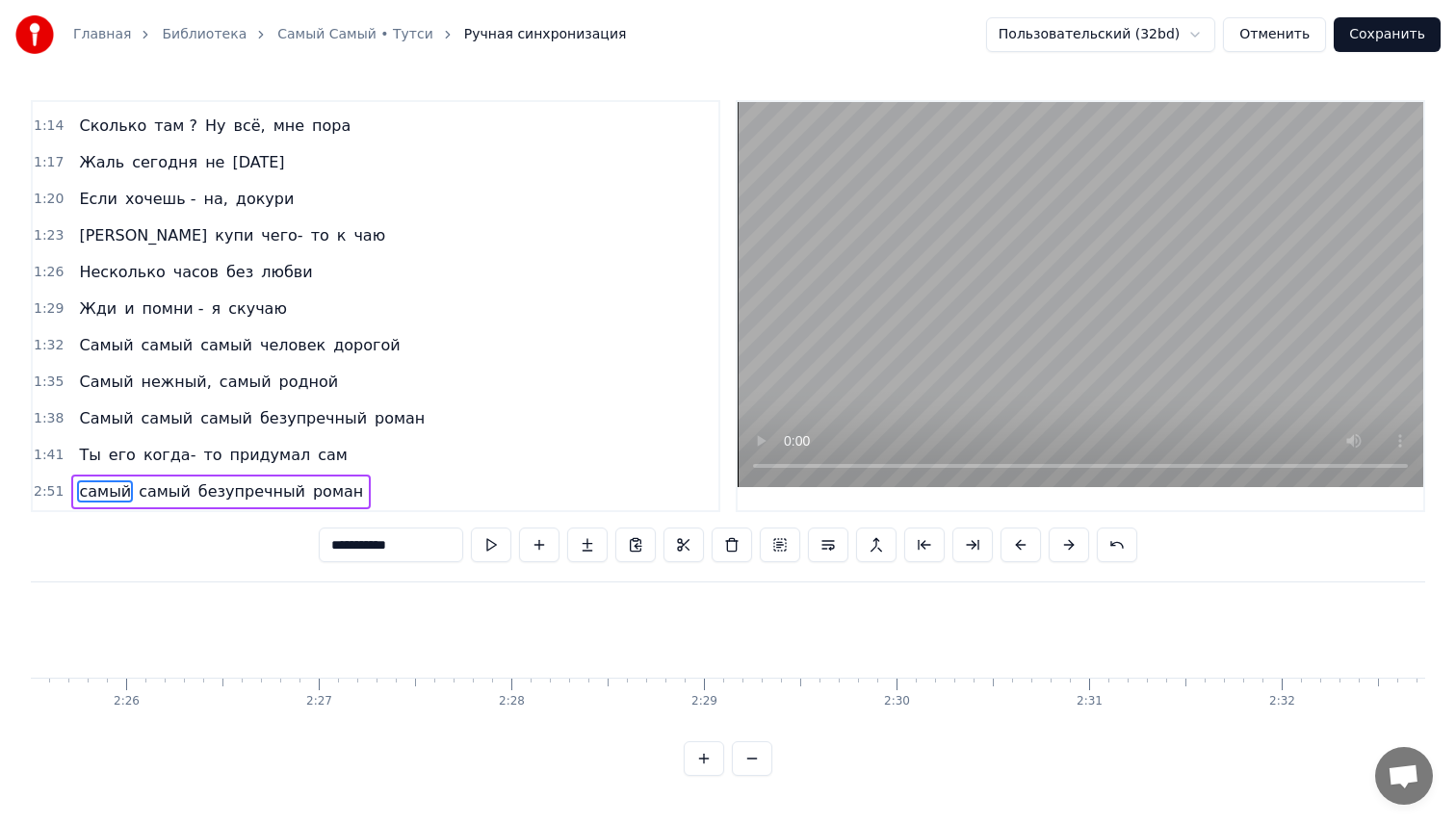
type input "*****"
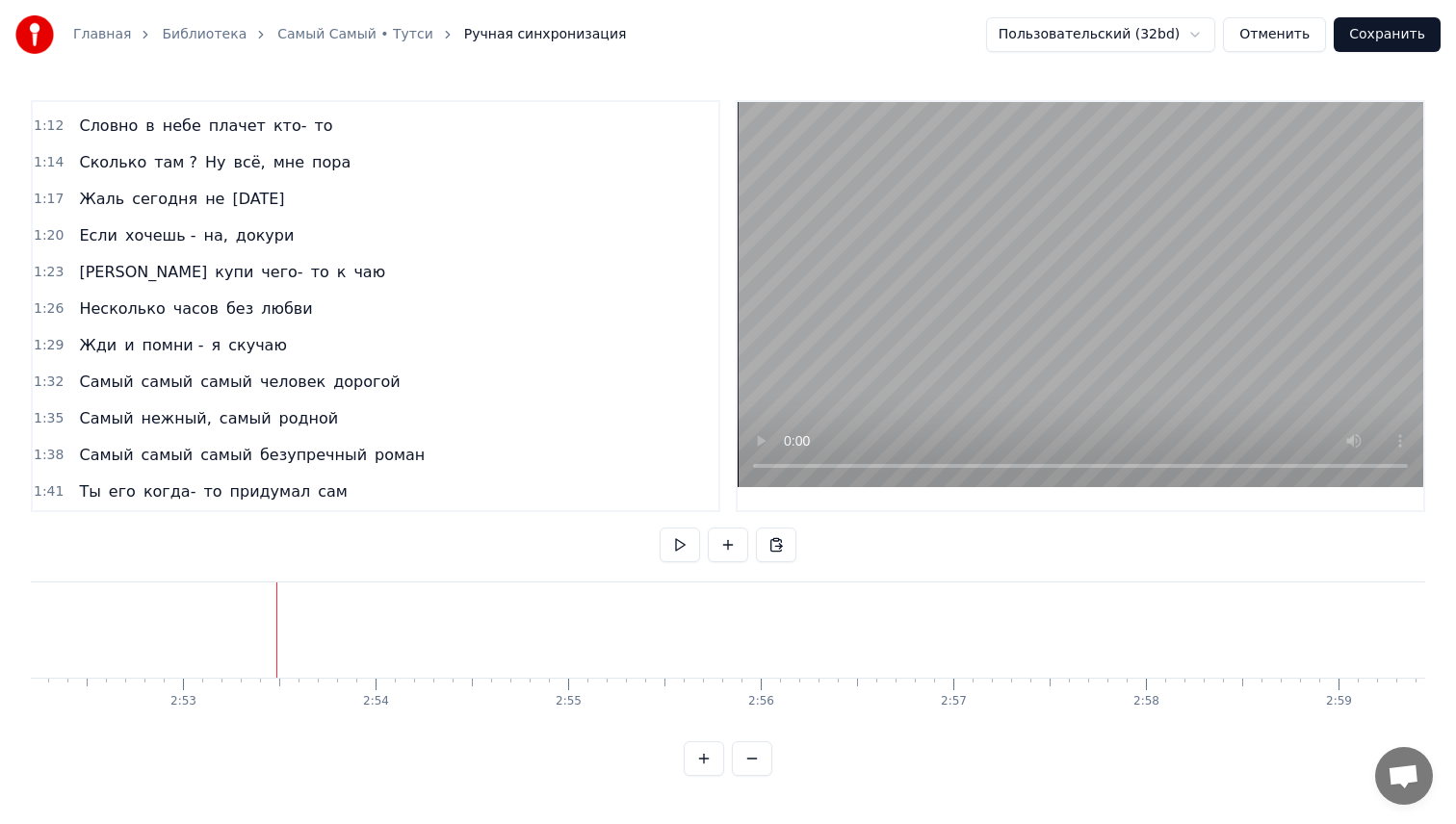
scroll to position [0, 33307]
click at [1411, 33] on button "Сохранить" at bounding box center [1387, 34] width 107 height 34
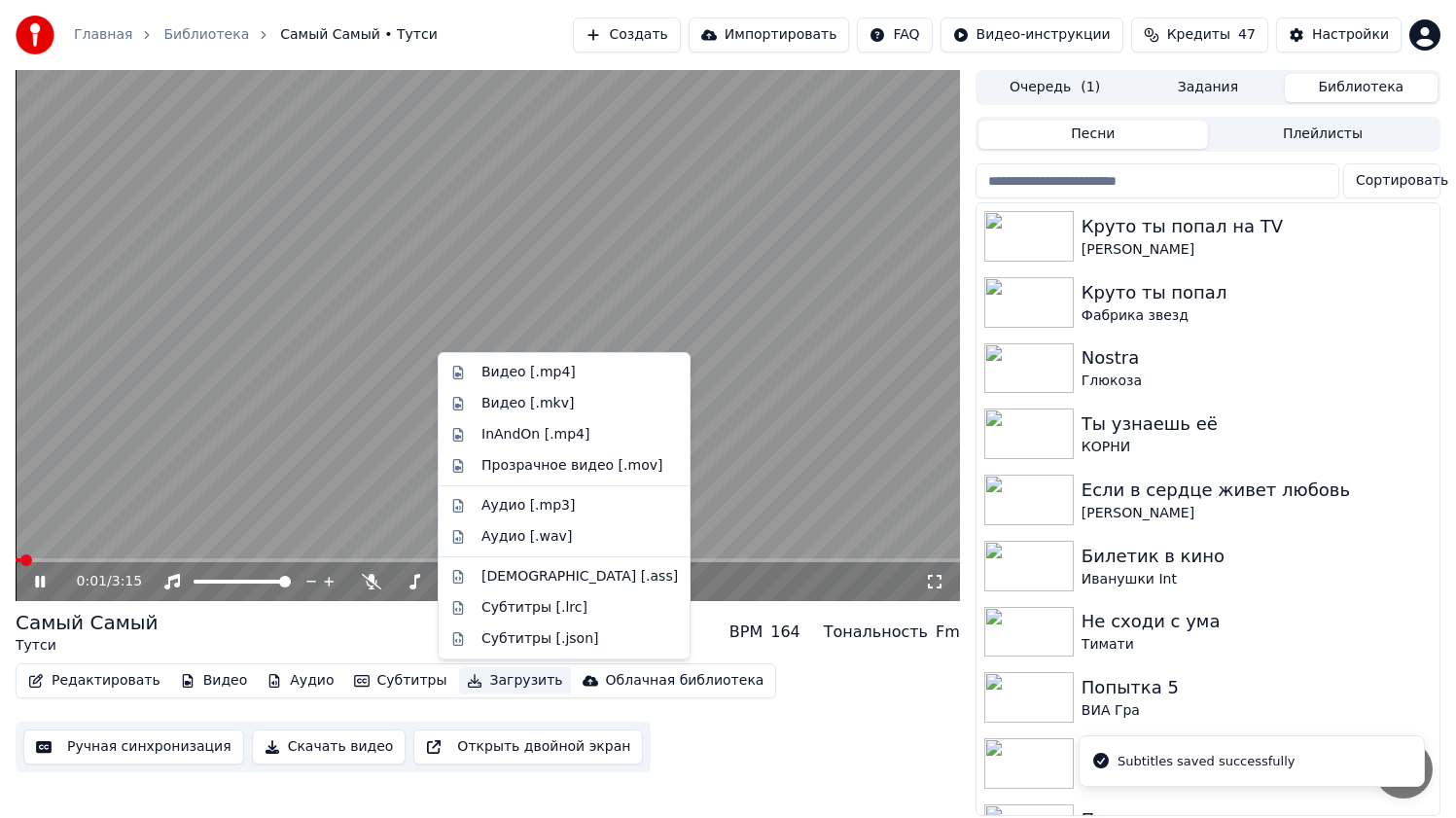
click at [515, 680] on button "Загрузить" at bounding box center [514, 681] width 112 height 28
click at [847, 759] on div "Редактировать Видео Аудио Субтитры Загрузить Облачная библиотека Ручная синхрон…" at bounding box center [488, 717] width 945 height 109
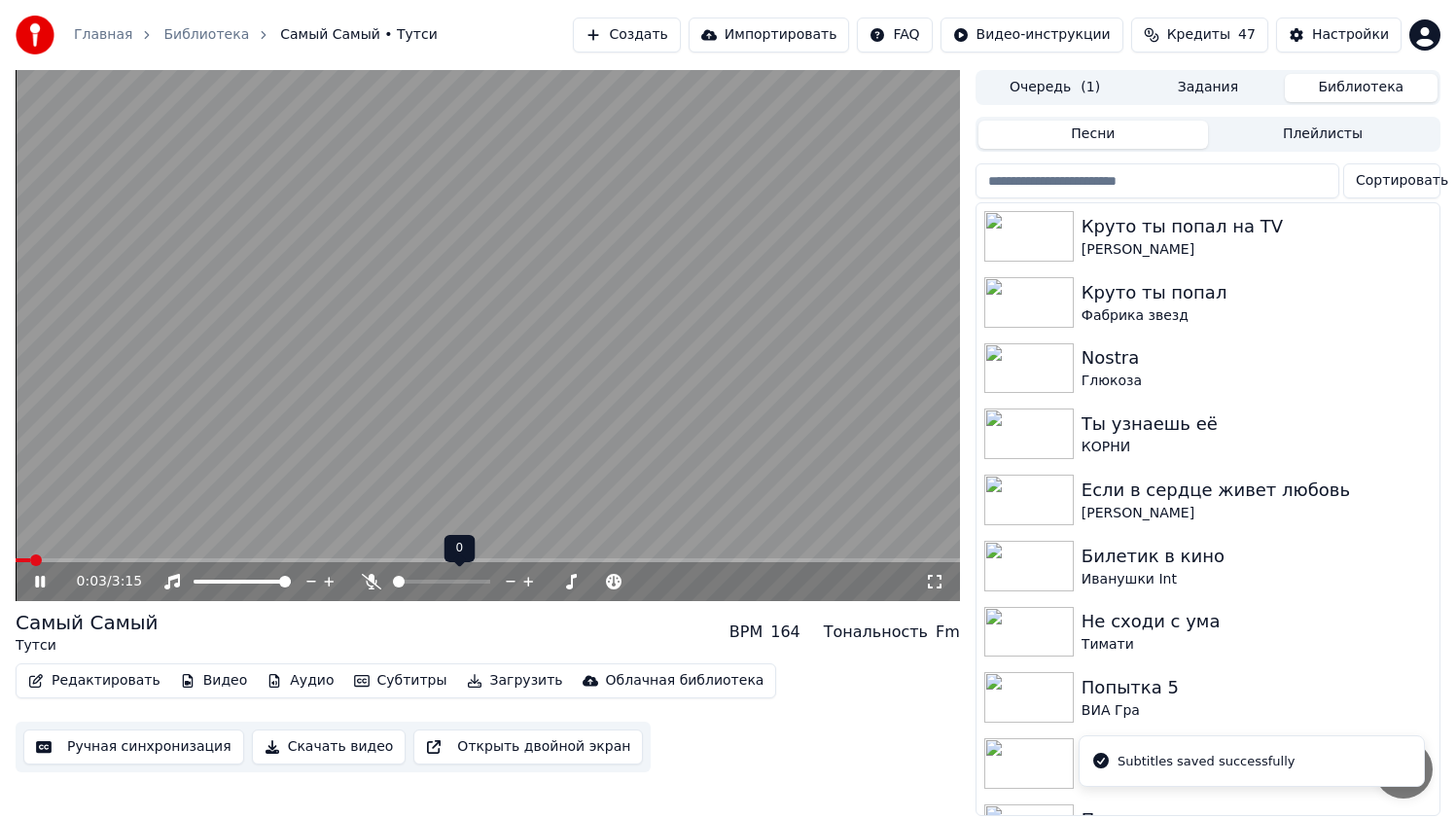
click at [422, 586] on div at bounding box center [459, 581] width 157 height 20
click at [421, 579] on span at bounding box center [441, 581] width 98 height 4
click at [263, 564] on div "0:04 / 3:15" at bounding box center [488, 580] width 945 height 38
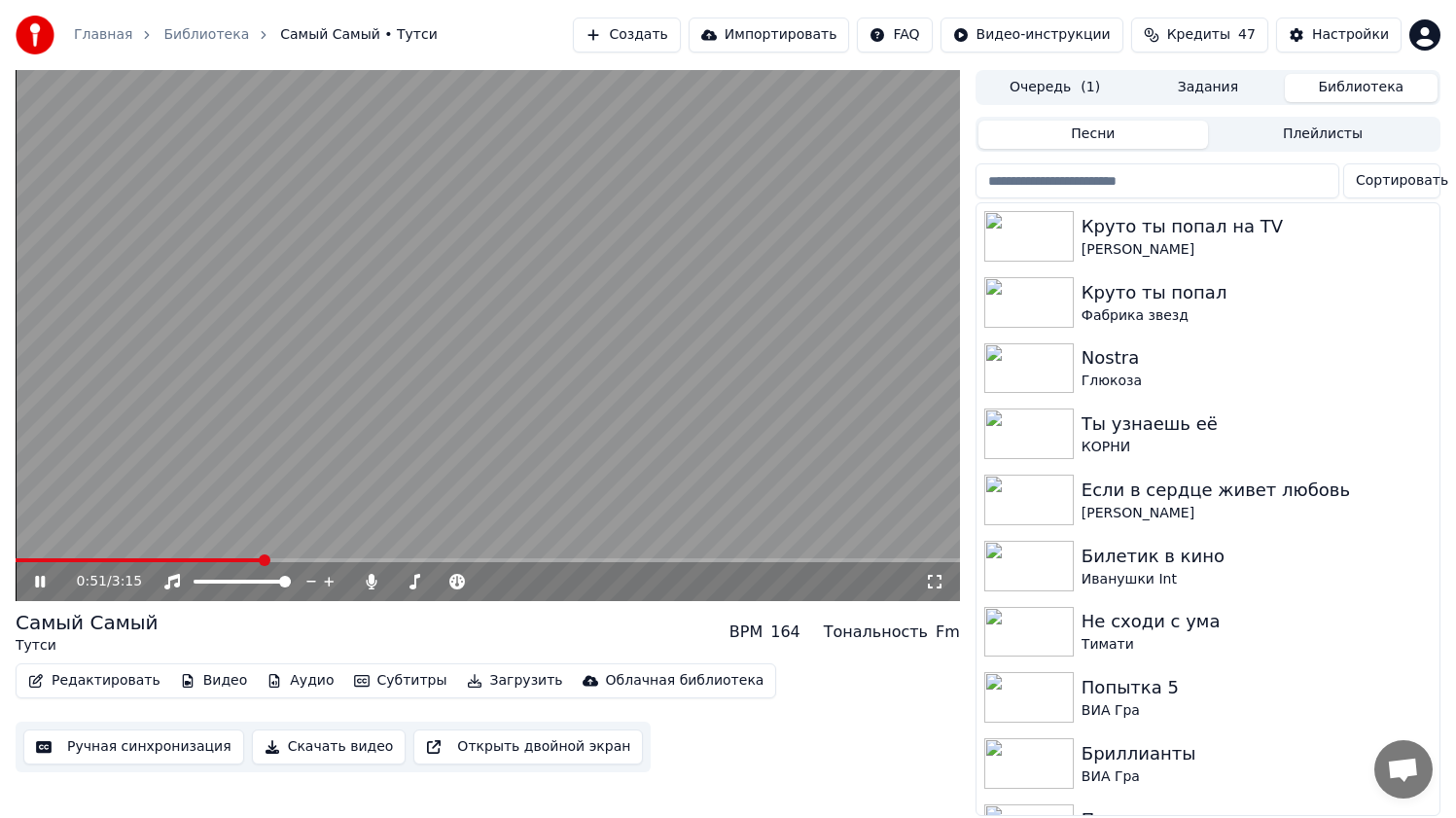
click at [263, 560] on span at bounding box center [488, 560] width 945 height 4
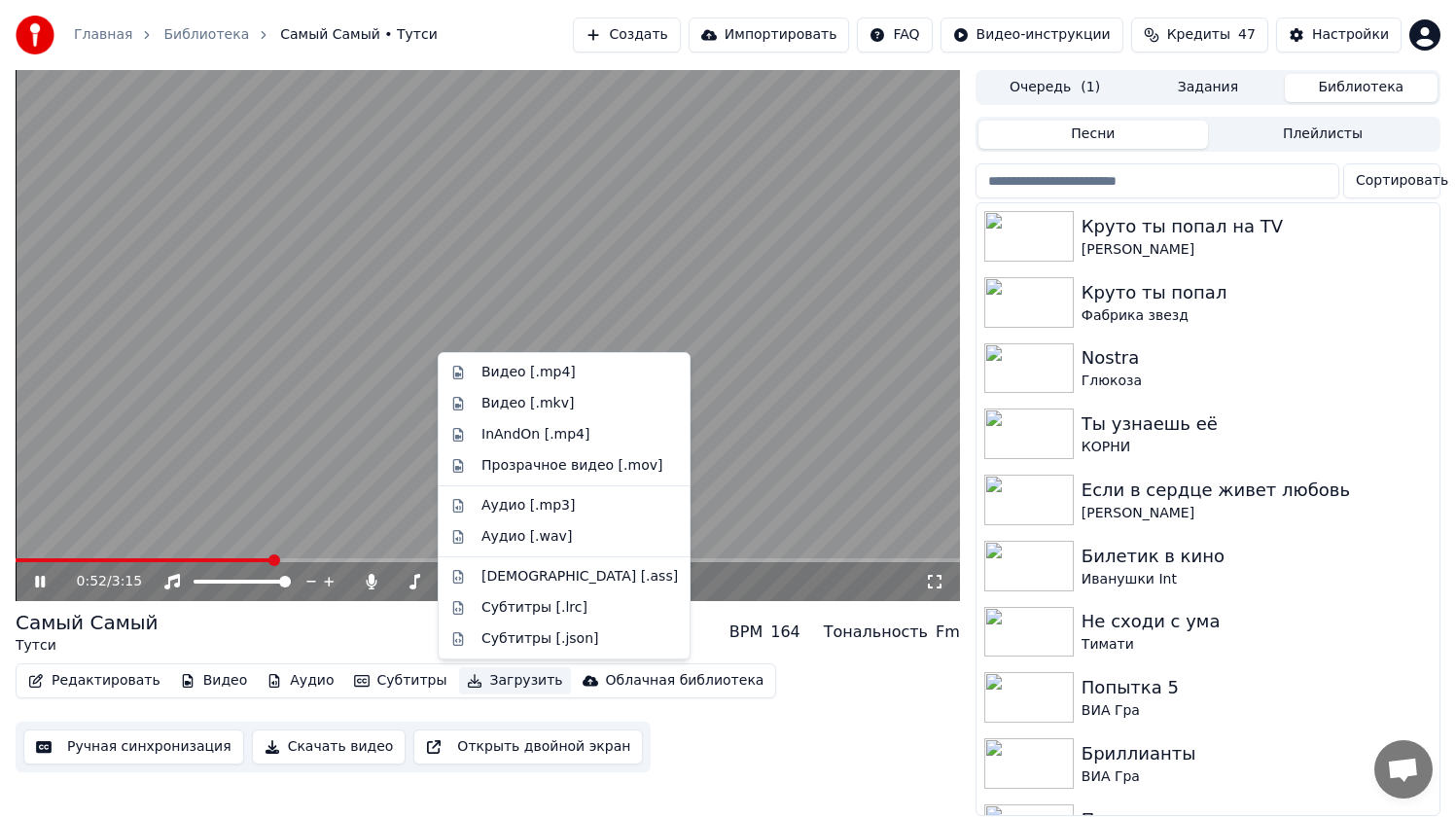
click at [502, 681] on button "Загрузить" at bounding box center [514, 681] width 112 height 28
click at [535, 354] on div "Видео [.mp4] Видео [.mkv] InAndOn [.mp4] Прозрачное видео [.mov] Аудио [.mp3] А…" at bounding box center [564, 505] width 253 height 307
click at [533, 370] on div "Видео [.mp4]" at bounding box center [529, 372] width 95 height 20
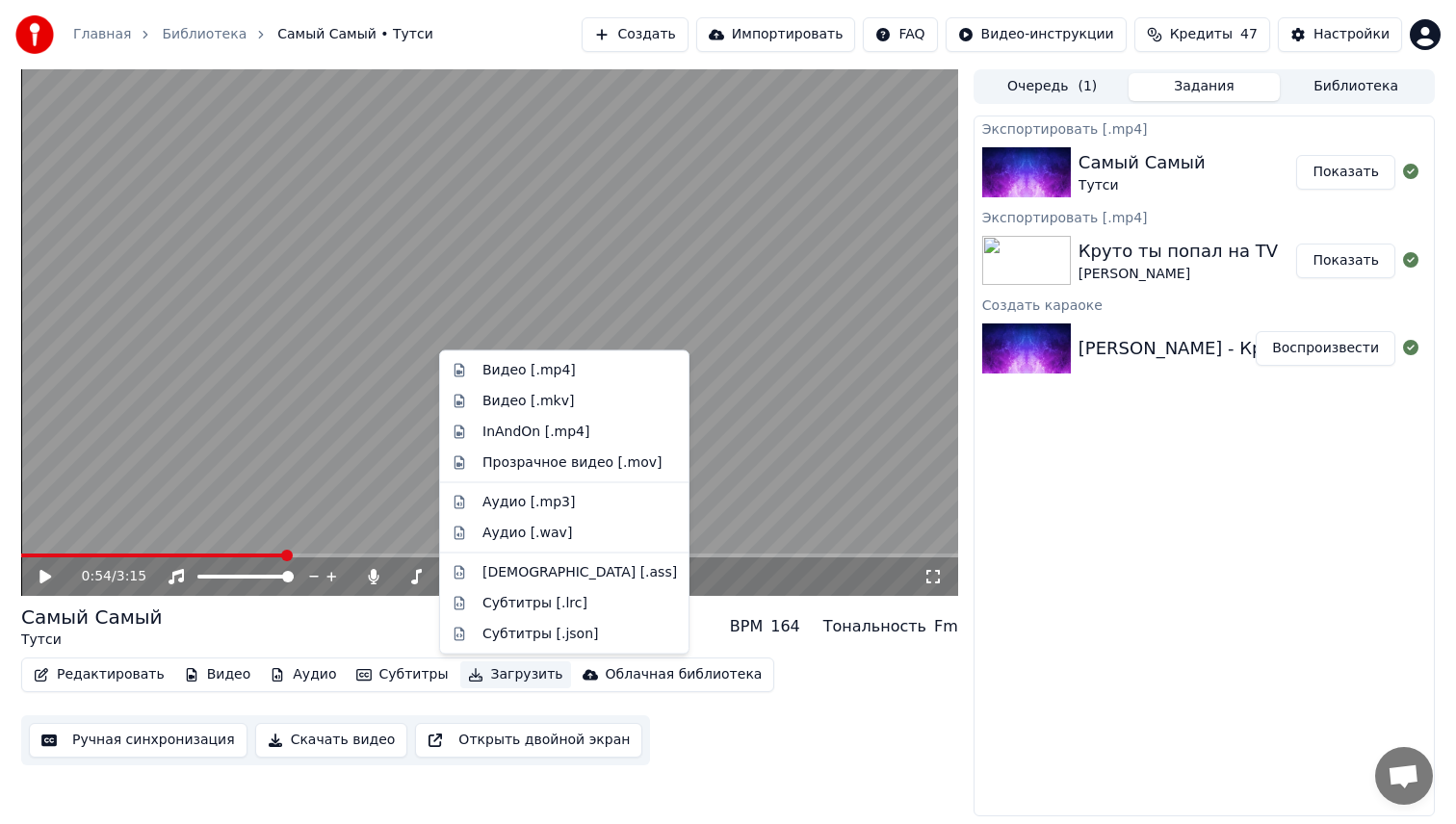
click at [1348, 170] on button "Показать" at bounding box center [1345, 172] width 99 height 34
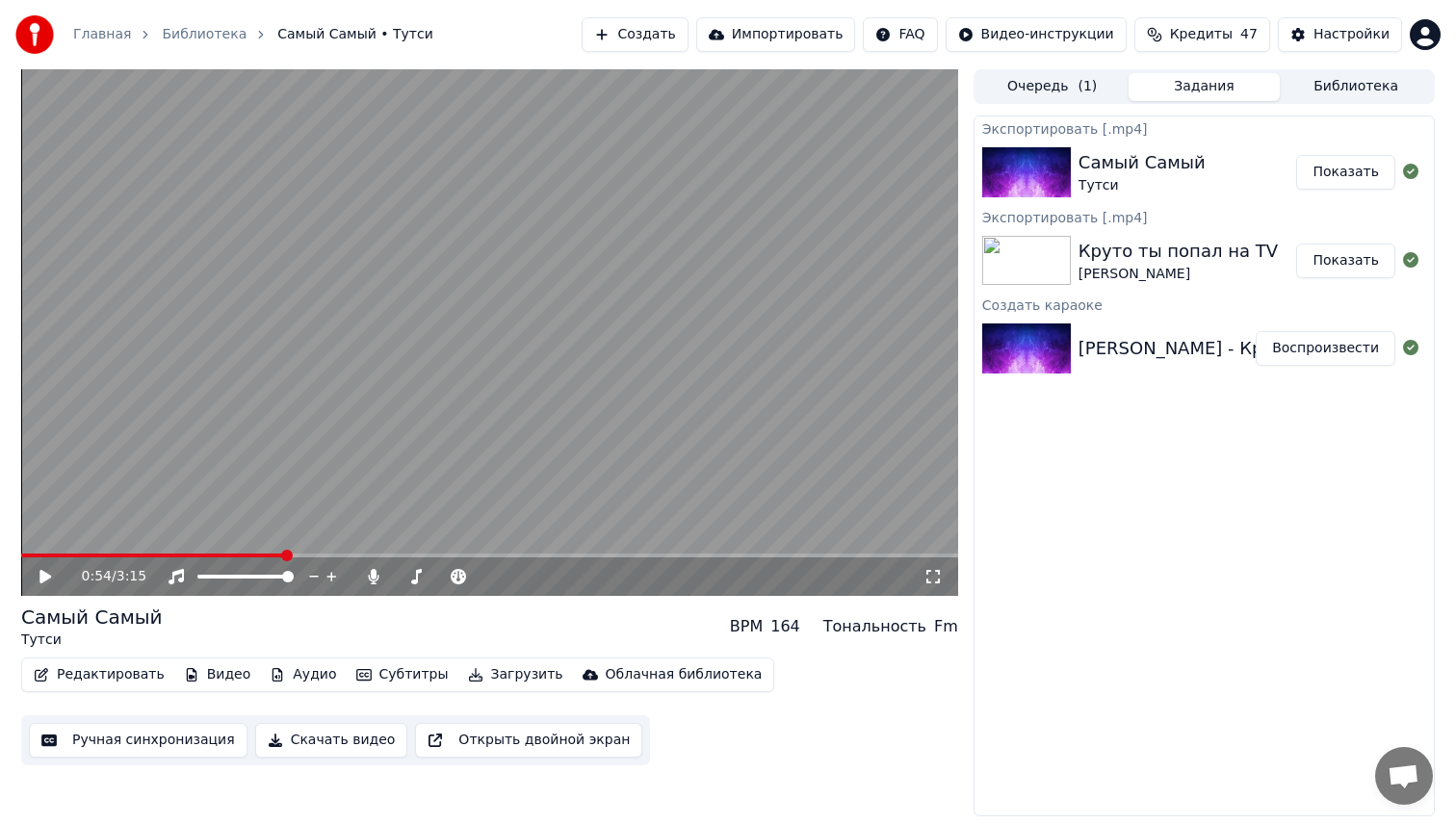
click at [1347, 259] on button "Показать" at bounding box center [1345, 260] width 99 height 34
click at [1077, 78] on span "( 1 )" at bounding box center [1087, 87] width 20 height 20
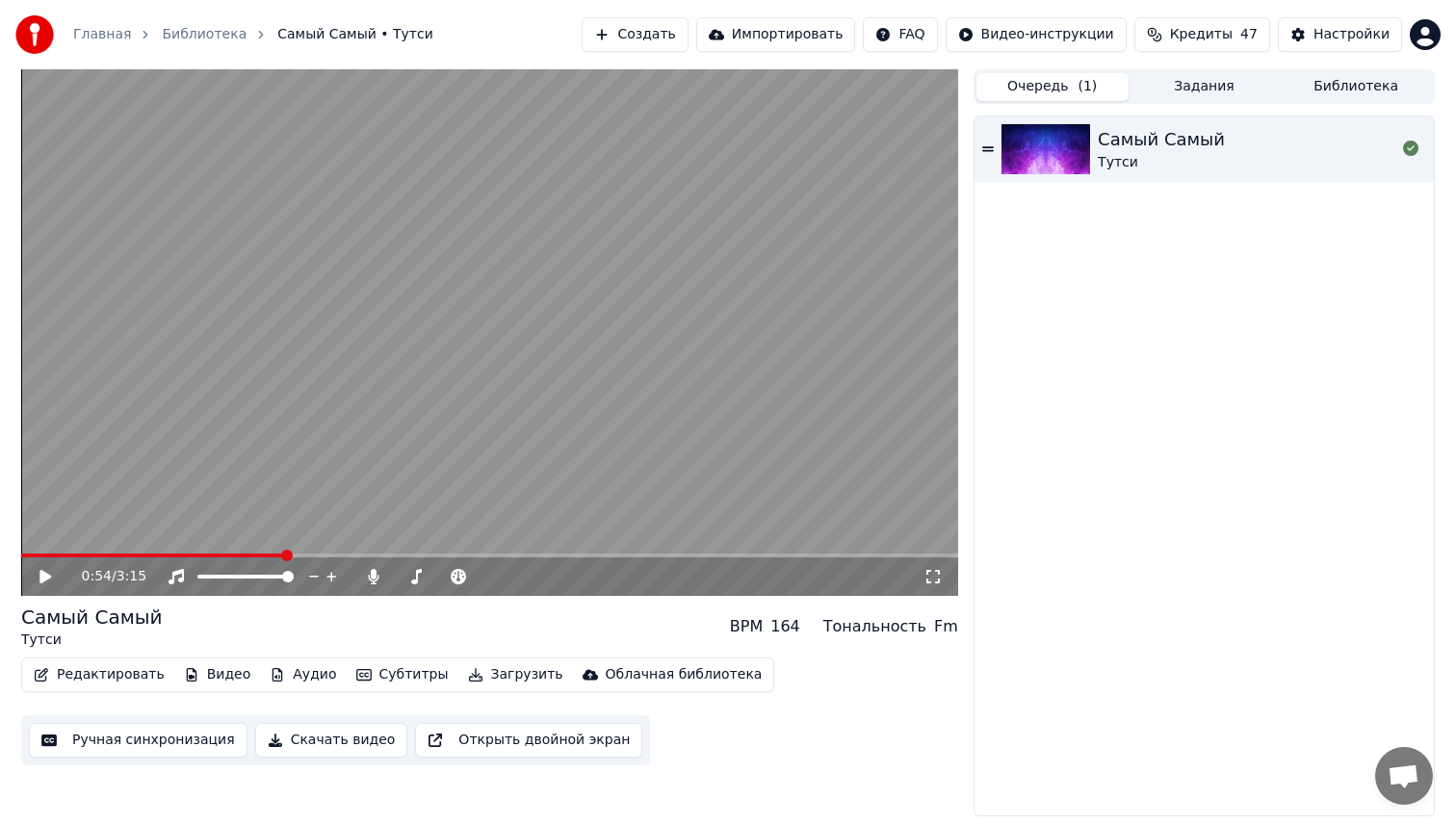
click at [1371, 97] on button "Библиотека" at bounding box center [1355, 87] width 152 height 28
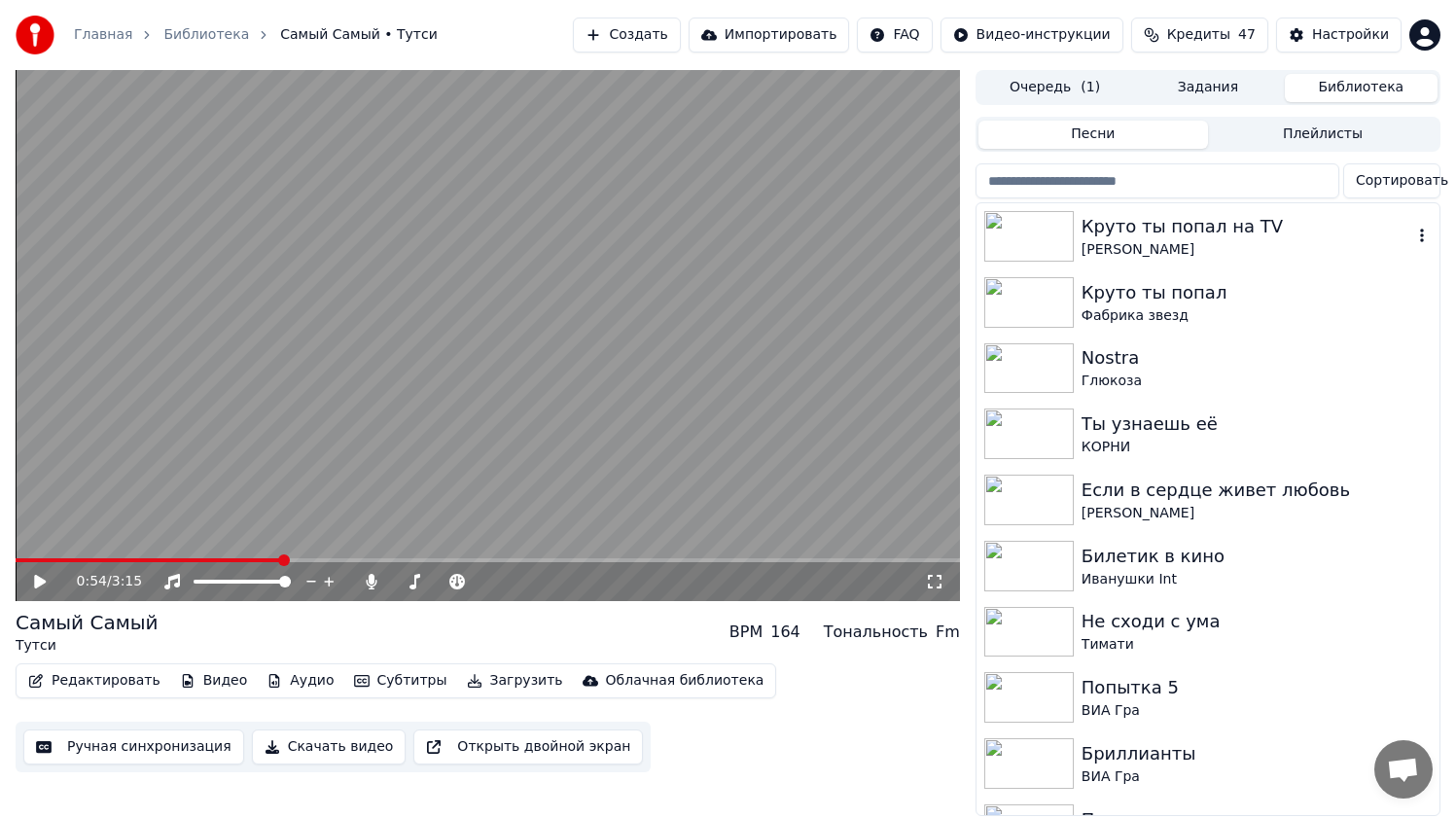
click at [1243, 233] on div "Круто ты попал на TV" at bounding box center [1247, 227] width 331 height 28
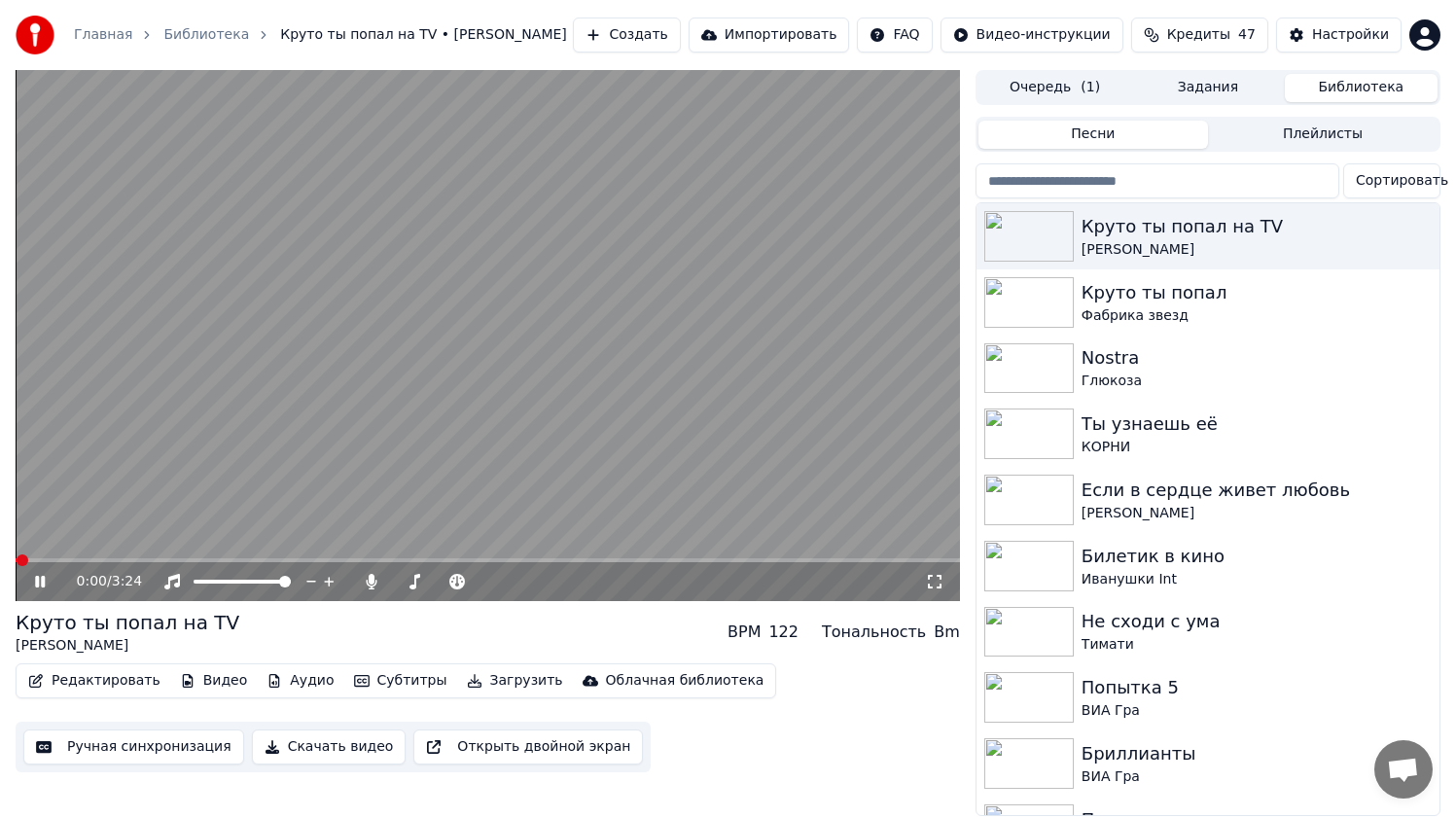
click at [120, 733] on button "Ручная синхронизация" at bounding box center [134, 746] width 221 height 35
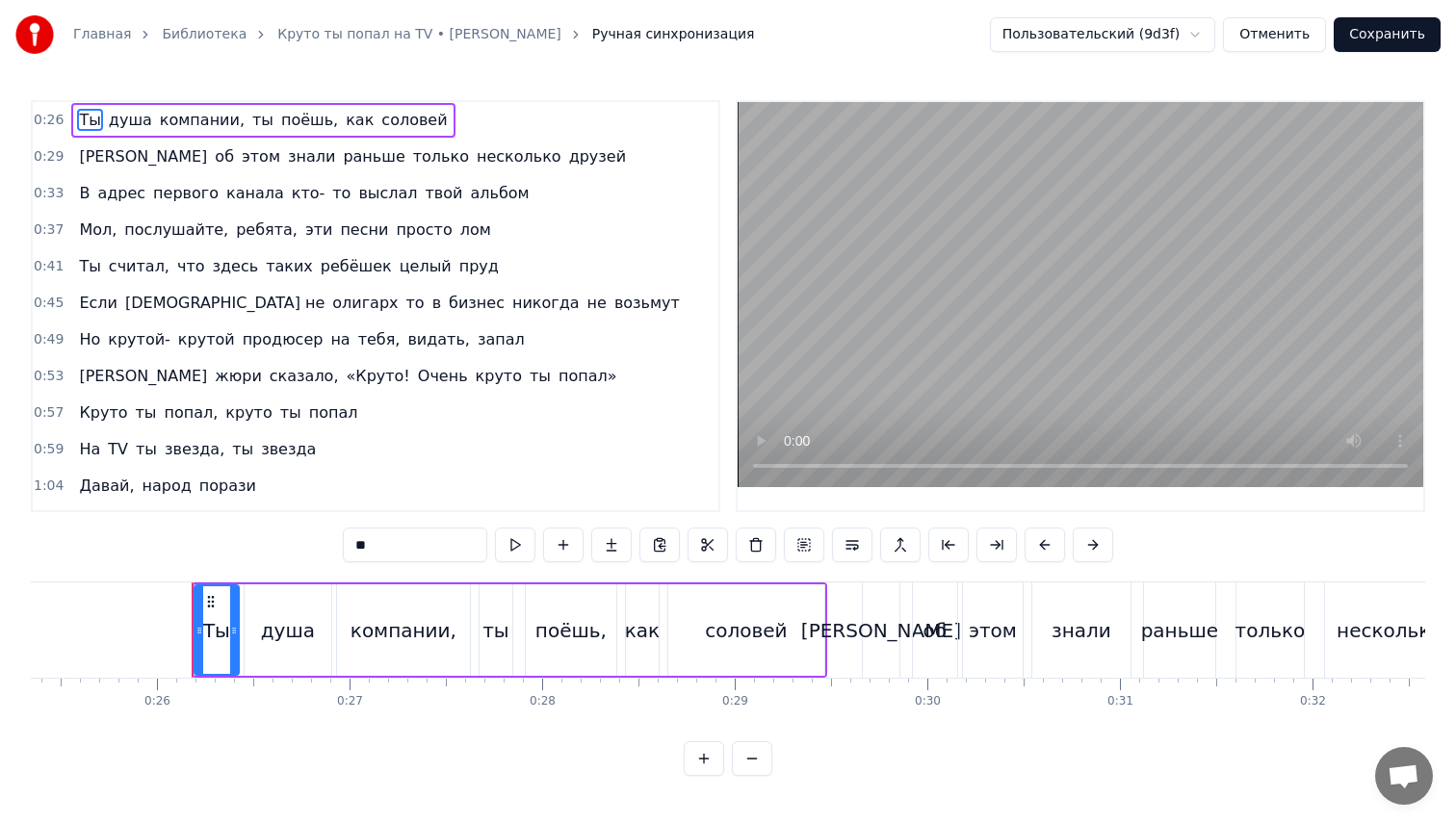
scroll to position [0, 4945]
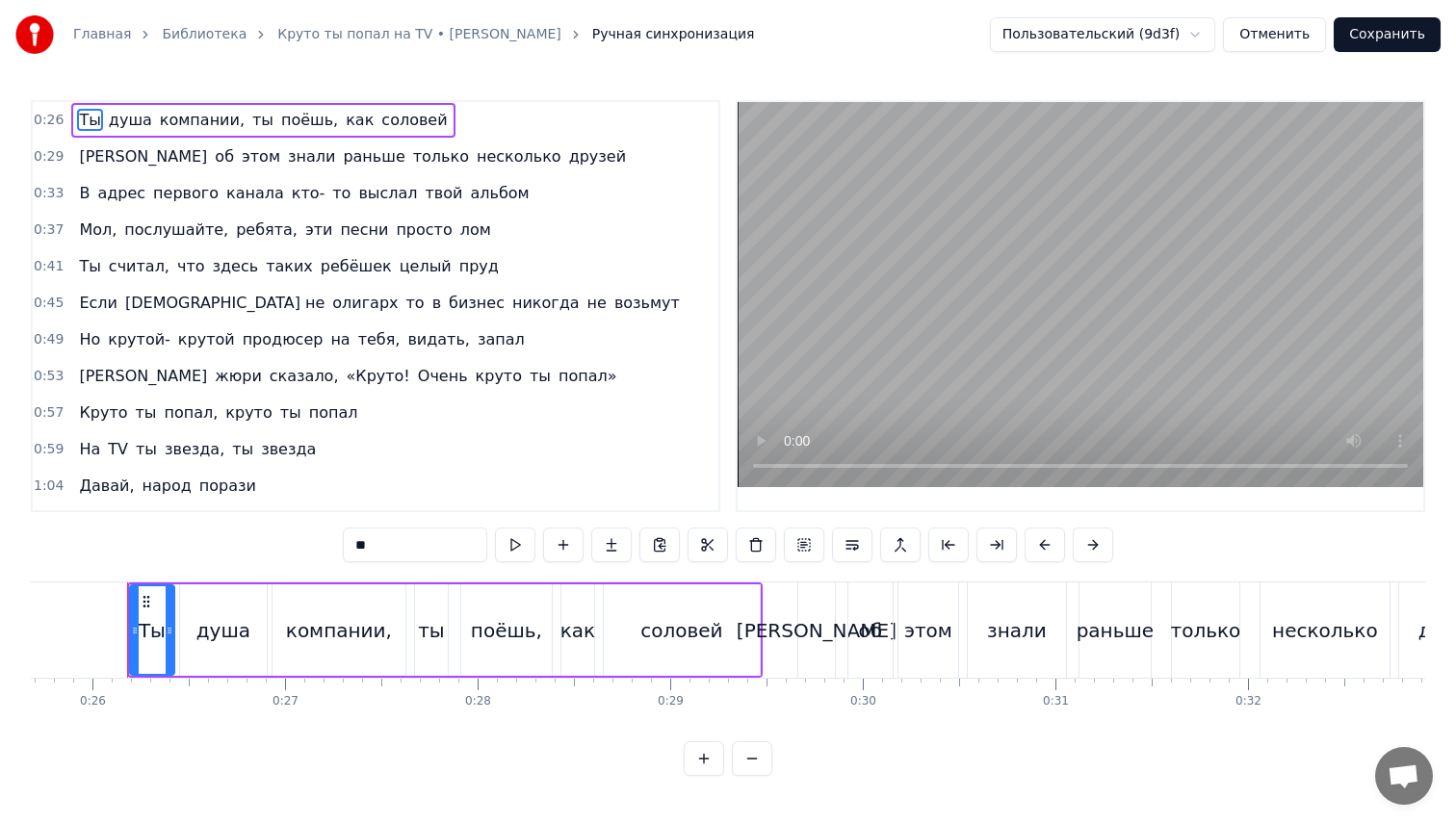
click at [319, 274] on span "ребёшек" at bounding box center [356, 266] width 75 height 22
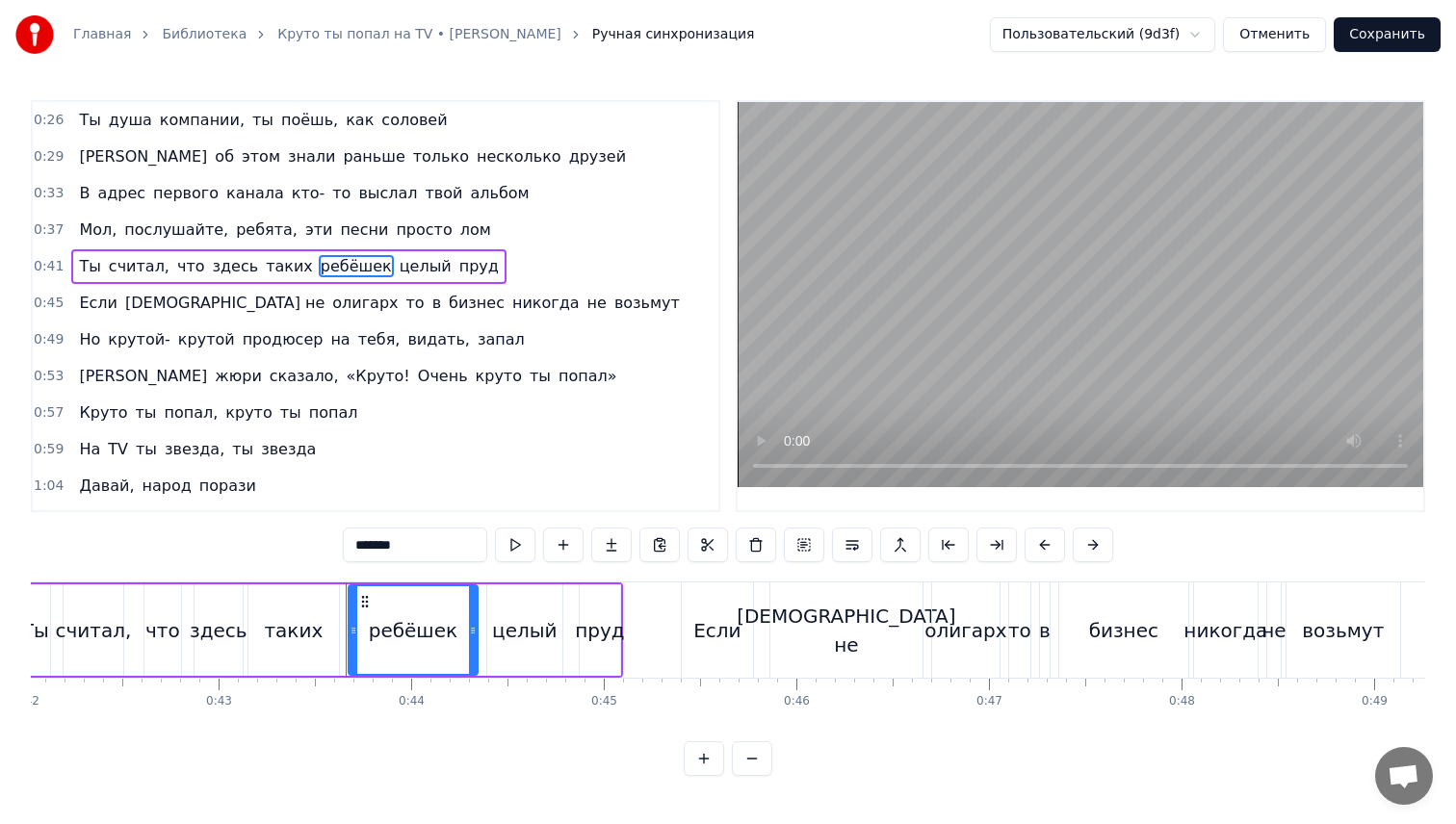
scroll to position [0, 8311]
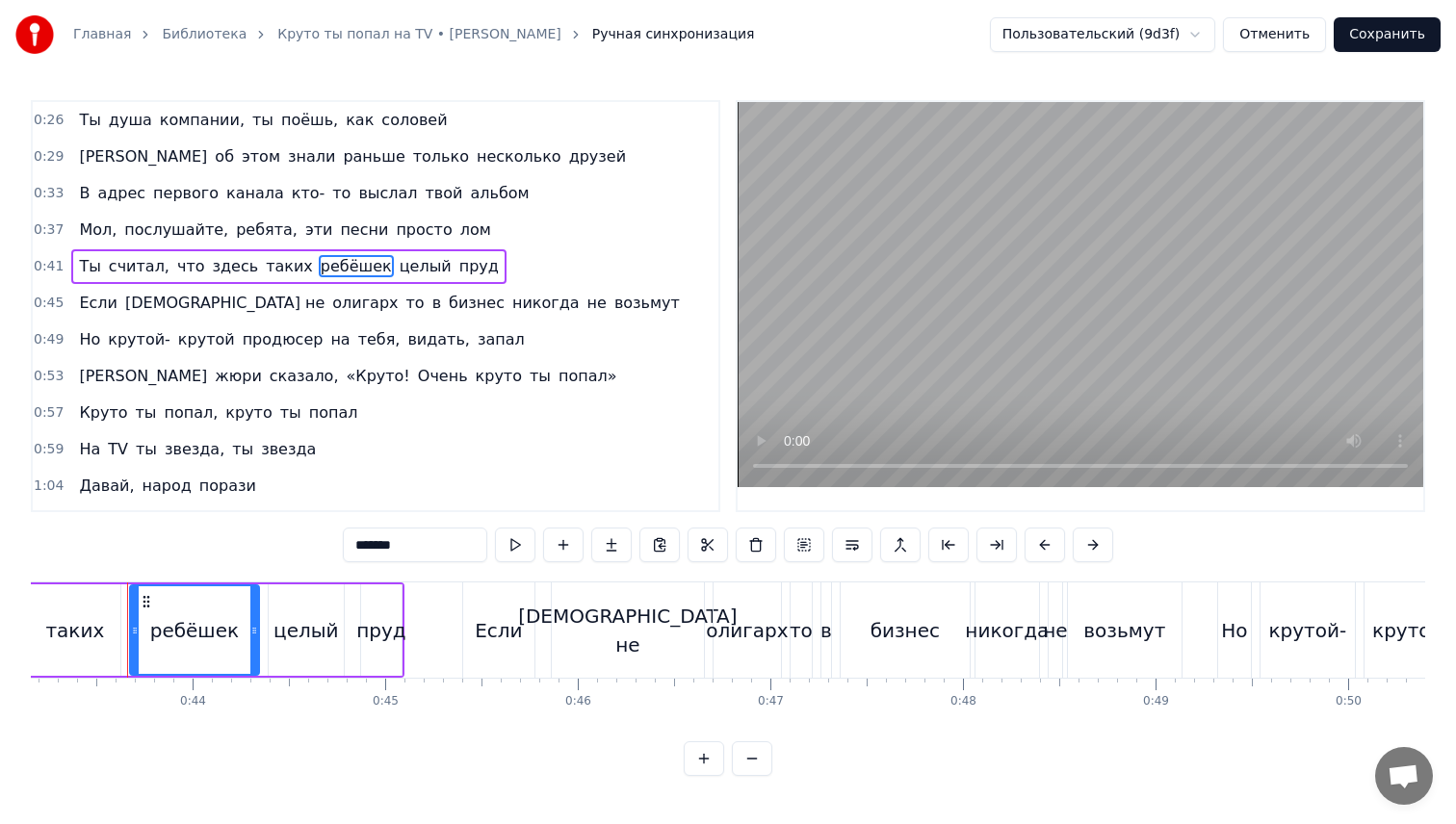
click at [365, 550] on input "*******" at bounding box center [415, 544] width 145 height 34
click at [135, 634] on icon at bounding box center [135, 630] width 8 height 16
click at [96, 625] on div "таких" at bounding box center [74, 631] width 59 height 29
type input "*****"
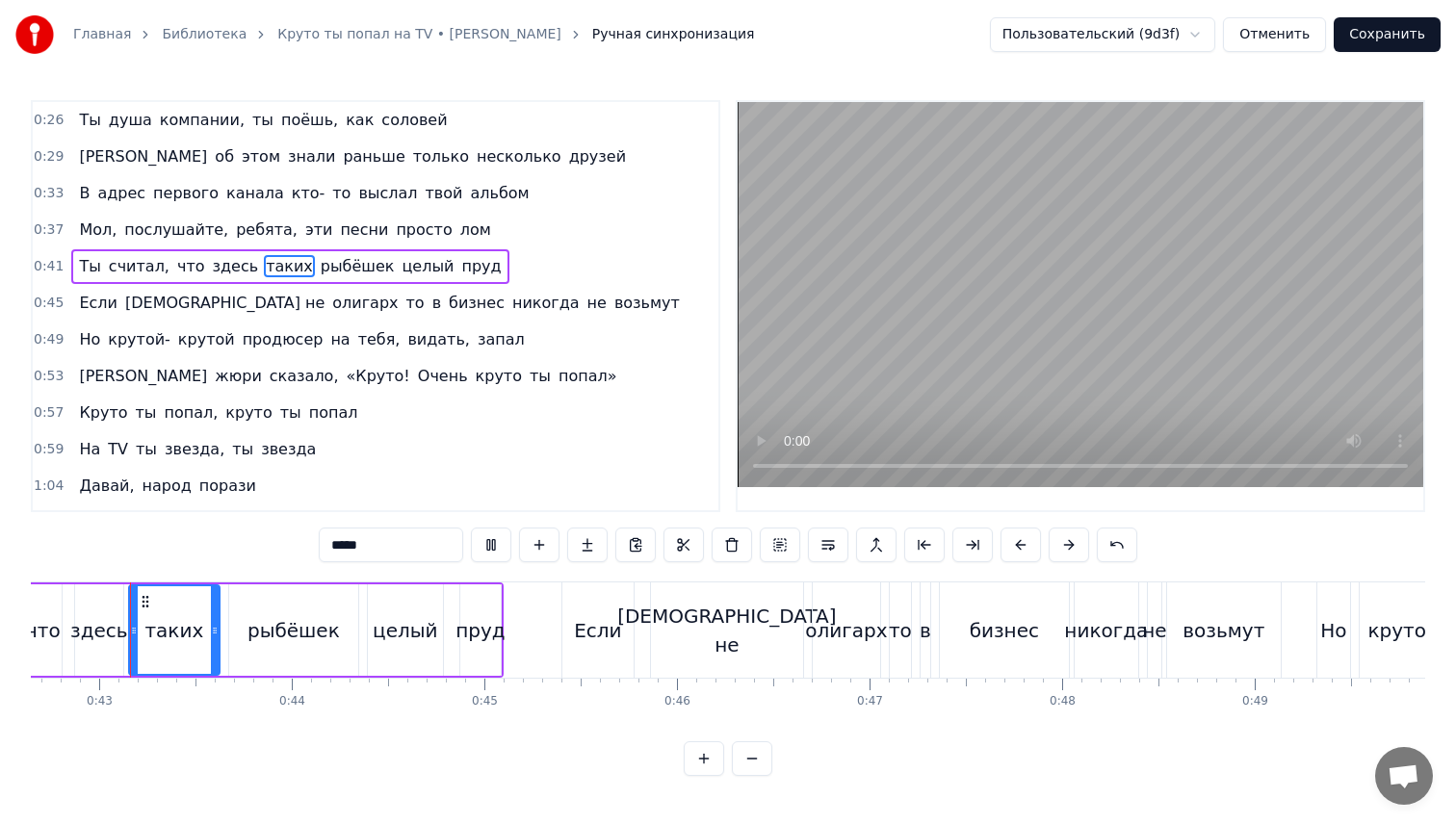
scroll to position [0, 8210]
click at [1379, 38] on button "Сохранить" at bounding box center [1387, 34] width 107 height 34
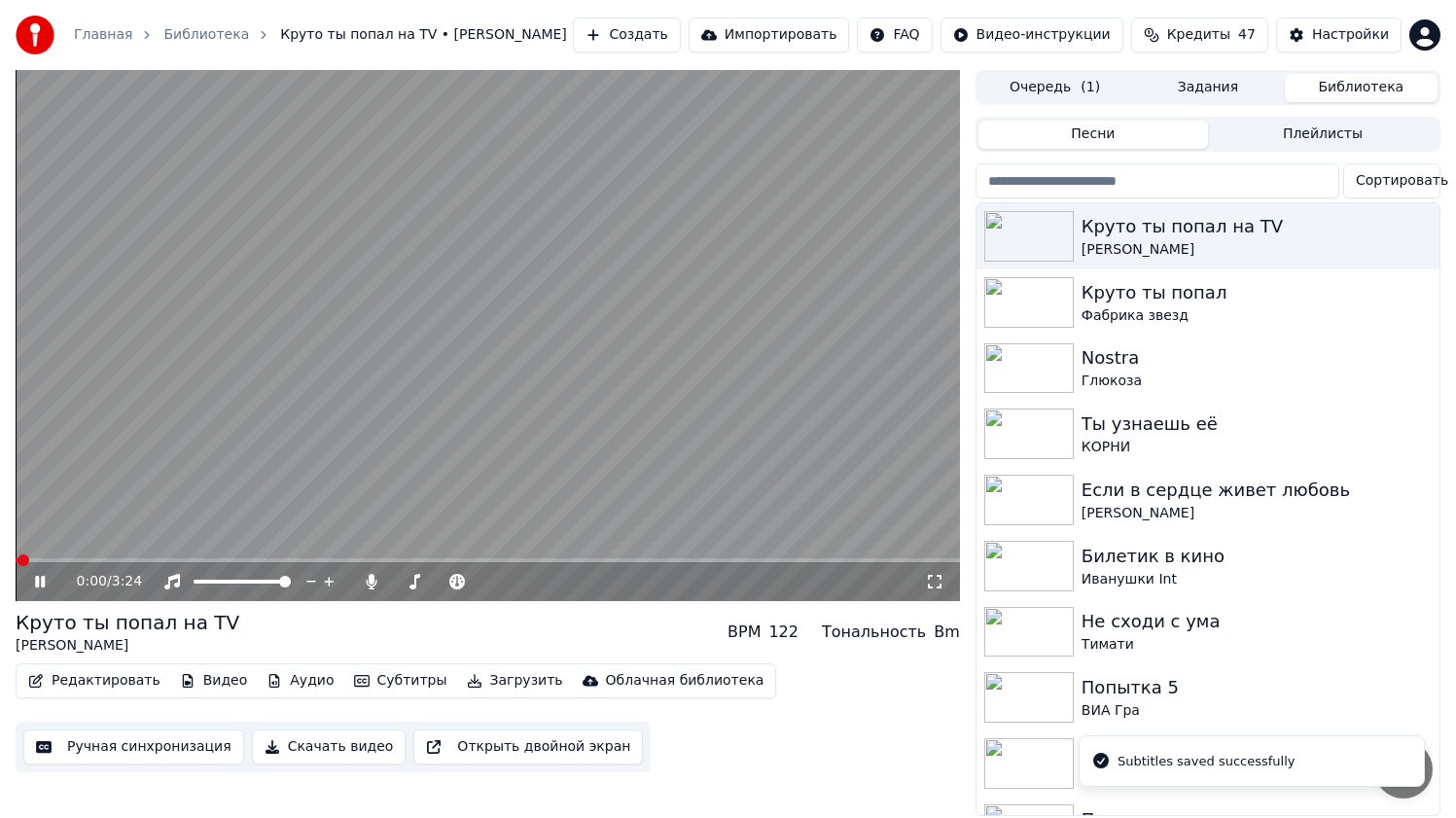
click at [498, 676] on button "Загрузить" at bounding box center [514, 681] width 112 height 28
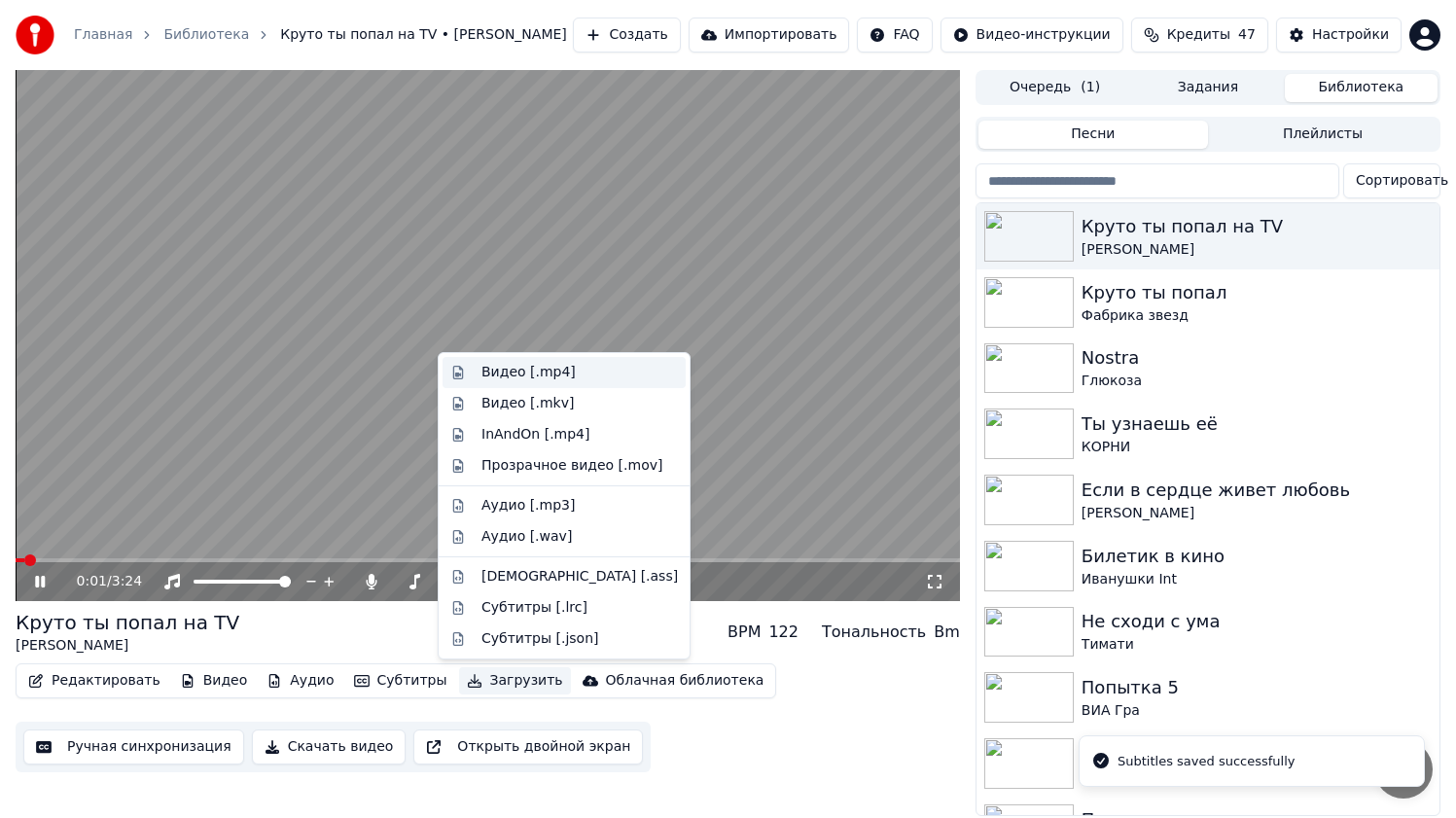
click at [565, 377] on div "Видео [.mp4]" at bounding box center [529, 372] width 95 height 20
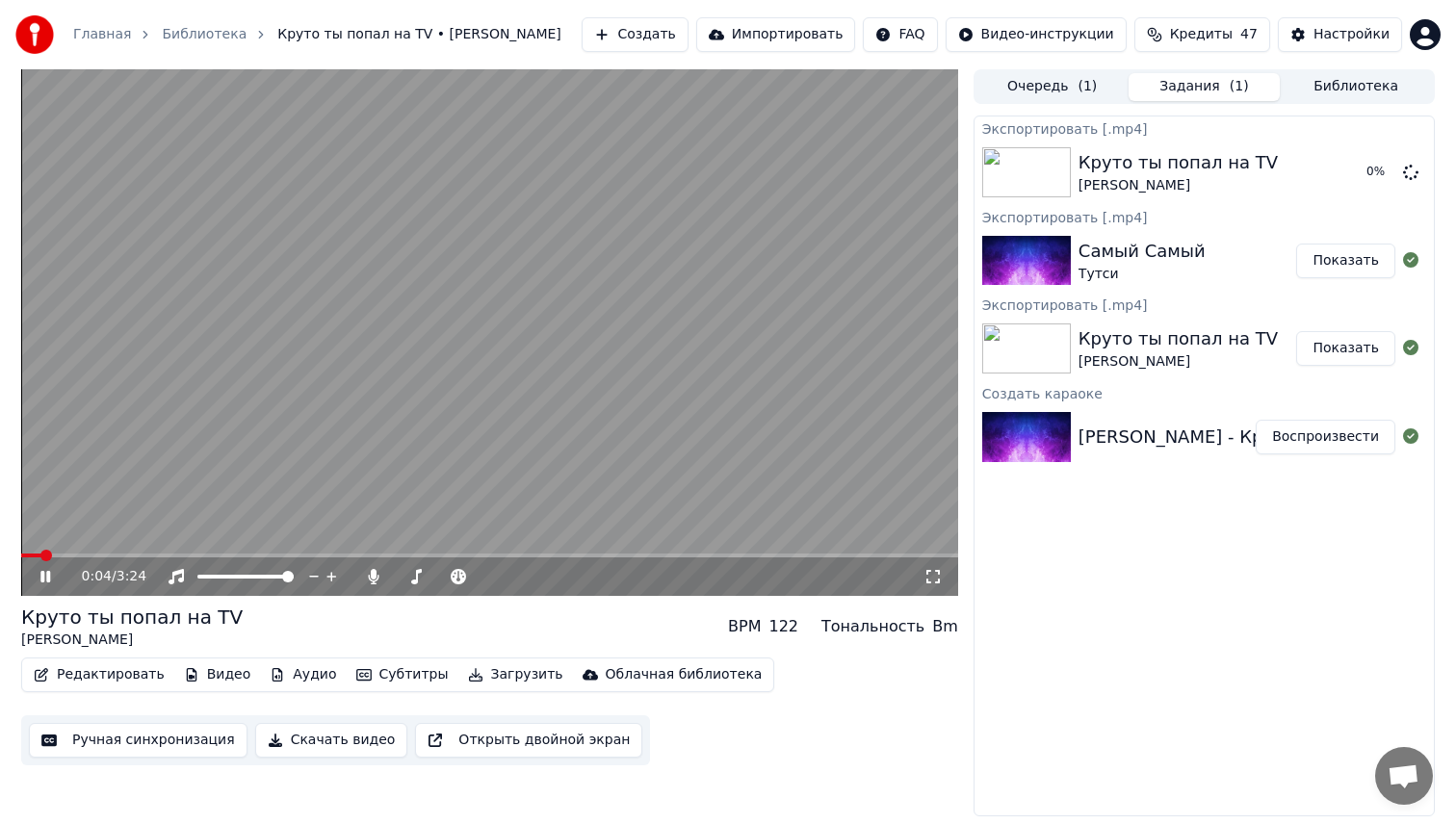
click at [50, 577] on icon at bounding box center [45, 577] width 10 height 12
click at [1345, 170] on button "Показать" at bounding box center [1345, 172] width 99 height 34
